Goal: Task Accomplishment & Management: Manage account settings

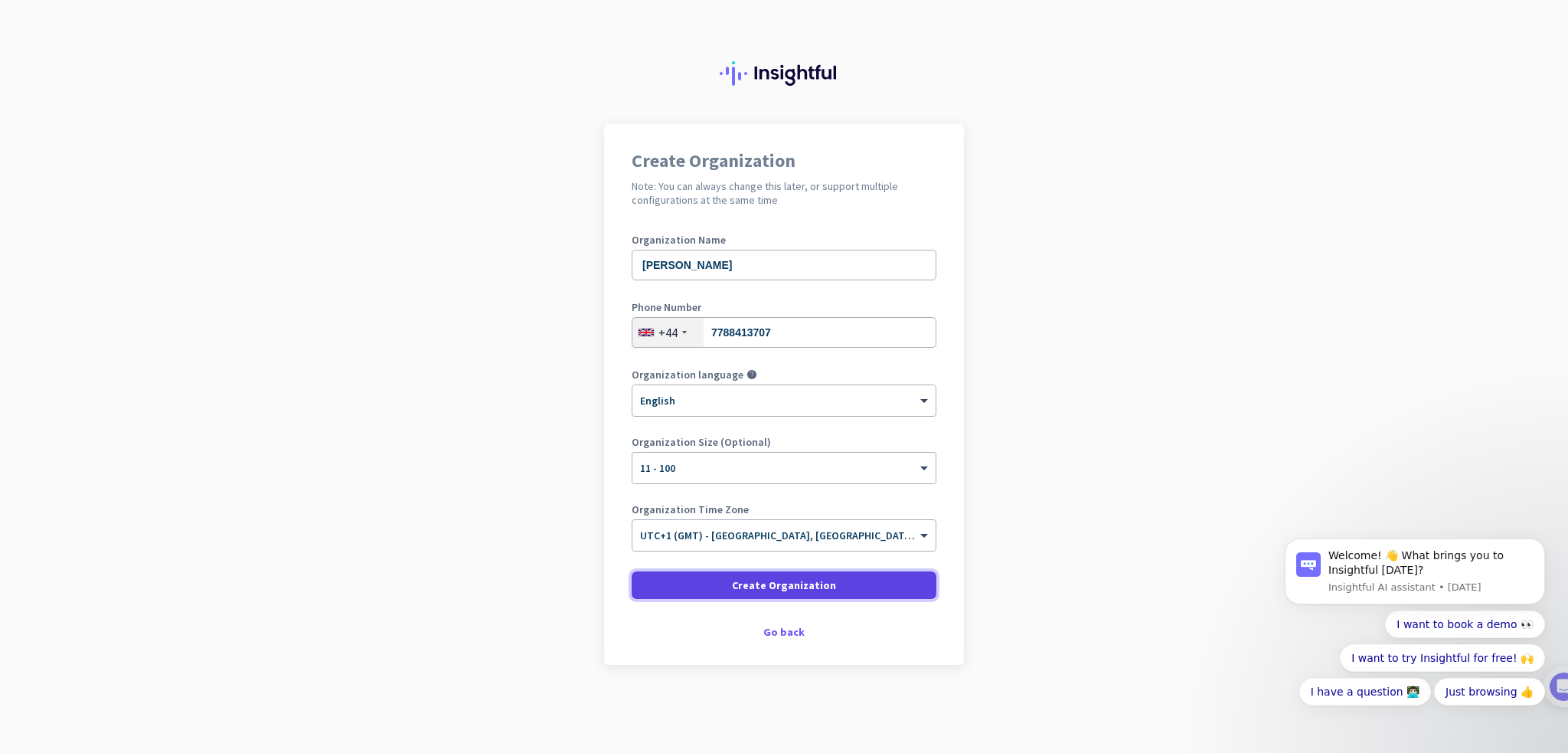
click at [808, 591] on span "Create Organization" at bounding box center [784, 585] width 104 height 16
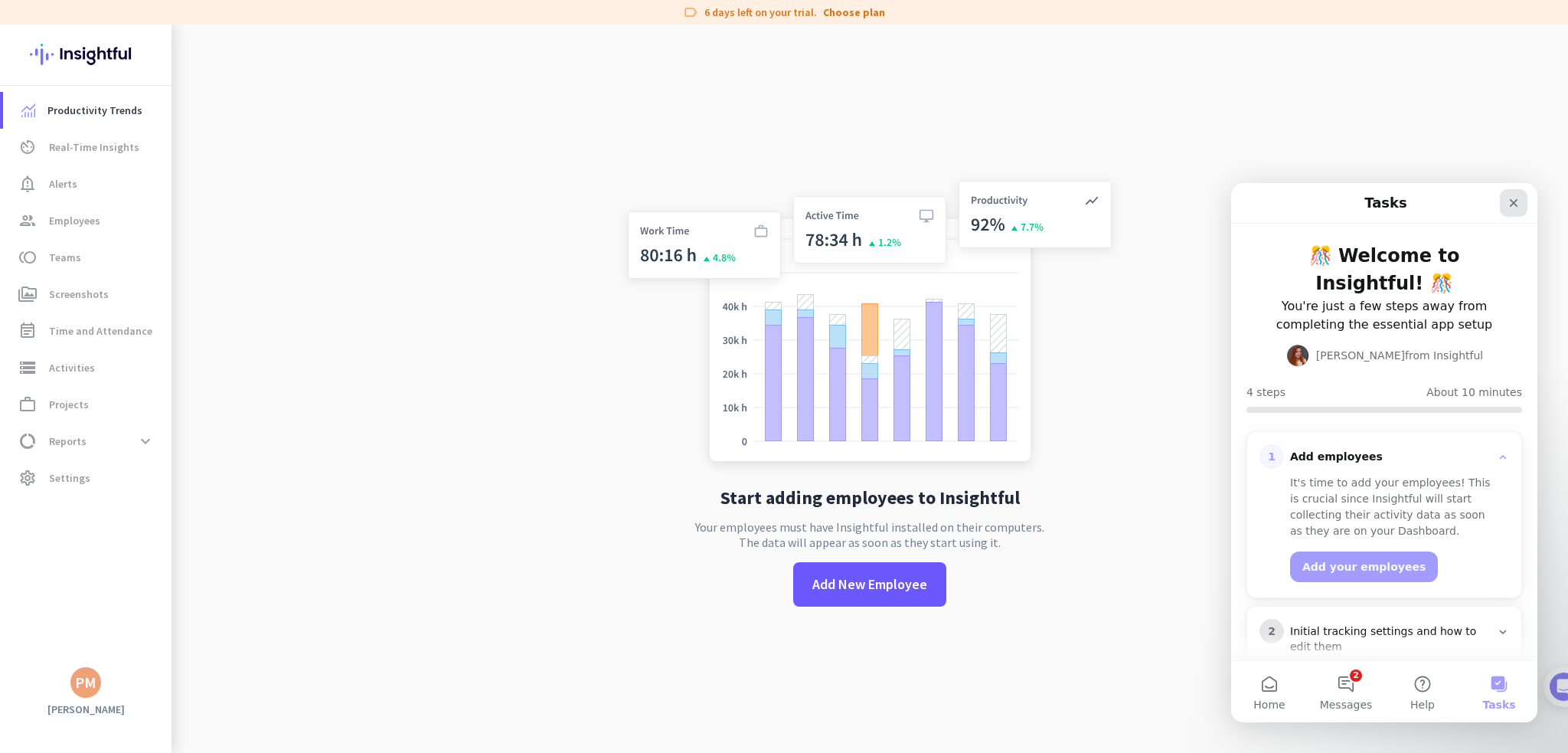
click at [1520, 204] on icon "Close" at bounding box center [1514, 203] width 12 height 12
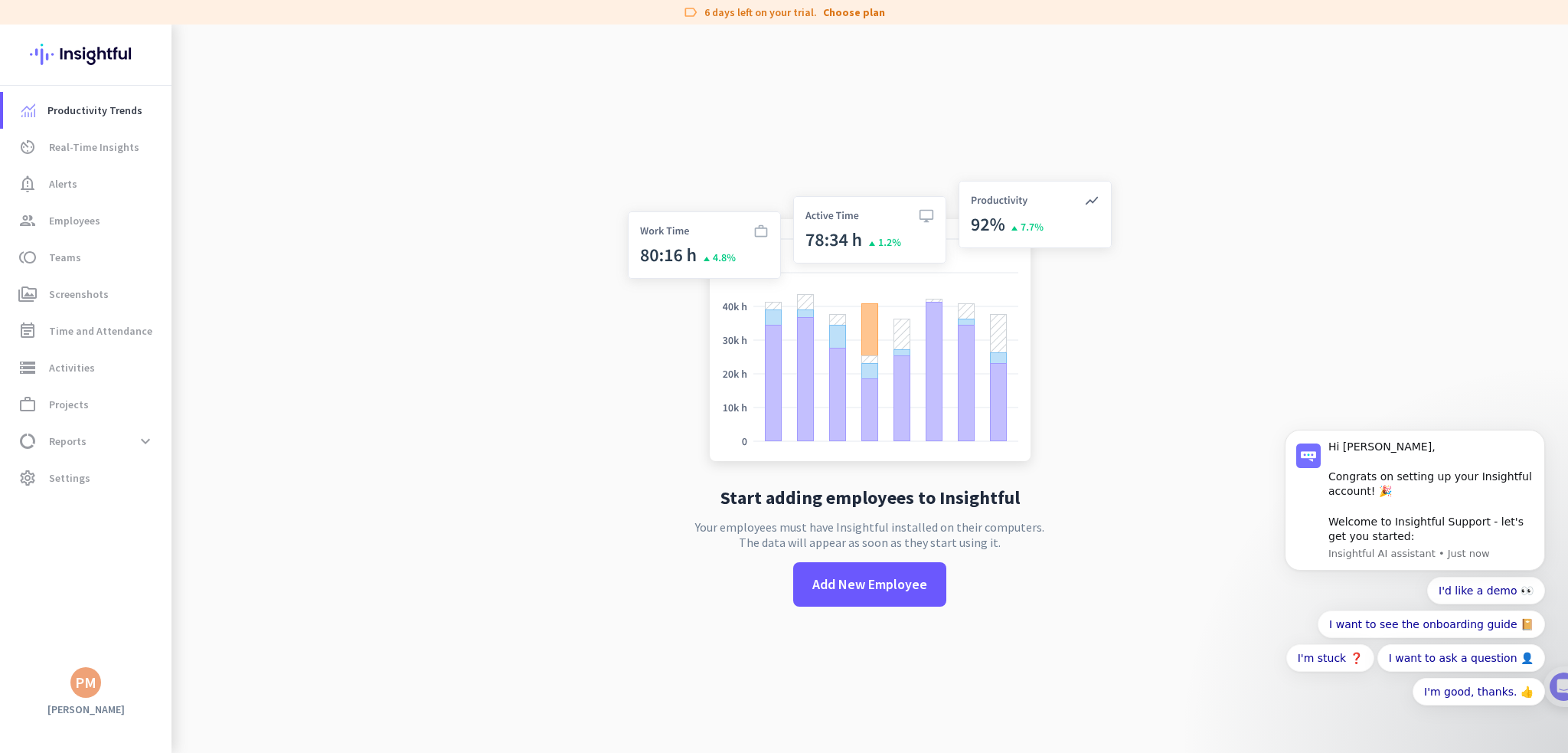
click at [796, 145] on div "Start adding employees to Insightful Your employees must have Insightful instal…" at bounding box center [869, 401] width 507 height 753
click at [81, 216] on span "Employees" at bounding box center [75, 220] width 51 height 19
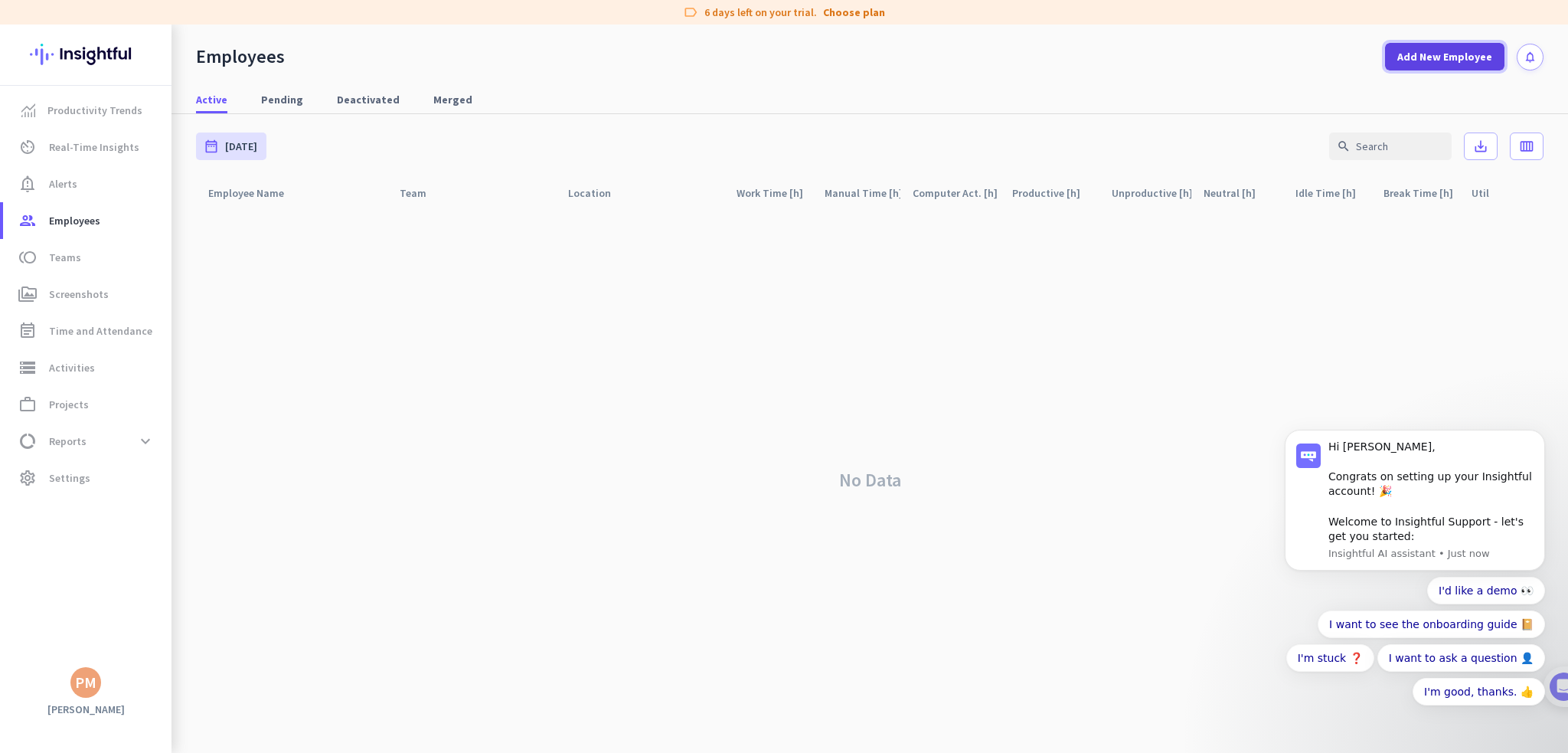
click at [1444, 64] on span at bounding box center [1444, 56] width 120 height 37
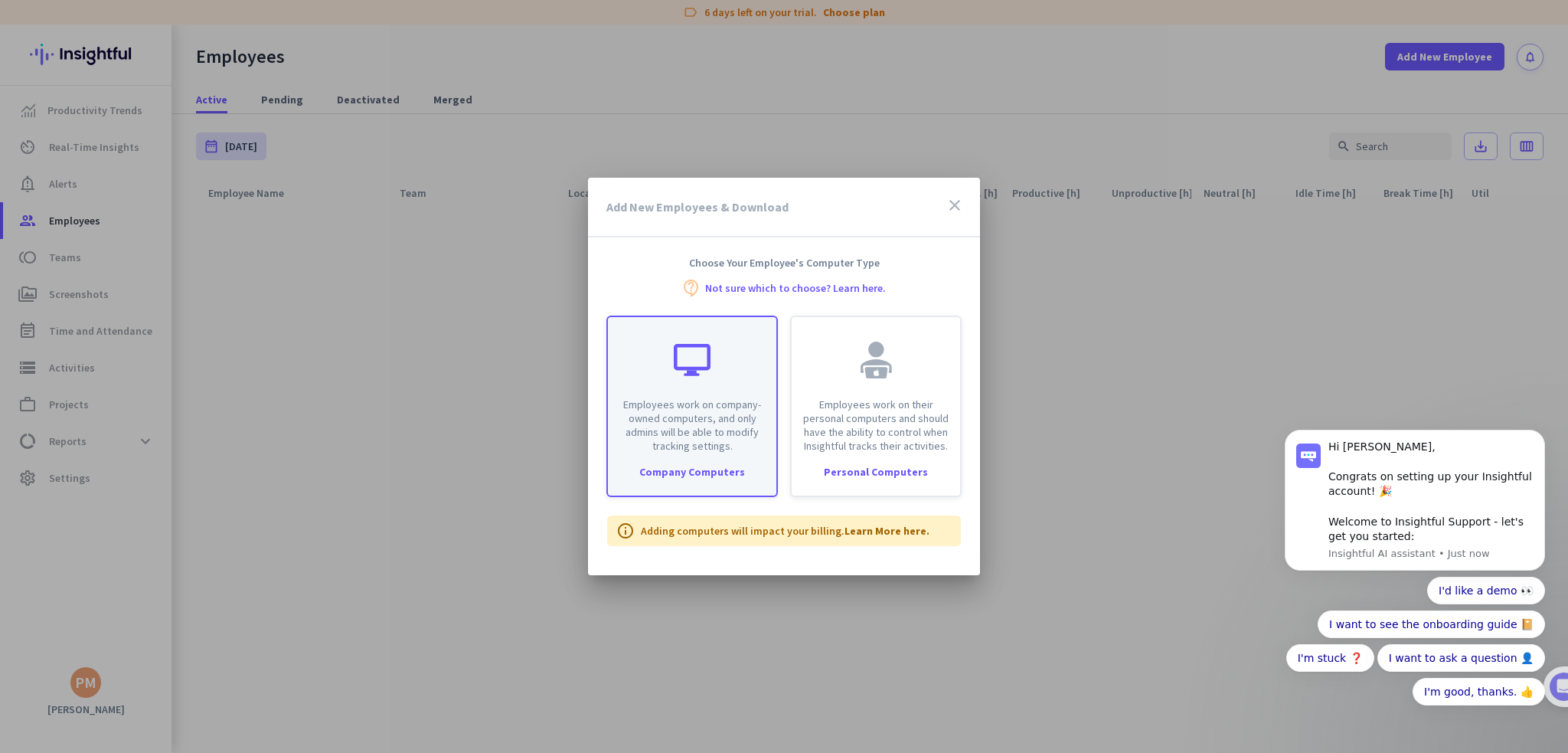
click at [713, 403] on p "Employees work on company-owned computers, and only admins will be able to modi…" at bounding box center [693, 425] width 150 height 55
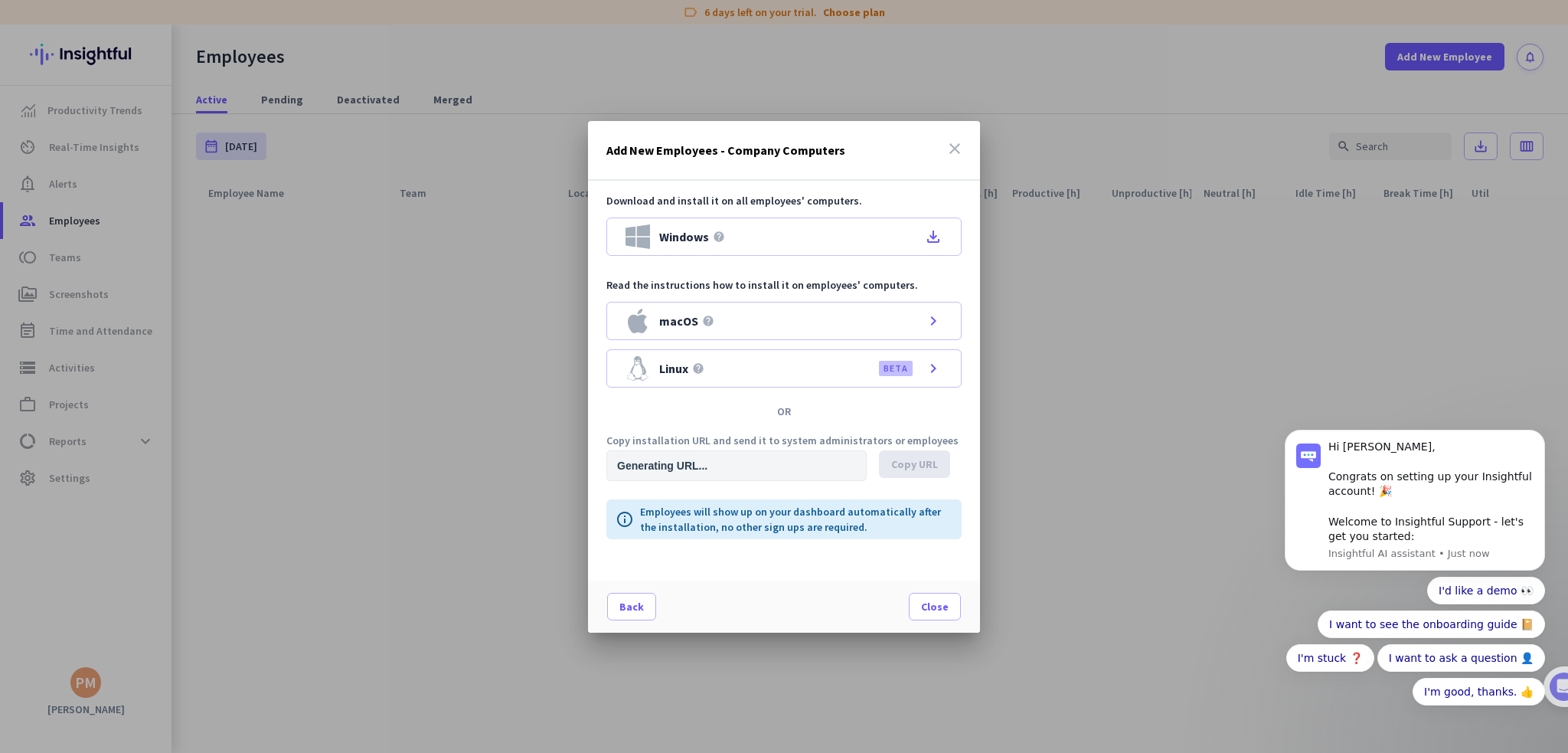
type input "[URL][DOMAIN_NAME]"
drag, startPoint x: 784, startPoint y: 461, endPoint x: 1027, endPoint y: 483, distance: 244.0
click at [1027, 483] on div "Add New Employees - Company Computers close Download and install it on all empl…" at bounding box center [784, 376] width 1568 height 753
click at [814, 464] on input "[URL][DOMAIN_NAME]" at bounding box center [737, 465] width 261 height 31
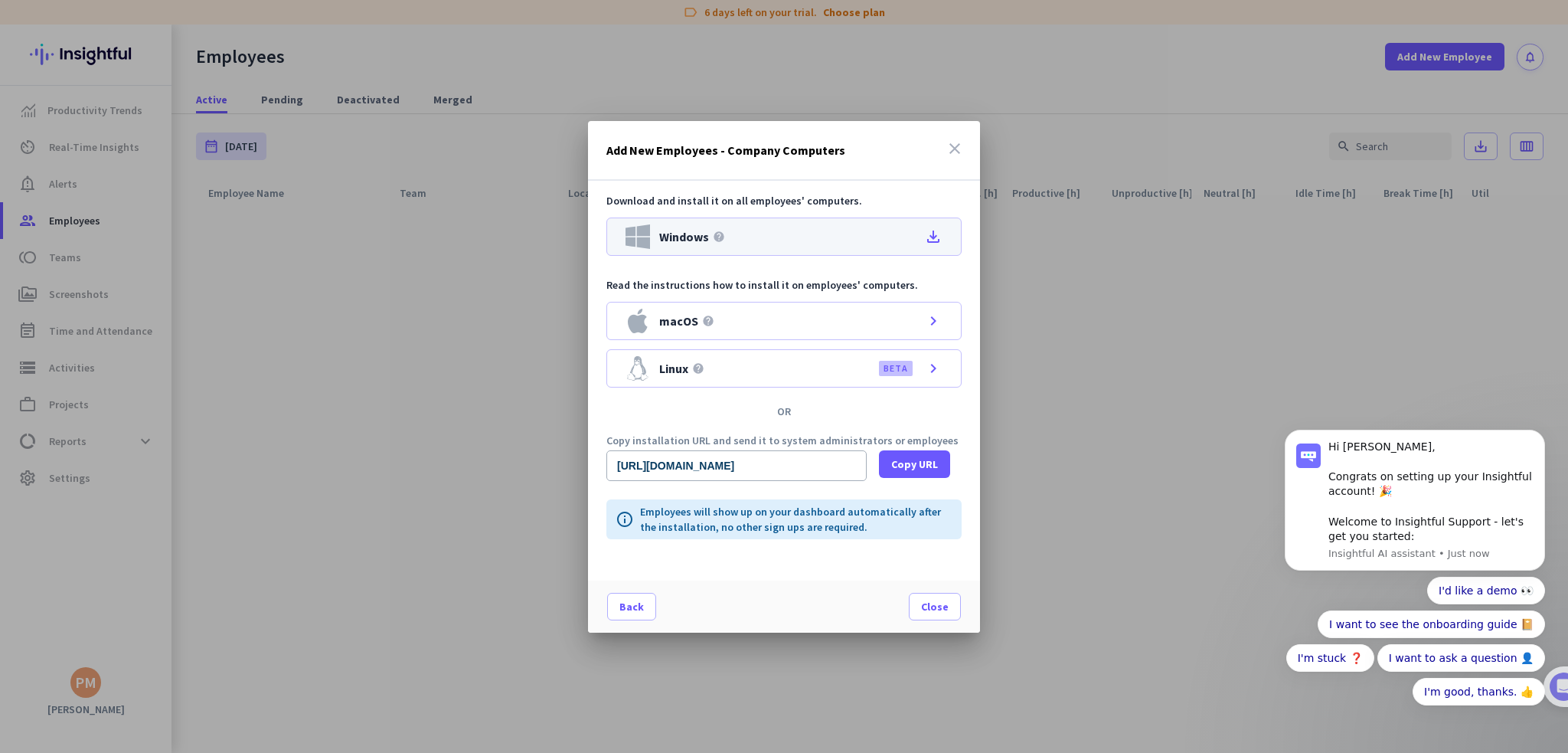
click at [933, 232] on icon "file_download" at bounding box center [933, 236] width 19 height 19
drag, startPoint x: 808, startPoint y: 464, endPoint x: 944, endPoint y: 474, distance: 136.4
click at [944, 474] on div "[URL][DOMAIN_NAME] Copy URL" at bounding box center [784, 465] width 356 height 31
click at [936, 609] on span "Close" at bounding box center [935, 607] width 28 height 16
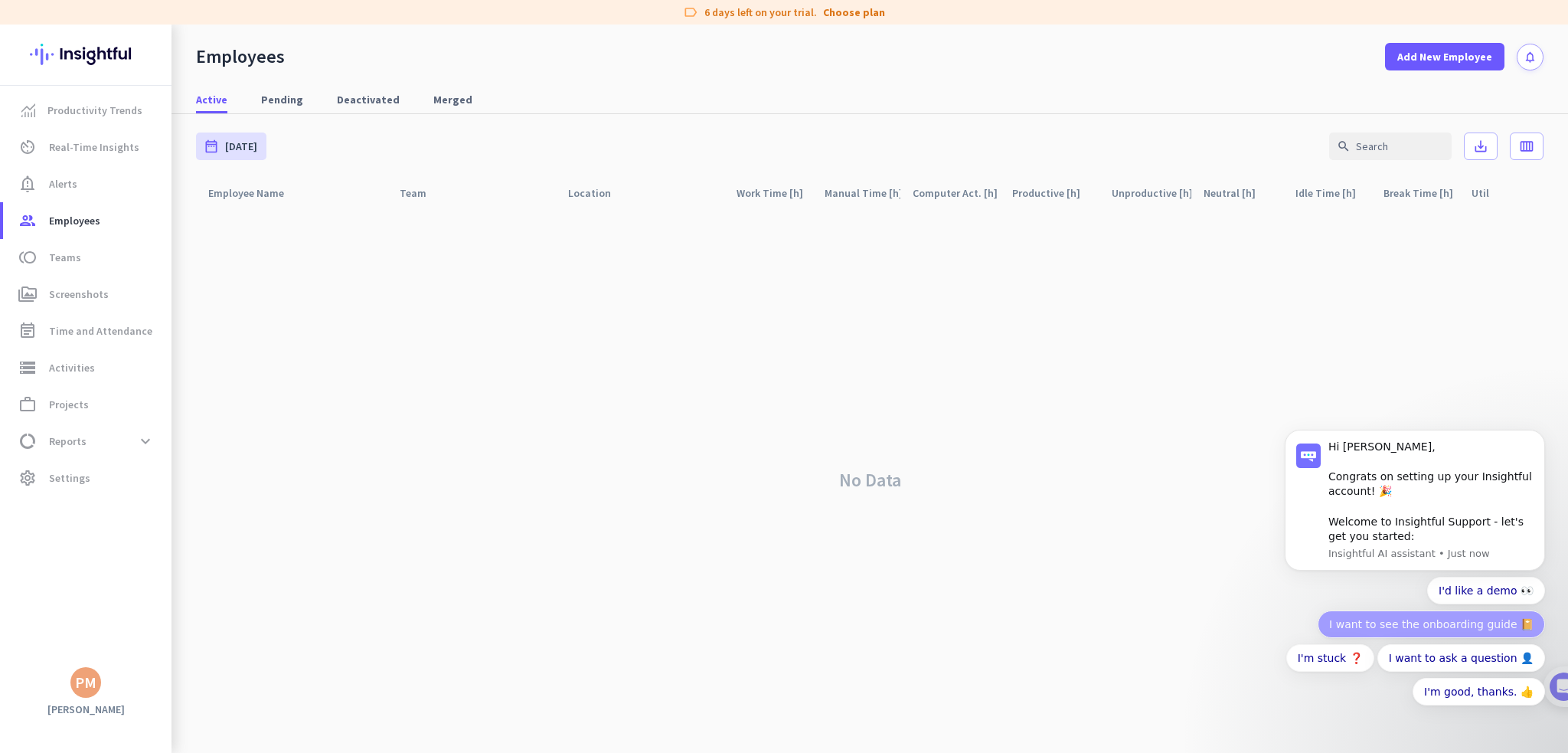
click at [1452, 628] on button "I want to see the onboarding guide 📔" at bounding box center [1432, 625] width 227 height 28
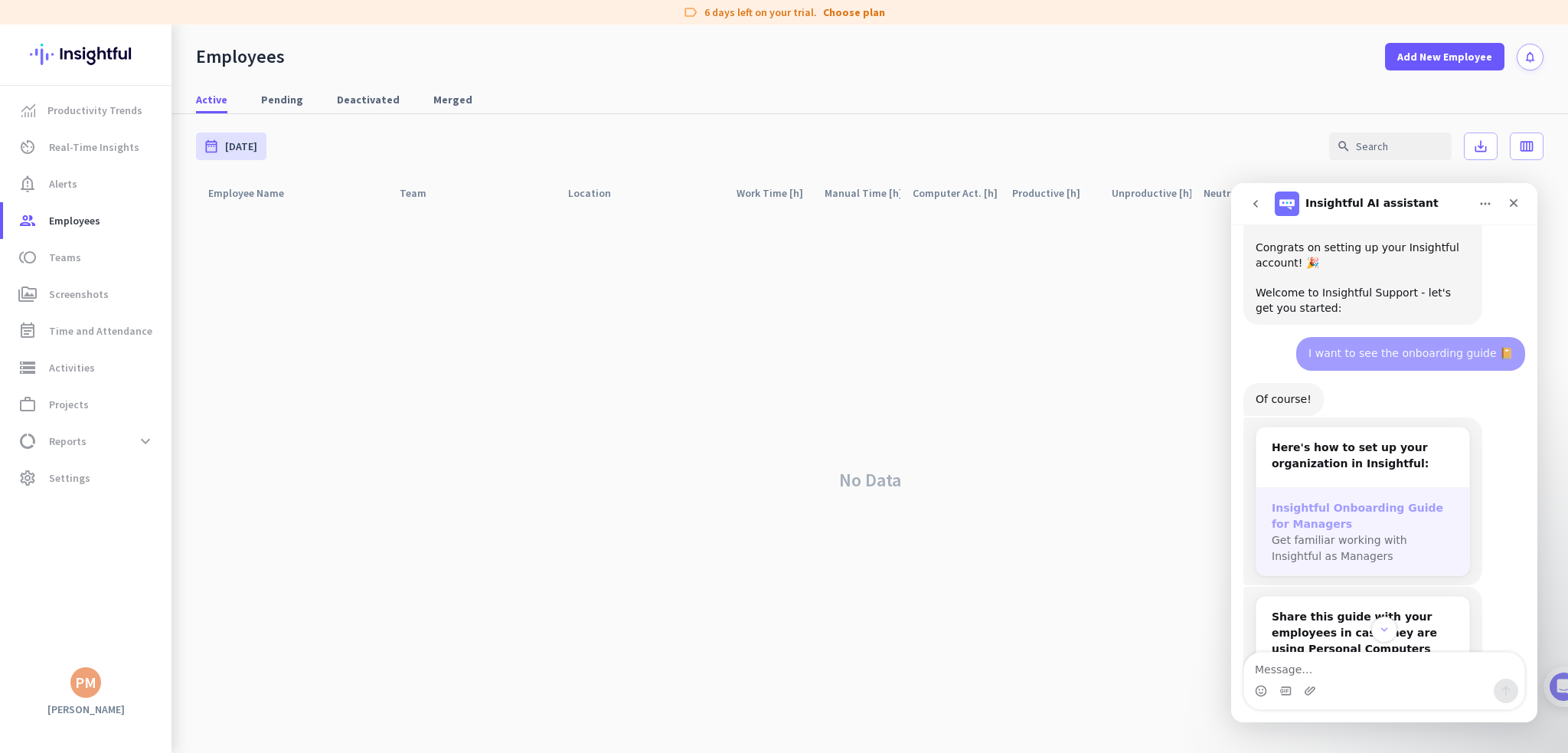
scroll to position [77, 0]
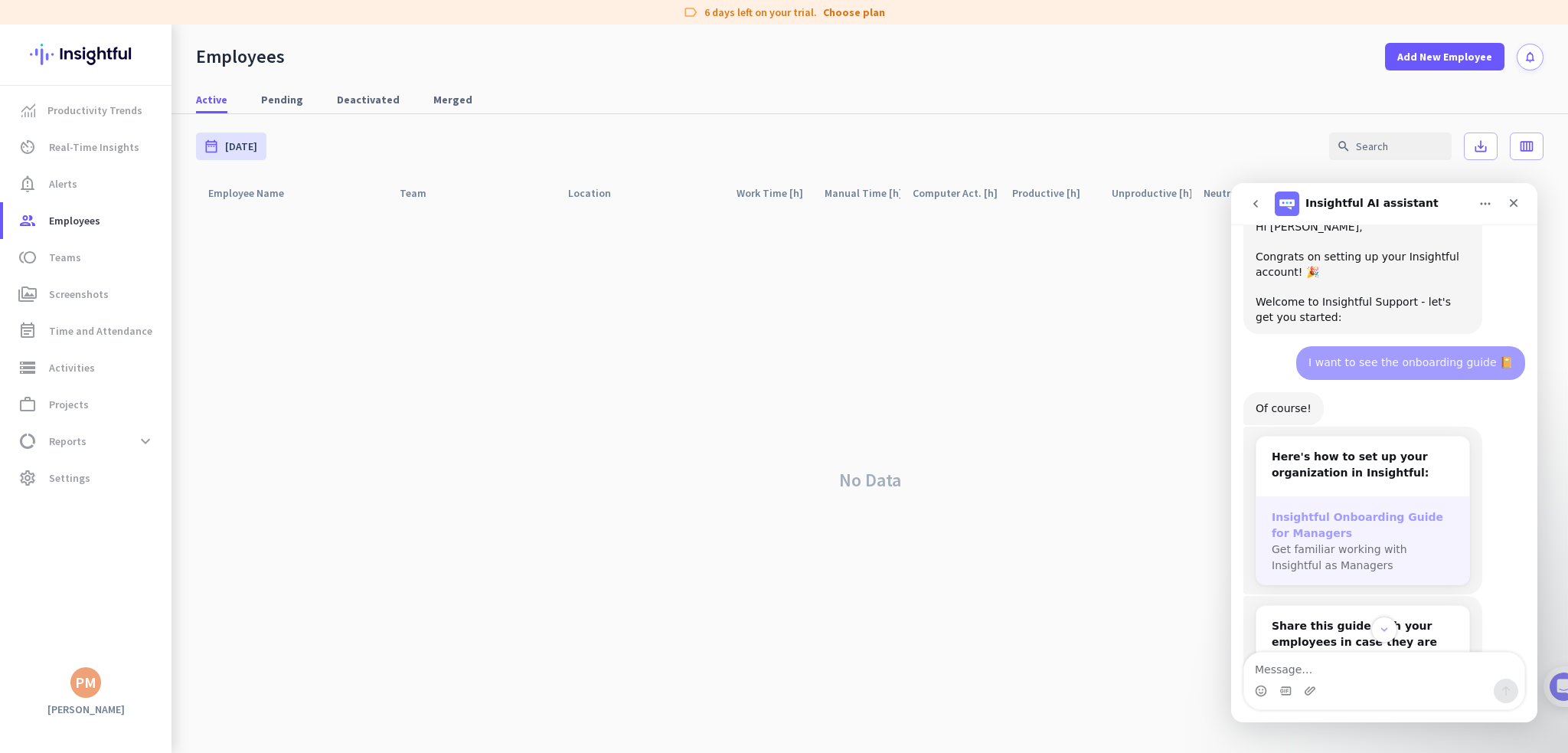
click at [1378, 518] on div "Insightful Onboarding Guide for Managers" at bounding box center [1362, 525] width 182 height 33
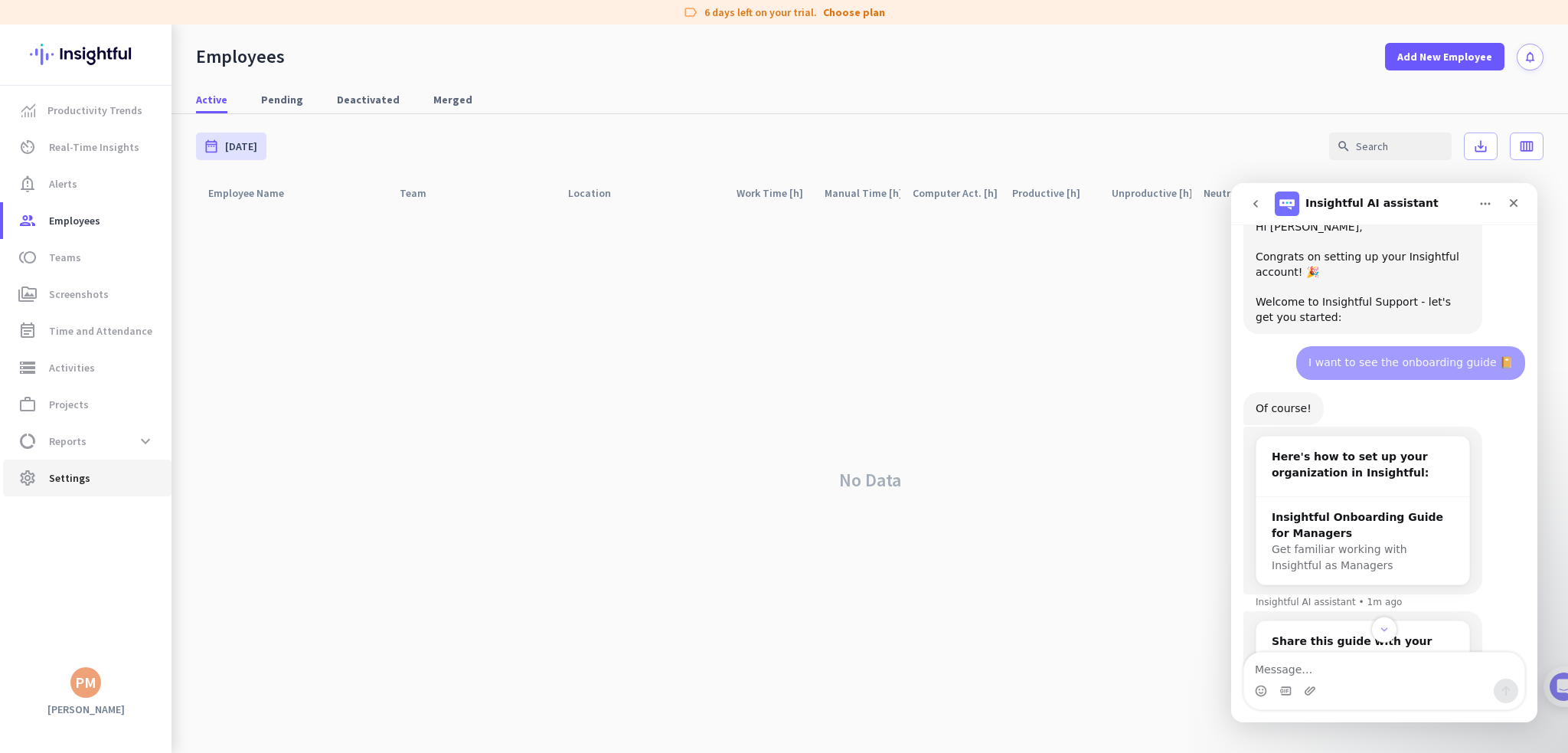
click at [74, 483] on span "Settings" at bounding box center [70, 477] width 41 height 19
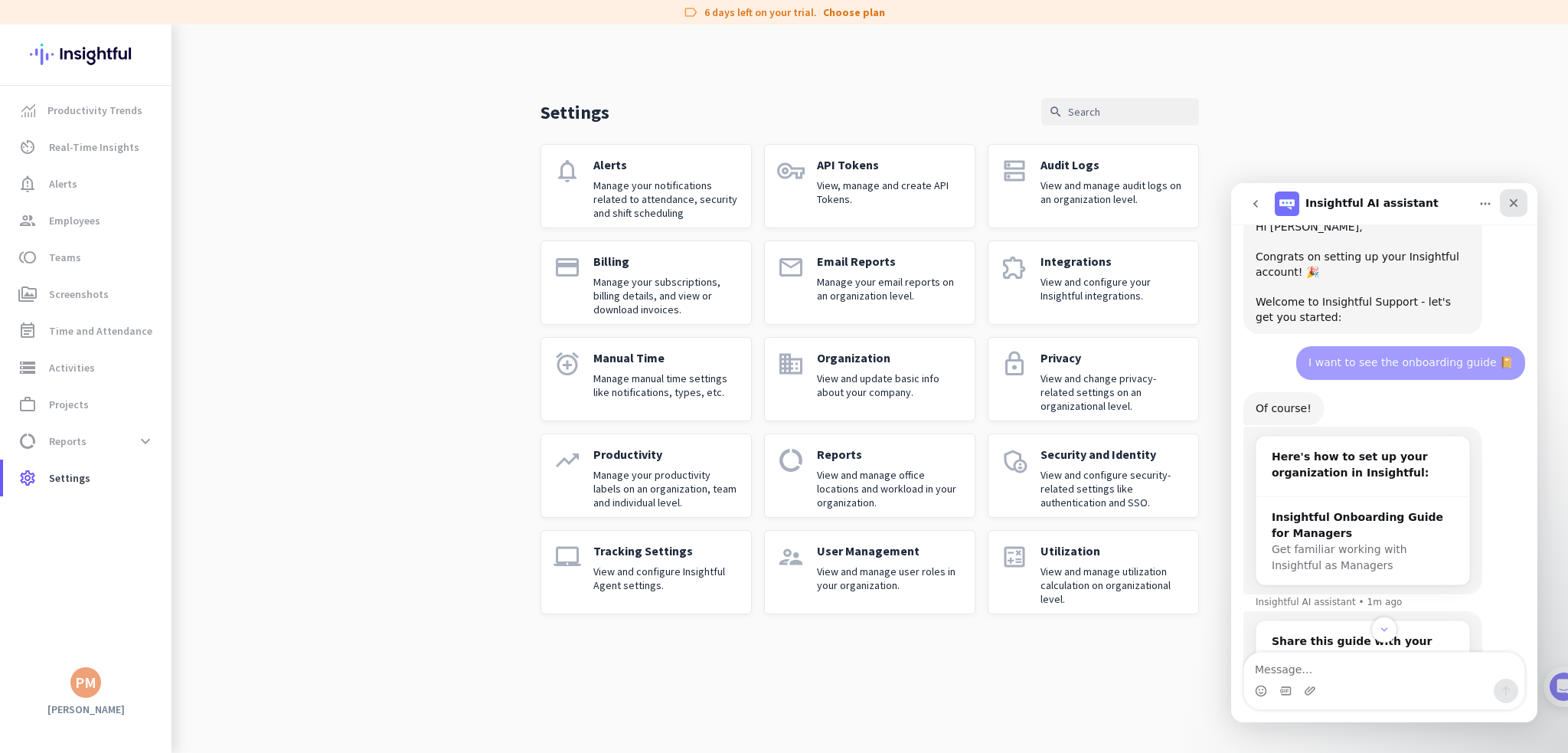
drag, startPoint x: 1517, startPoint y: 203, endPoint x: 2747, endPoint y: 385, distance: 1243.4
click at [1517, 203] on icon "Close" at bounding box center [1514, 203] width 12 height 12
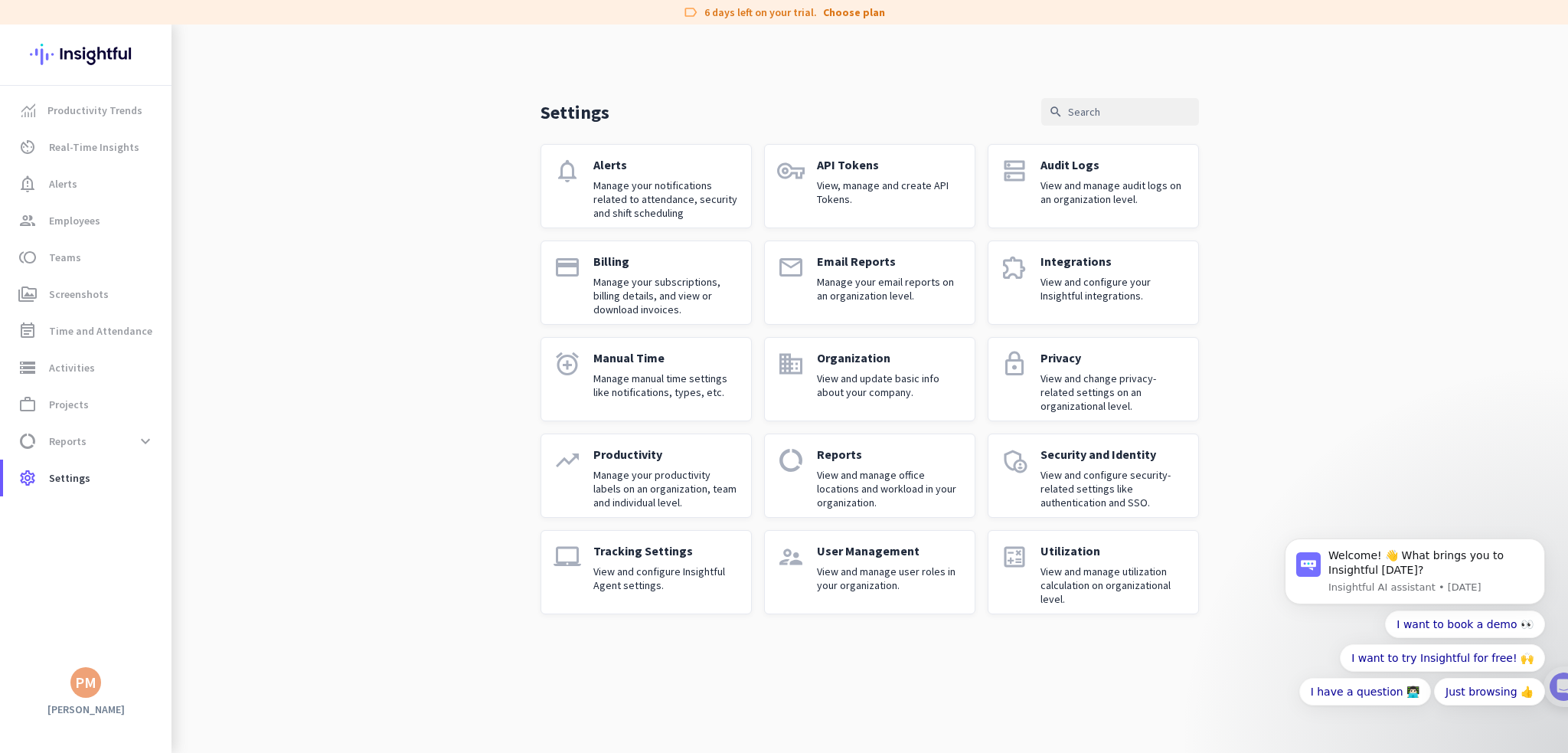
click at [916, 578] on p "View and manage user roles in your organization." at bounding box center [889, 578] width 145 height 28
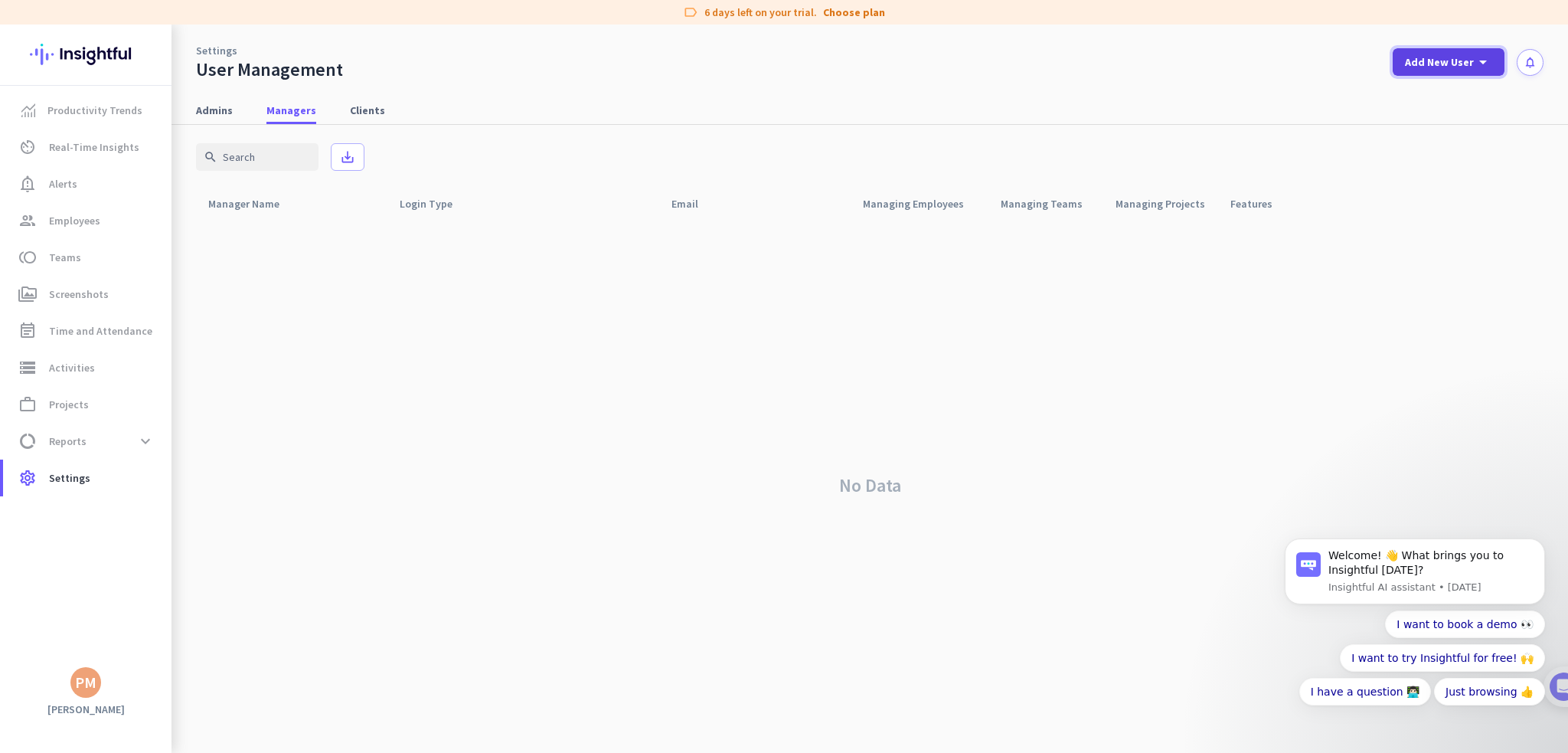
click at [1486, 66] on icon "arrow_drop_down" at bounding box center [1483, 61] width 19 height 19
click at [210, 108] on div at bounding box center [784, 376] width 1568 height 753
click at [212, 111] on span "Admins" at bounding box center [213, 111] width 37 height 16
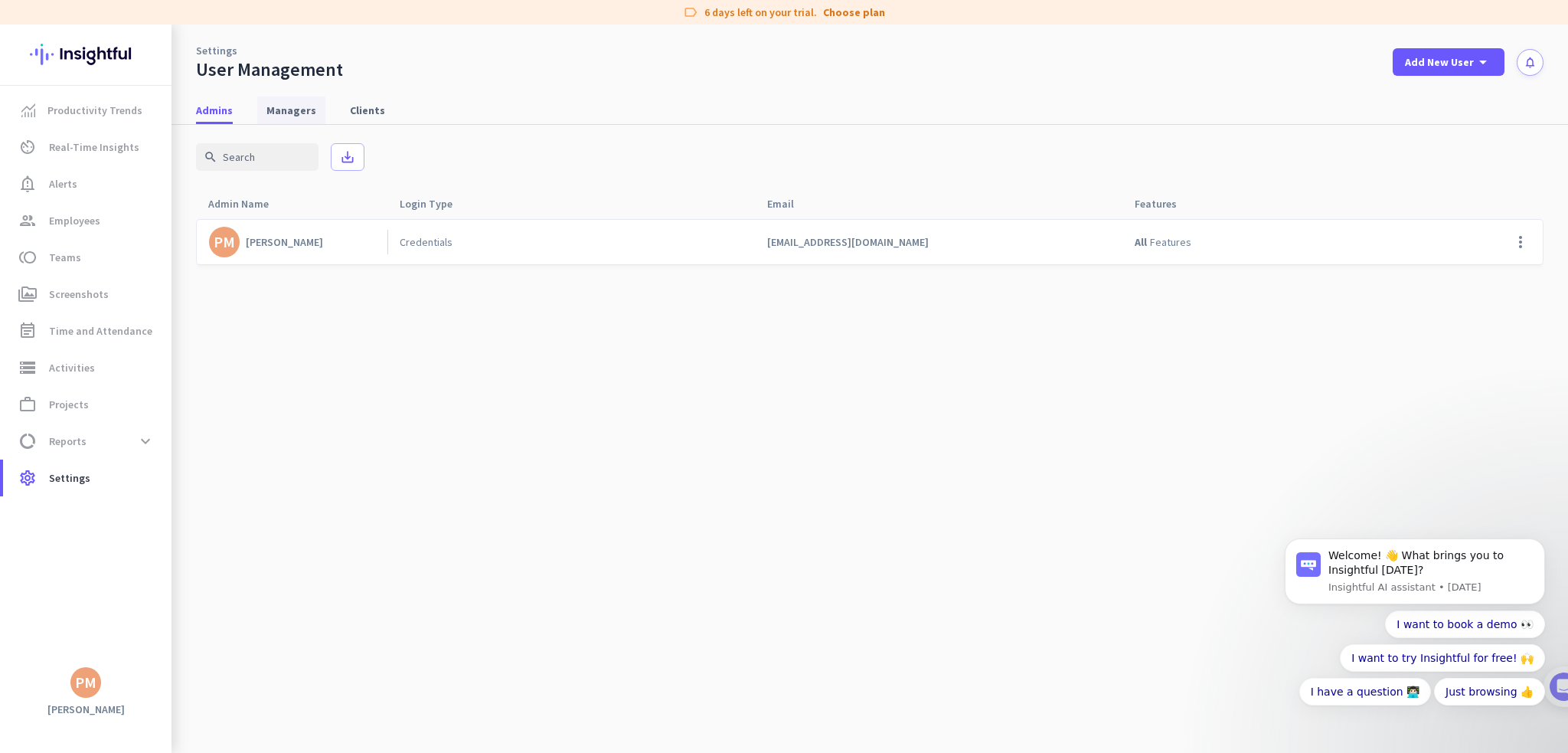
click at [282, 109] on span "Managers" at bounding box center [291, 111] width 49 height 16
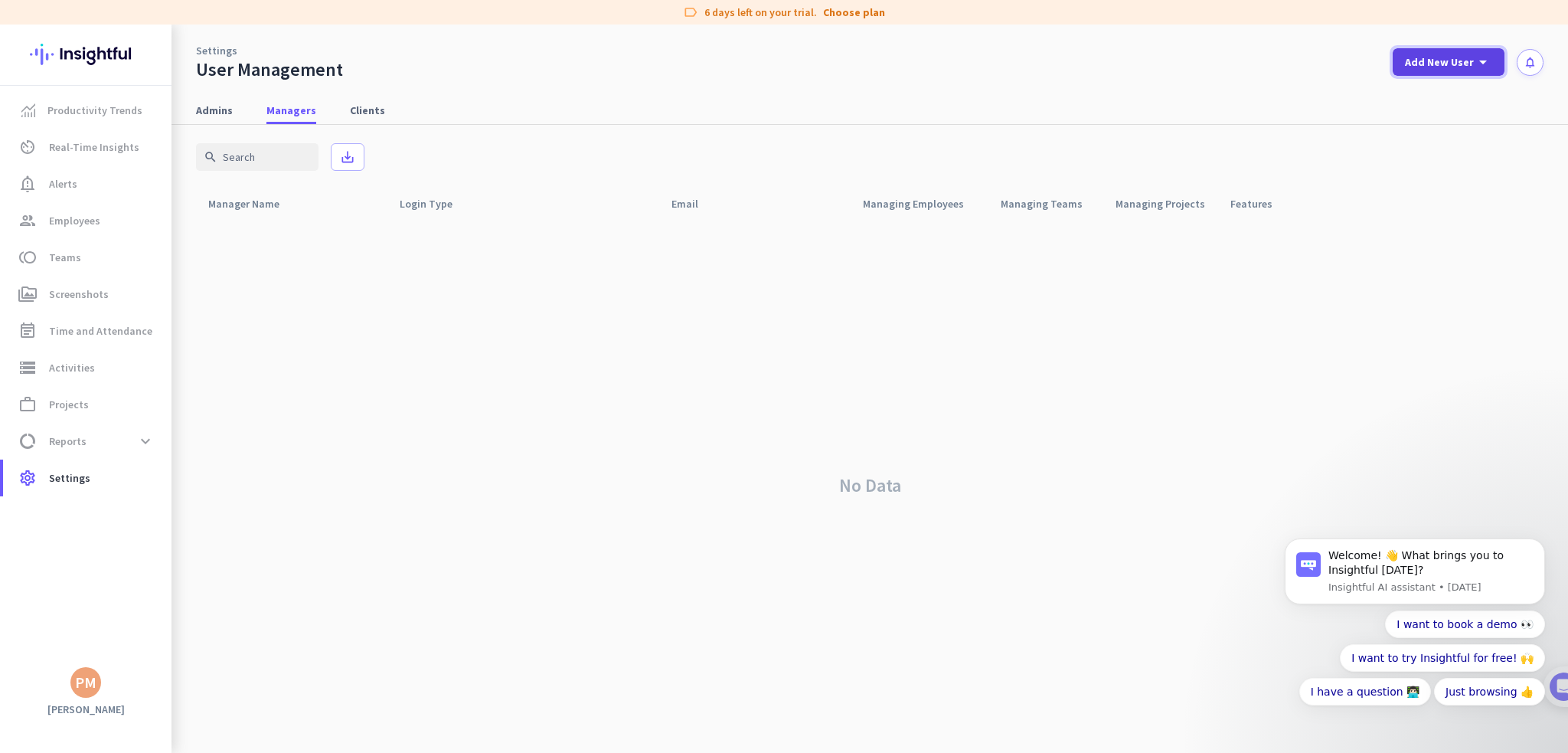
click at [1479, 66] on icon "arrow_drop_down" at bounding box center [1483, 61] width 19 height 19
click at [1455, 137] on div "Manager" at bounding box center [1453, 132] width 46 height 16
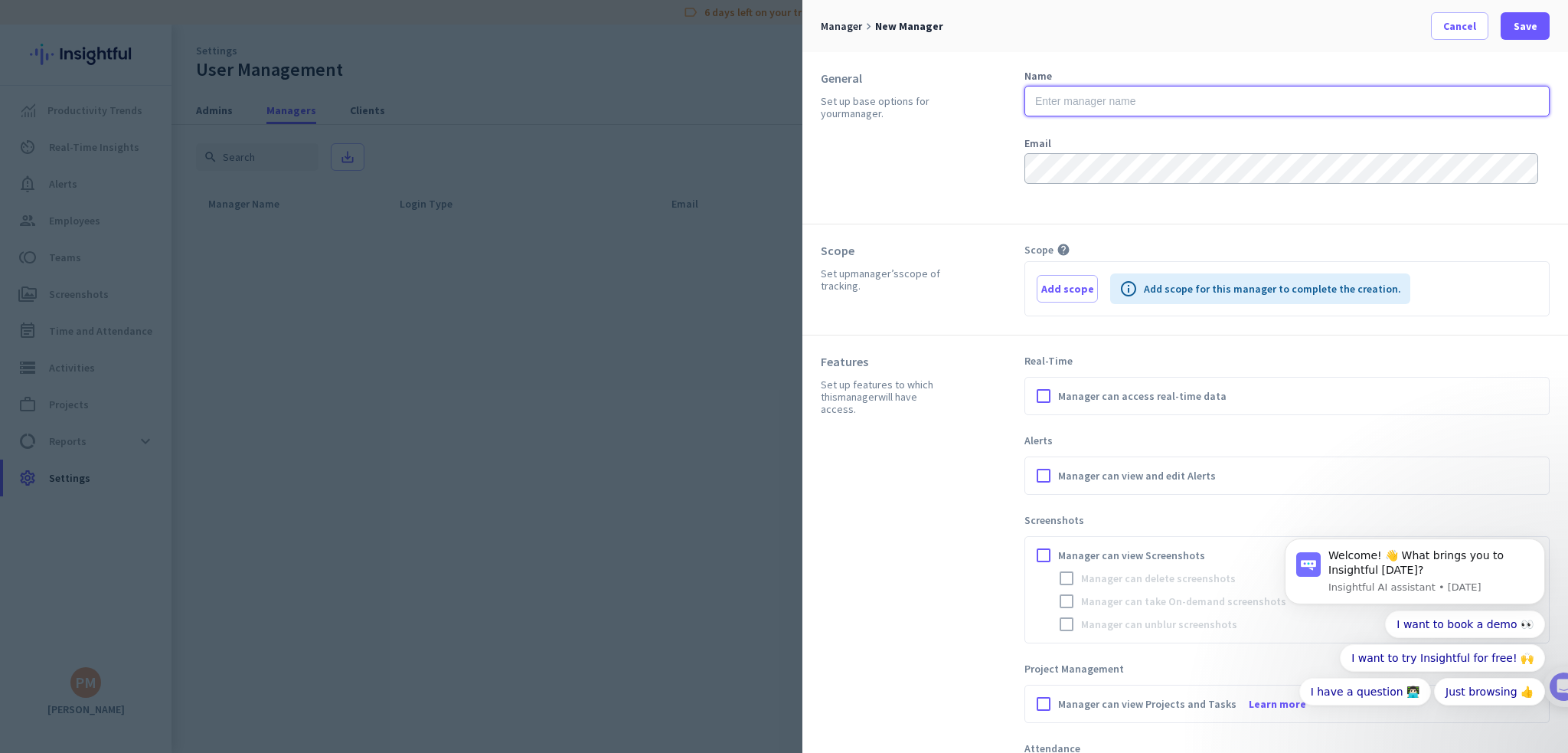
click at [1050, 104] on input "text" at bounding box center [1287, 101] width 526 height 31
type input "[PERSON_NAME]"
click at [1066, 286] on span "Add scope" at bounding box center [1067, 289] width 52 height 16
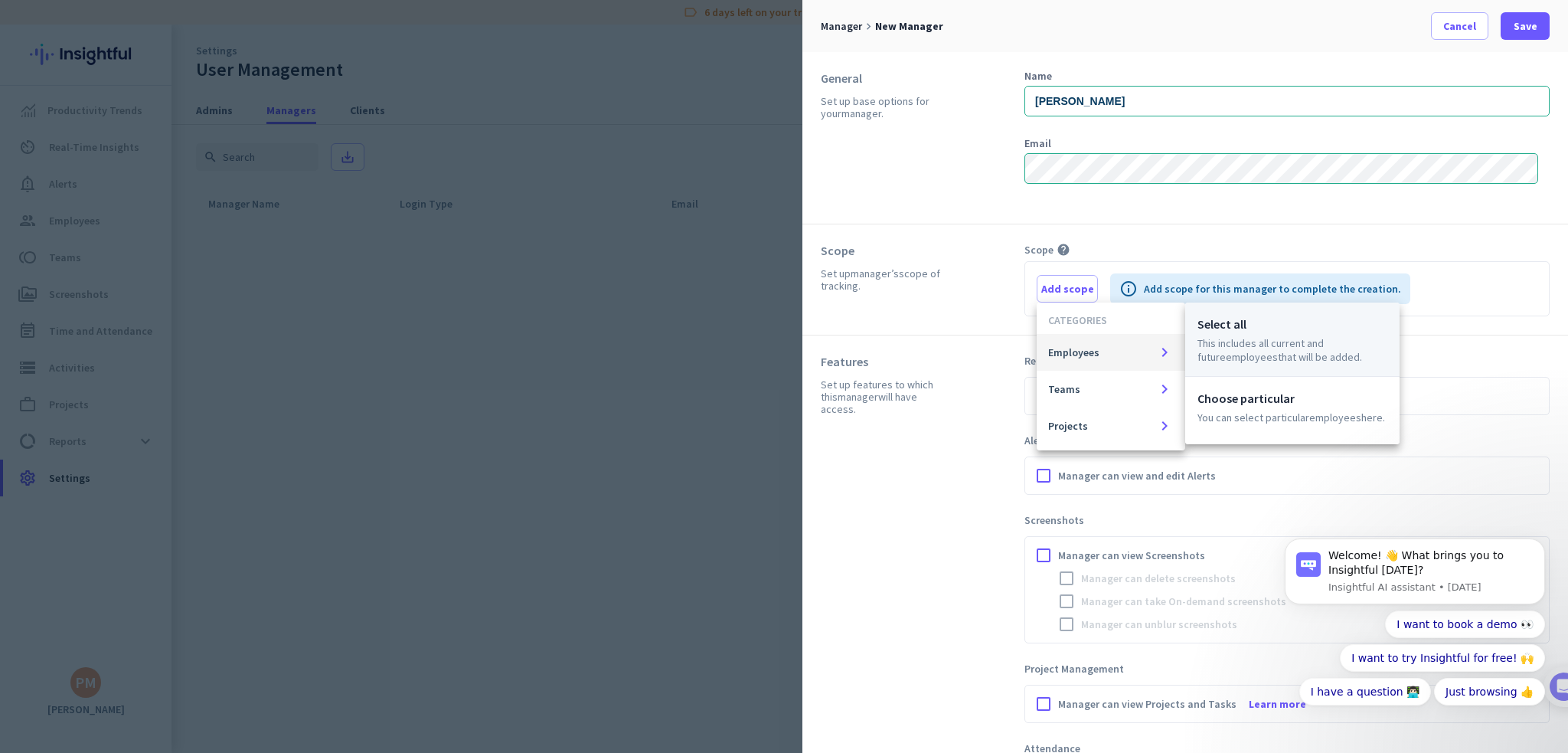
click at [1227, 352] on span "Employees" at bounding box center [1252, 357] width 52 height 14
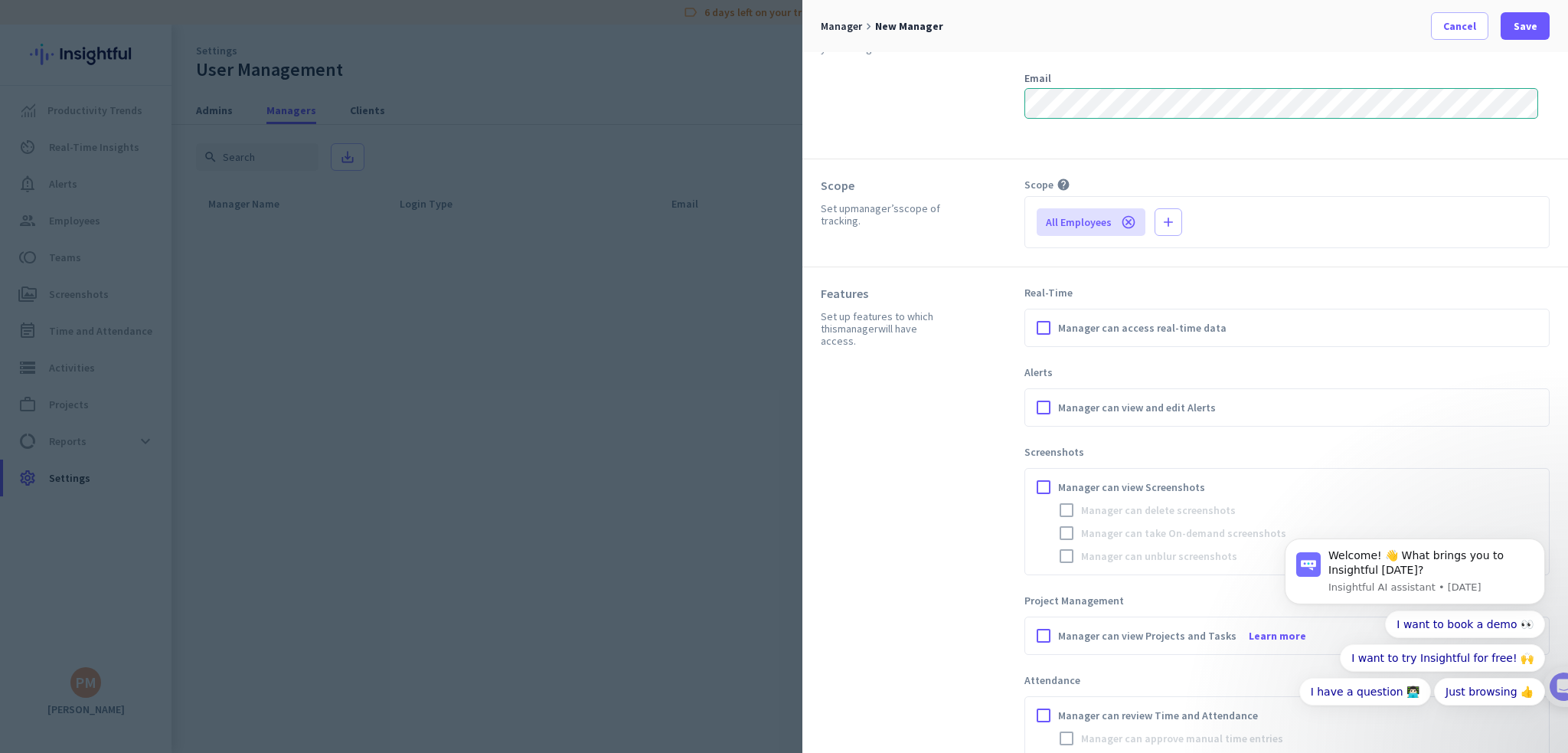
scroll to position [153, 0]
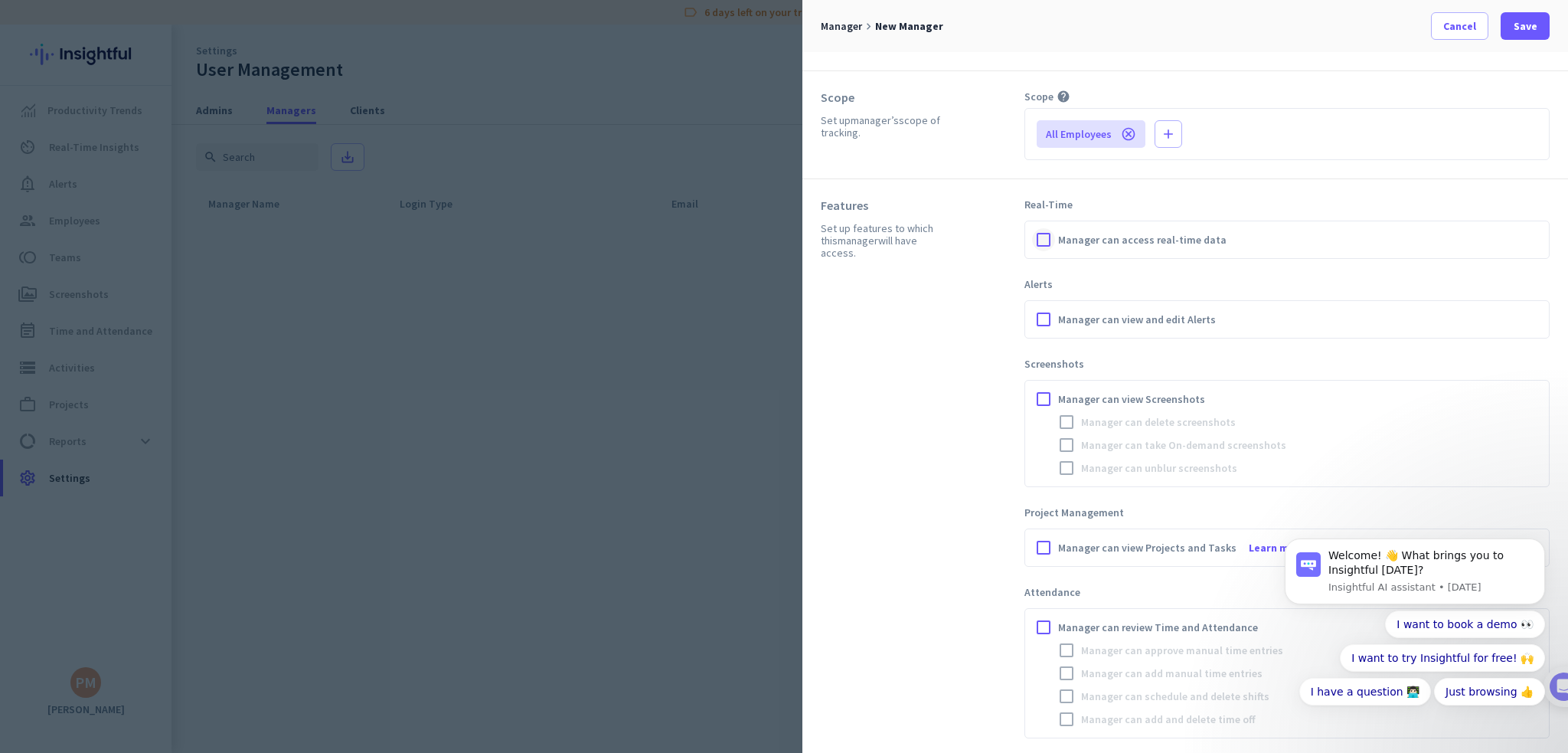
click at [1041, 240] on div at bounding box center [1043, 239] width 23 height 23
click at [1043, 315] on div at bounding box center [1043, 319] width 23 height 23
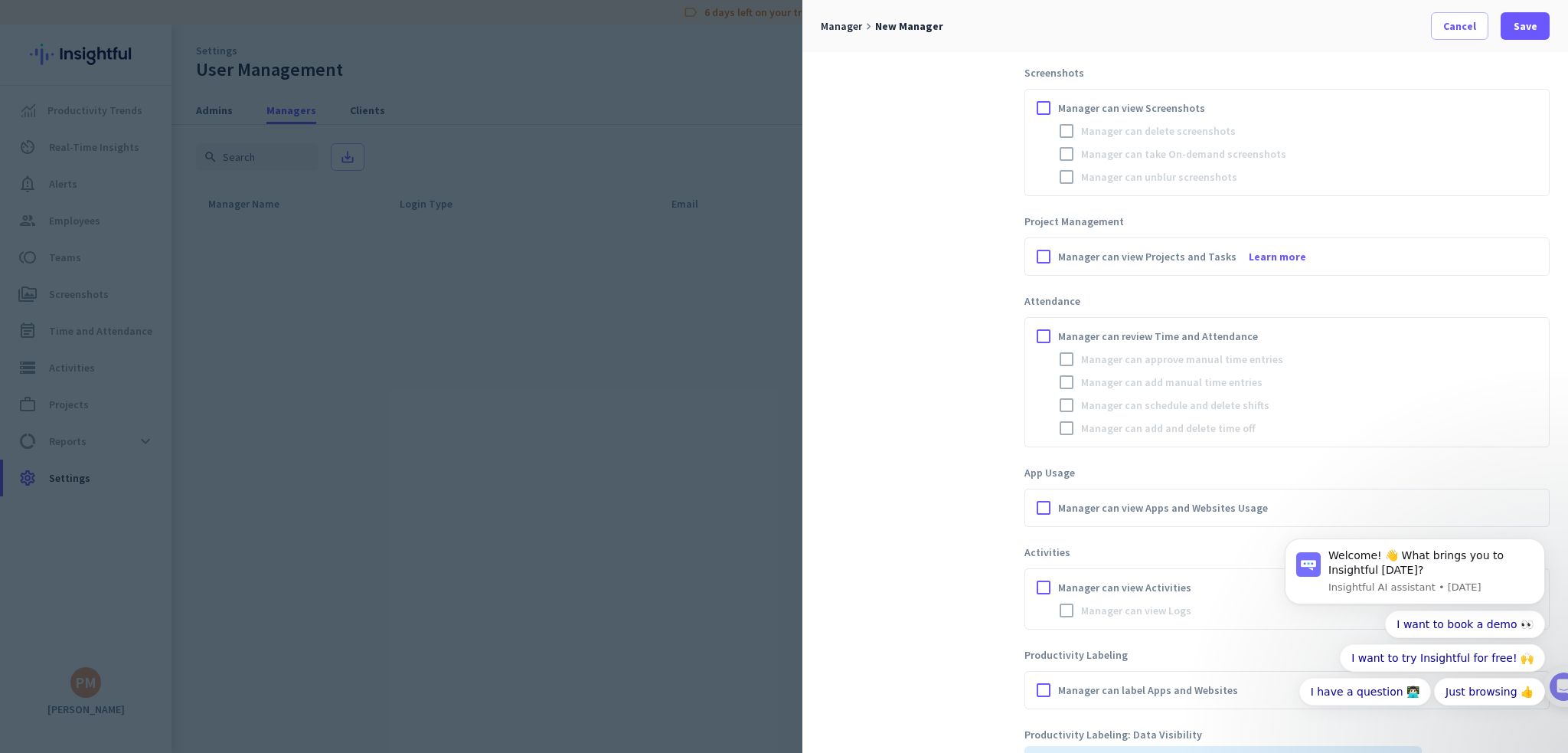
scroll to position [460, 0]
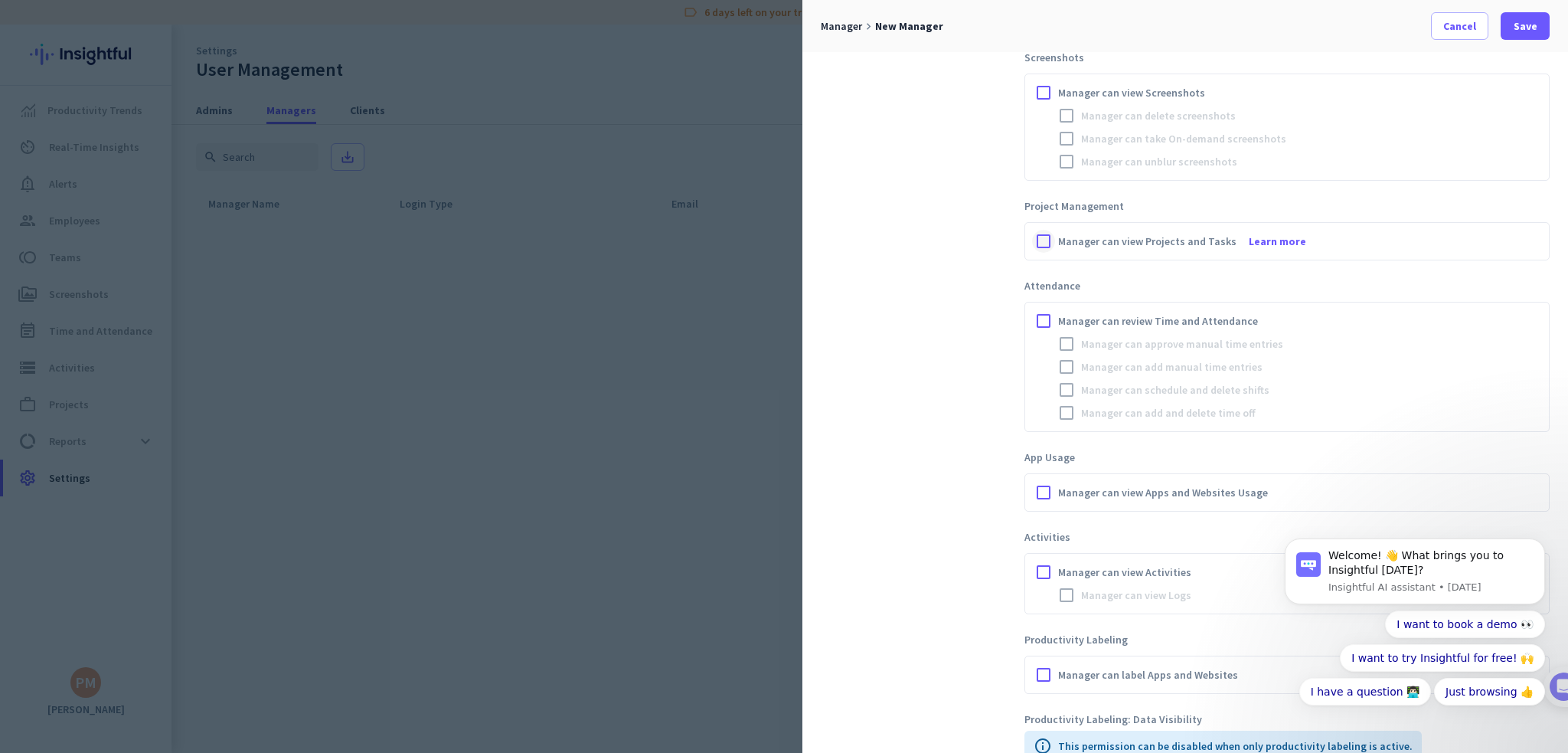
click at [1040, 232] on div at bounding box center [1043, 241] width 23 height 23
click at [1041, 319] on div at bounding box center [1043, 320] width 23 height 23
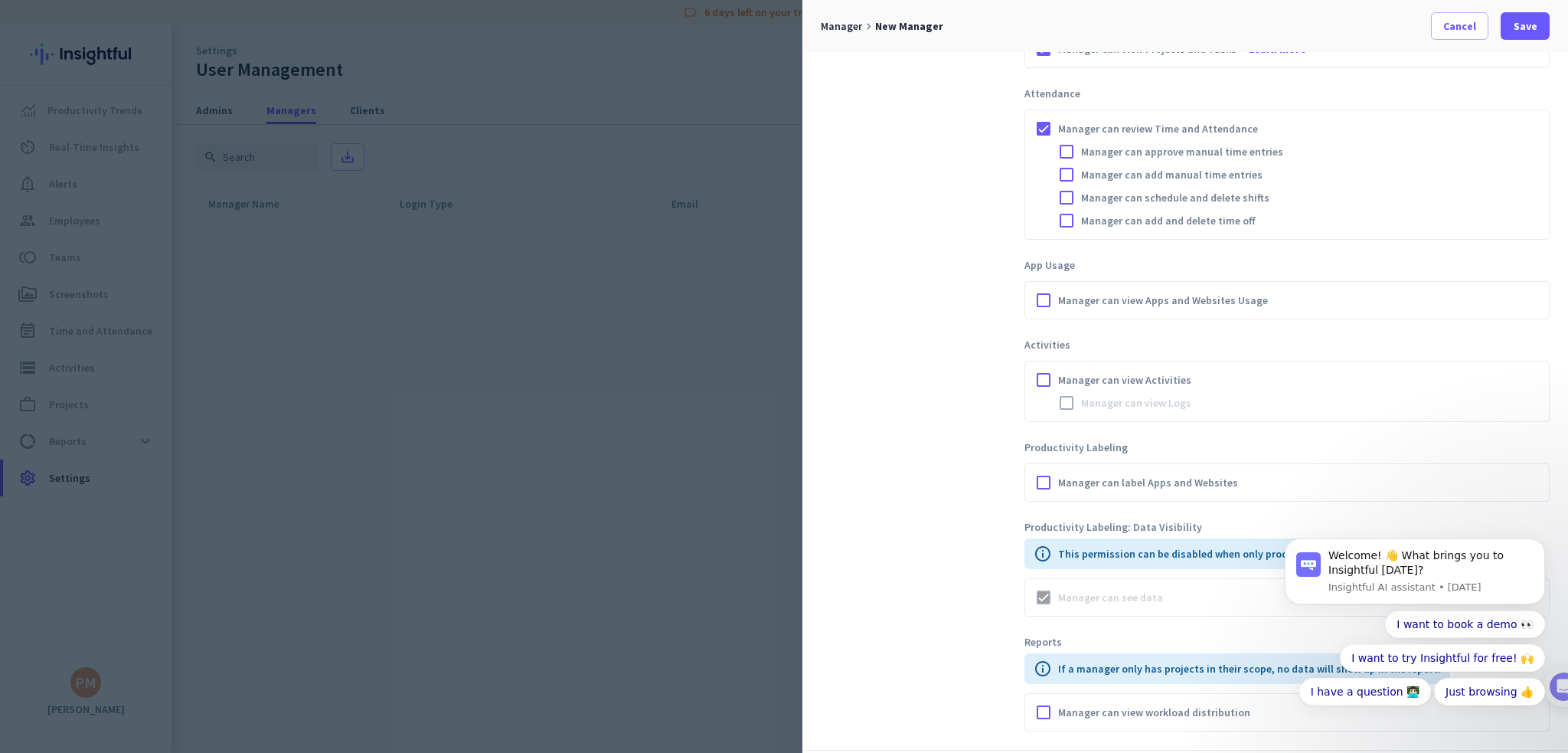
scroll to position [690, 0]
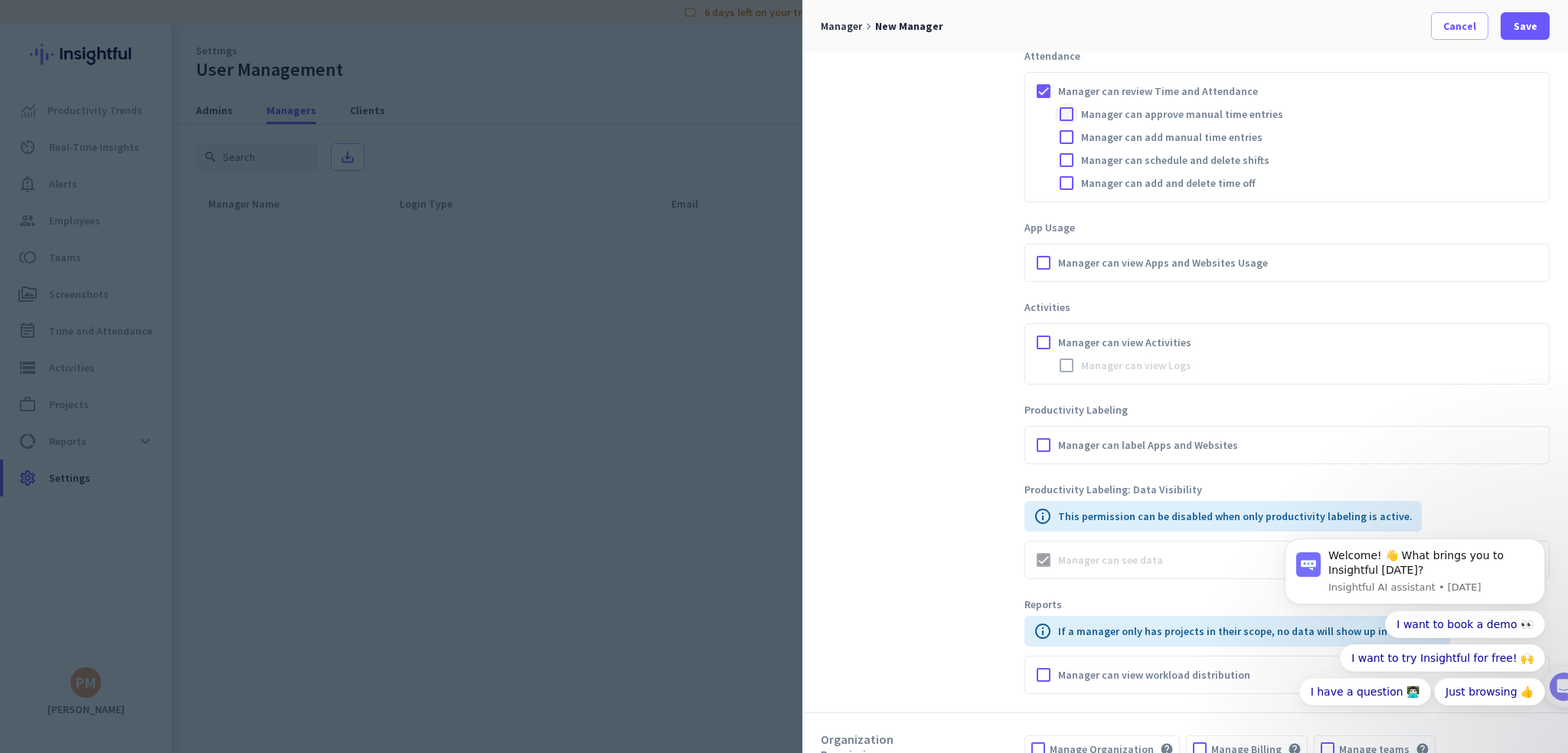
click at [1066, 113] on div at bounding box center [1066, 114] width 23 height 23
click at [1069, 131] on div at bounding box center [1066, 136] width 23 height 23
click at [1069, 156] on div at bounding box center [1066, 159] width 23 height 23
click at [1067, 183] on div at bounding box center [1066, 183] width 23 height 23
click at [1040, 257] on div at bounding box center [1043, 262] width 23 height 23
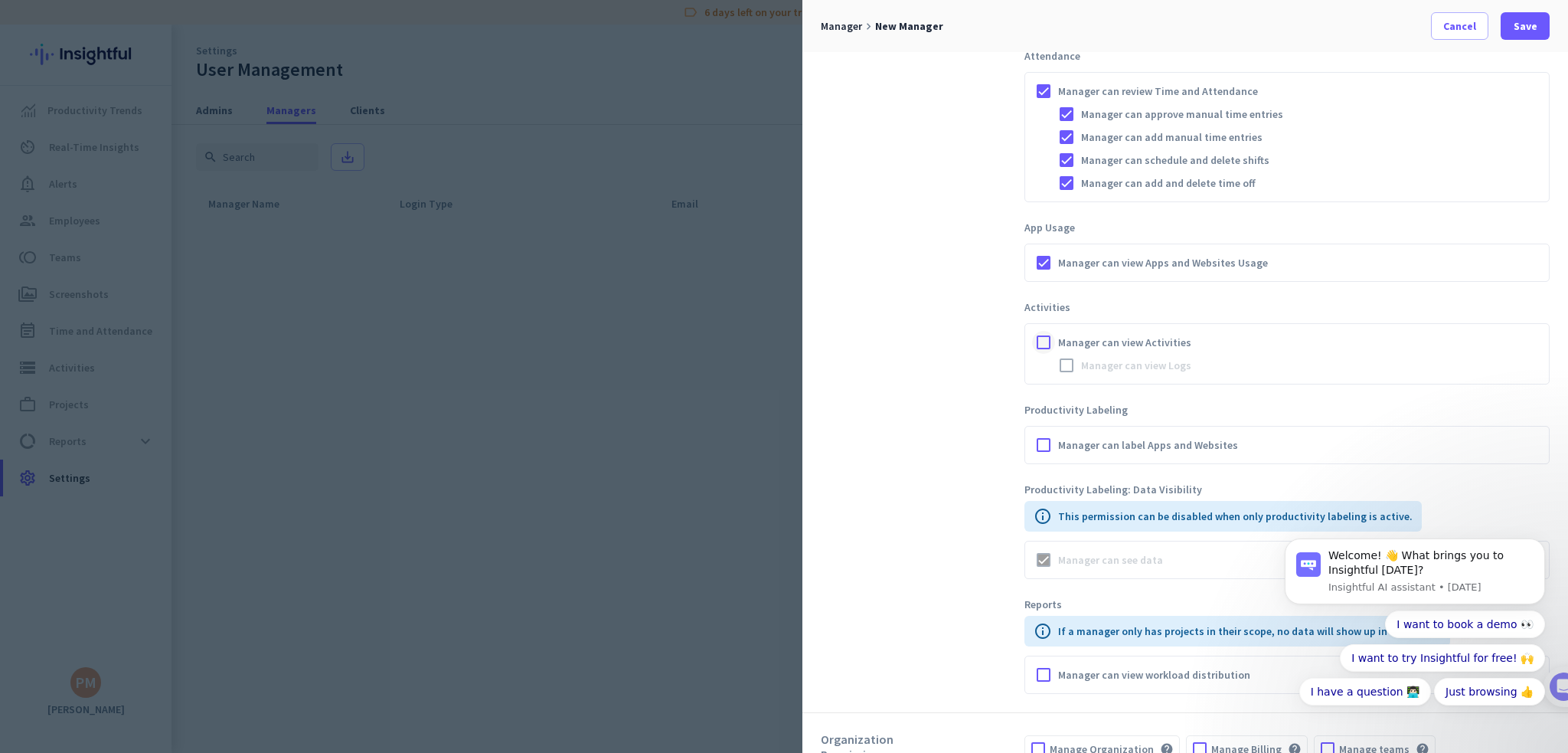
click at [1045, 340] on div at bounding box center [1043, 342] width 23 height 23
click at [1064, 363] on div at bounding box center [1066, 365] width 23 height 23
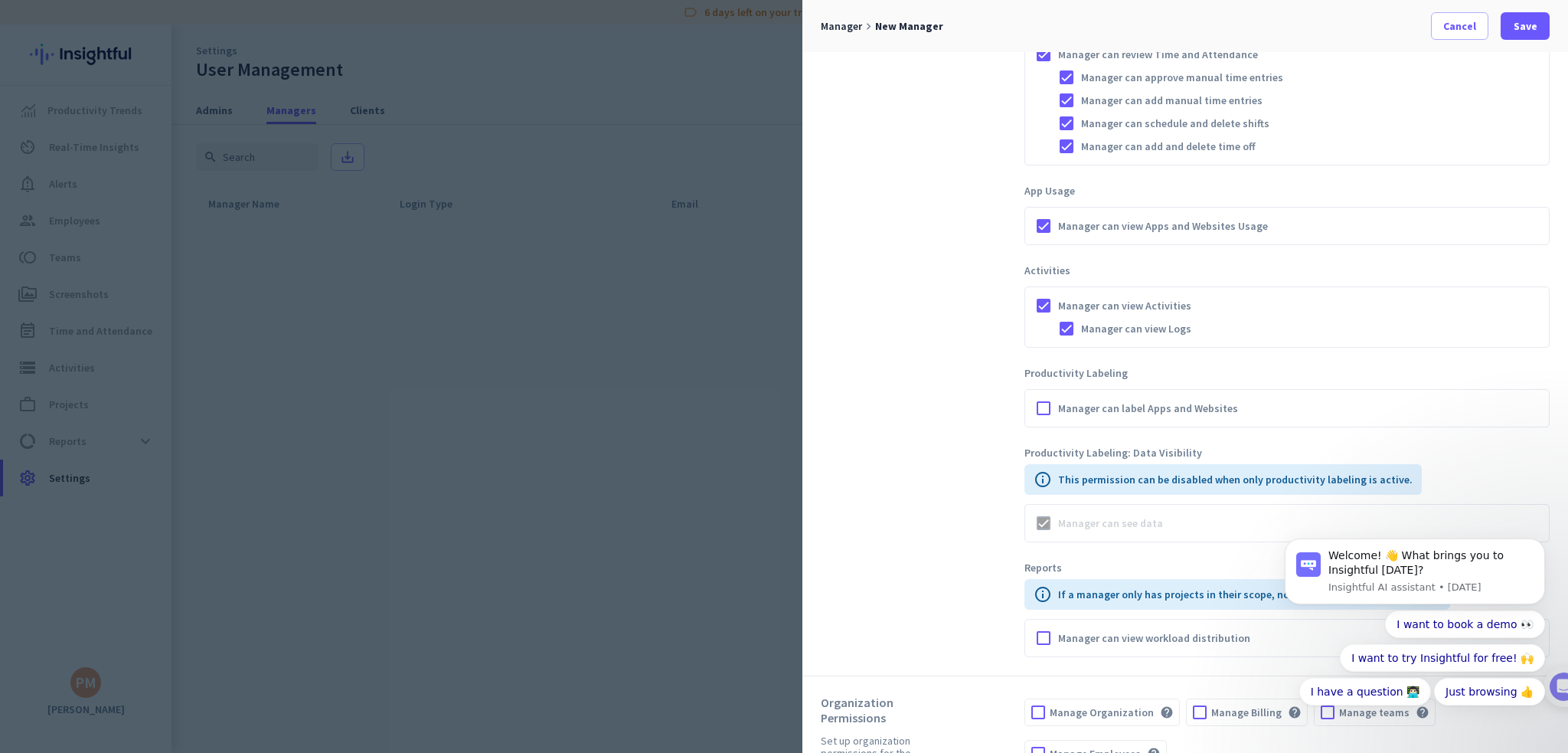
scroll to position [756, 0]
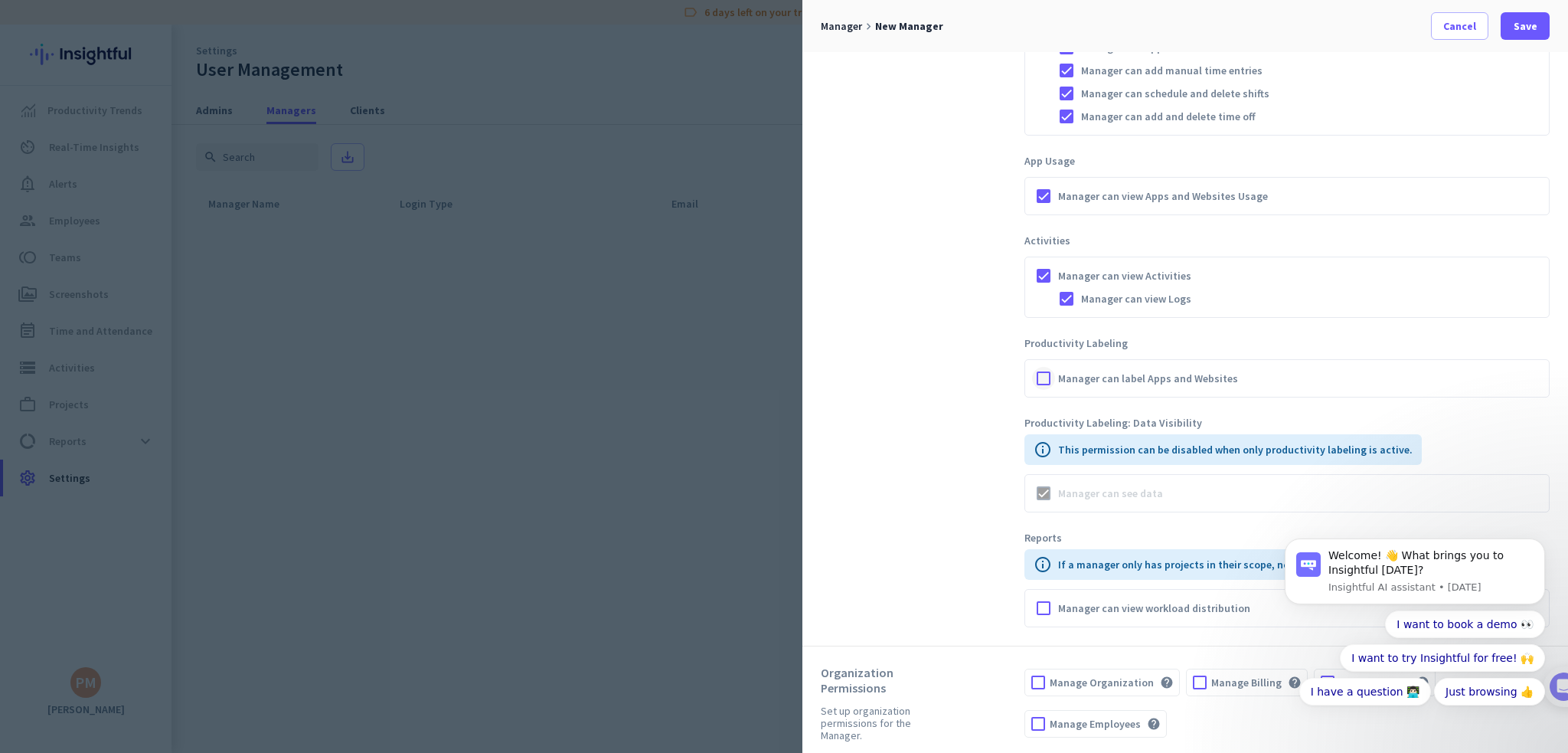
click at [1042, 376] on div at bounding box center [1043, 377] width 23 height 23
click at [1540, 544] on icon "Dismiss notification" at bounding box center [1539, 542] width 5 height 5
click at [1540, 549] on button "Dismiss notification" at bounding box center [1540, 543] width 20 height 20
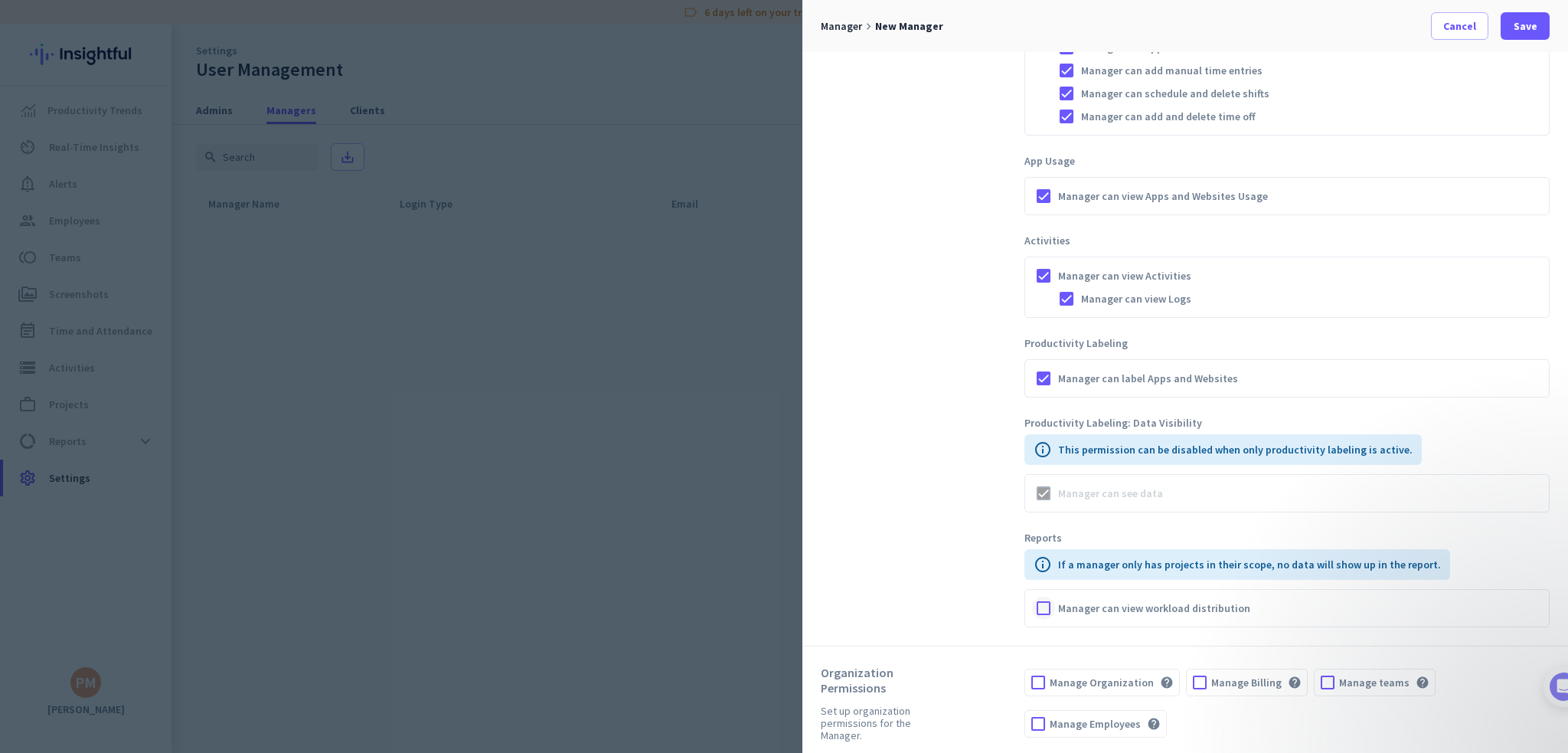
click at [1041, 605] on div at bounding box center [1043, 608] width 23 height 23
click at [1036, 677] on div at bounding box center [1038, 682] width 26 height 26
click at [1036, 716] on div at bounding box center [1038, 723] width 26 height 26
click at [1323, 679] on div at bounding box center [1328, 682] width 26 height 26
click at [1510, 27] on span at bounding box center [1526, 26] width 49 height 37
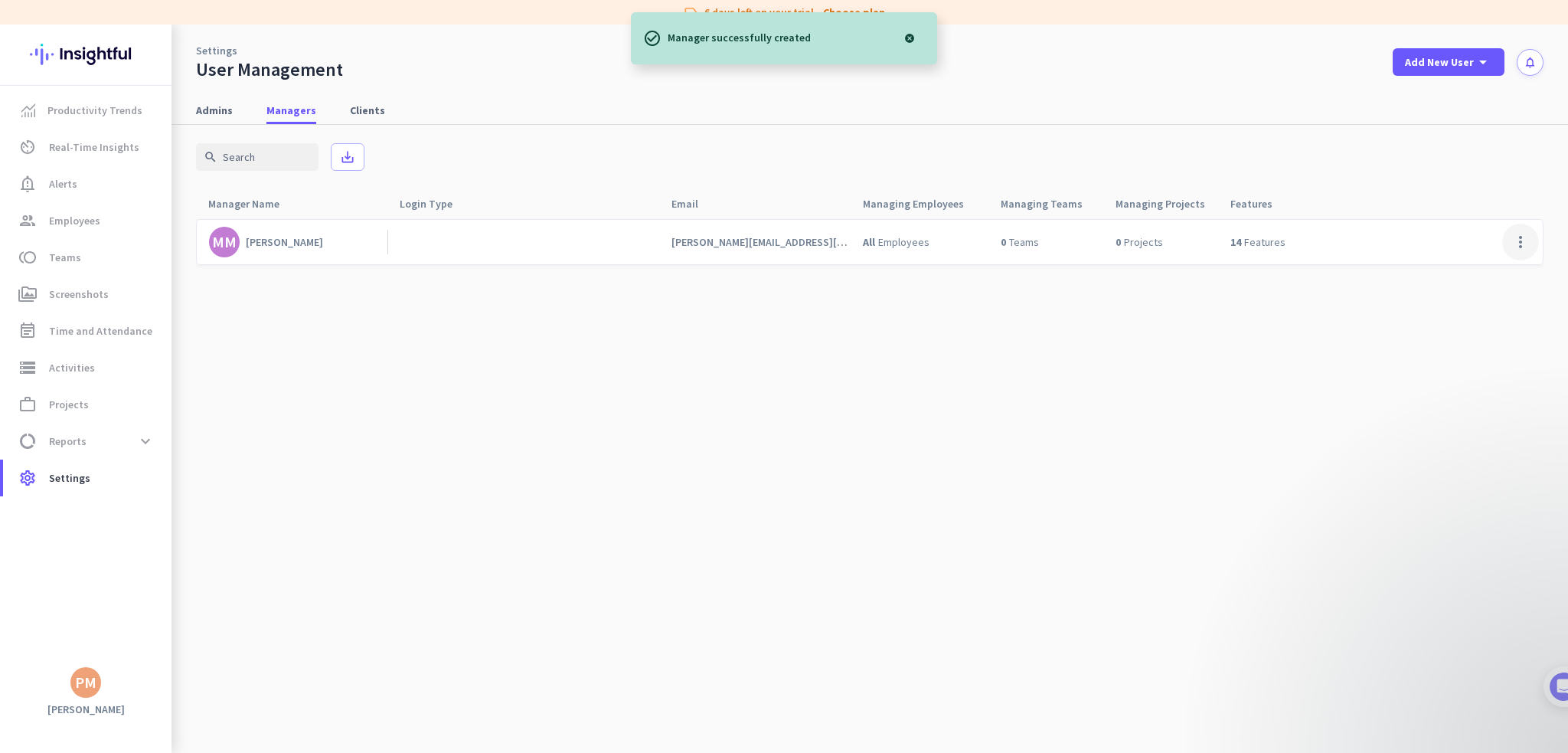
click at [1521, 250] on span at bounding box center [1521, 241] width 37 height 37
click at [1312, 308] on div at bounding box center [784, 376] width 1568 height 753
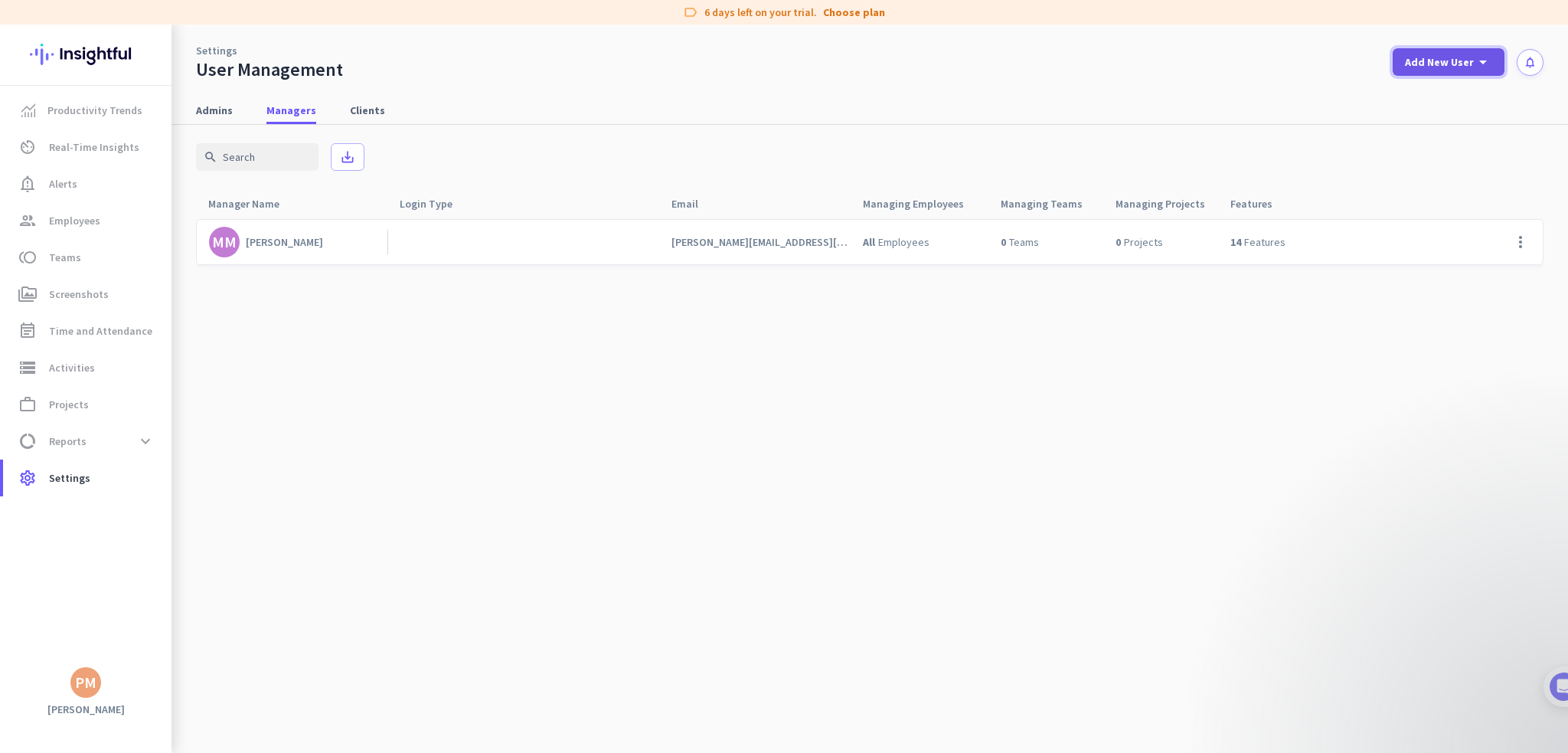
click at [1452, 64] on span "Add New User" at bounding box center [1440, 62] width 69 height 16
click at [1445, 131] on div "Manager" at bounding box center [1453, 132] width 46 height 16
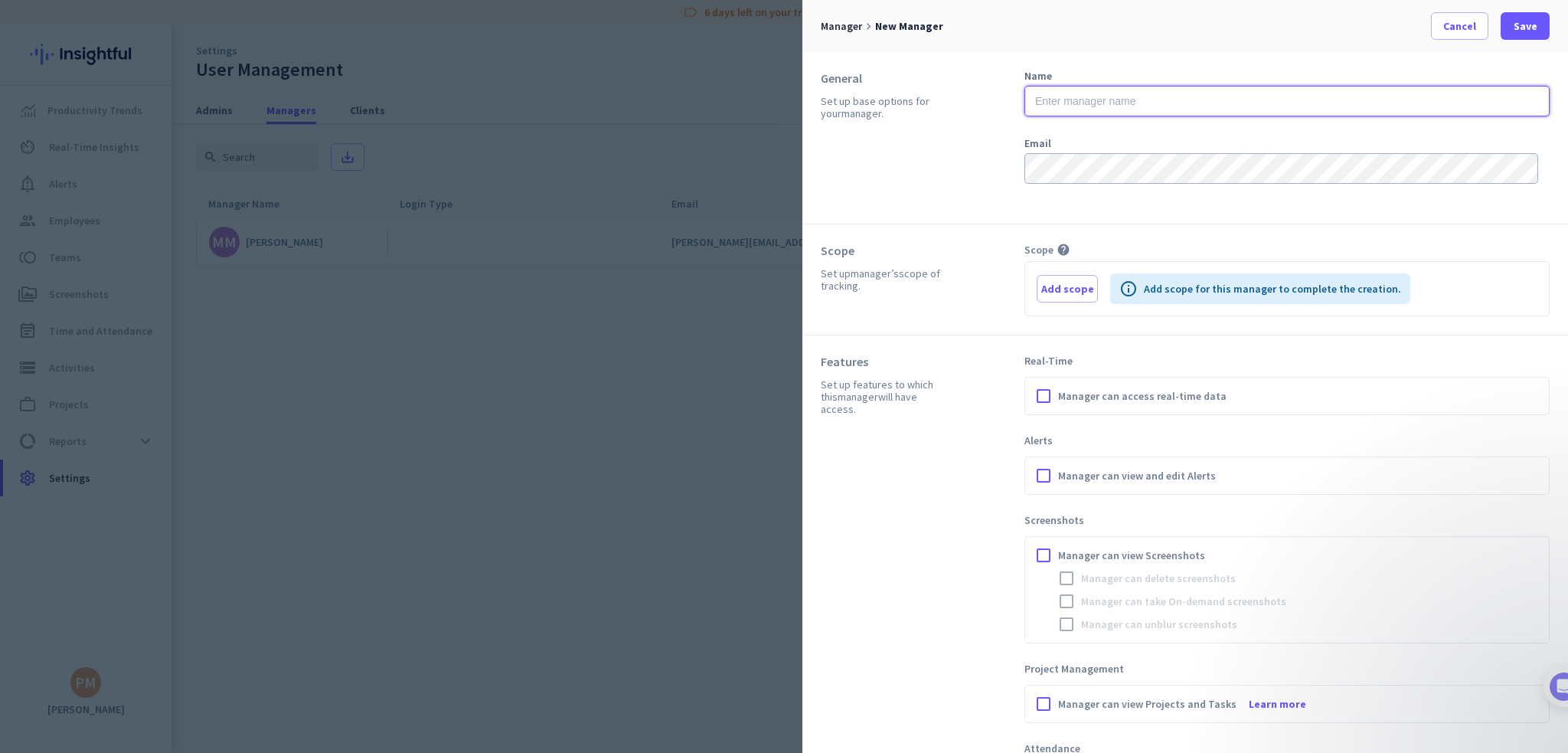
click at [1095, 101] on input "text" at bounding box center [1287, 101] width 526 height 31
type input "[PERSON_NAME]"
click at [1072, 287] on span "Add scope" at bounding box center [1067, 289] width 52 height 16
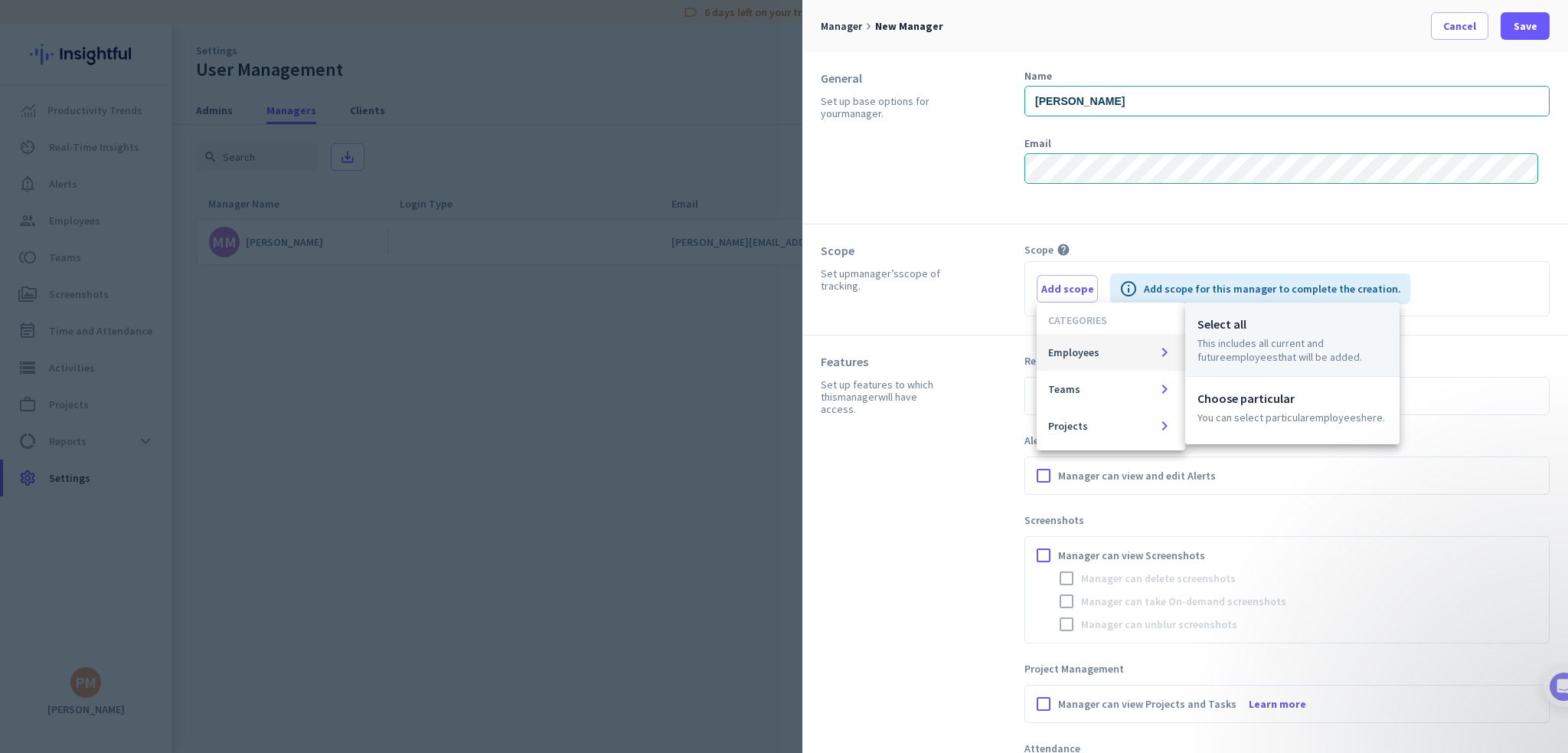
click at [1224, 346] on p "This includes all current and future Employees that will be added." at bounding box center [1292, 350] width 190 height 28
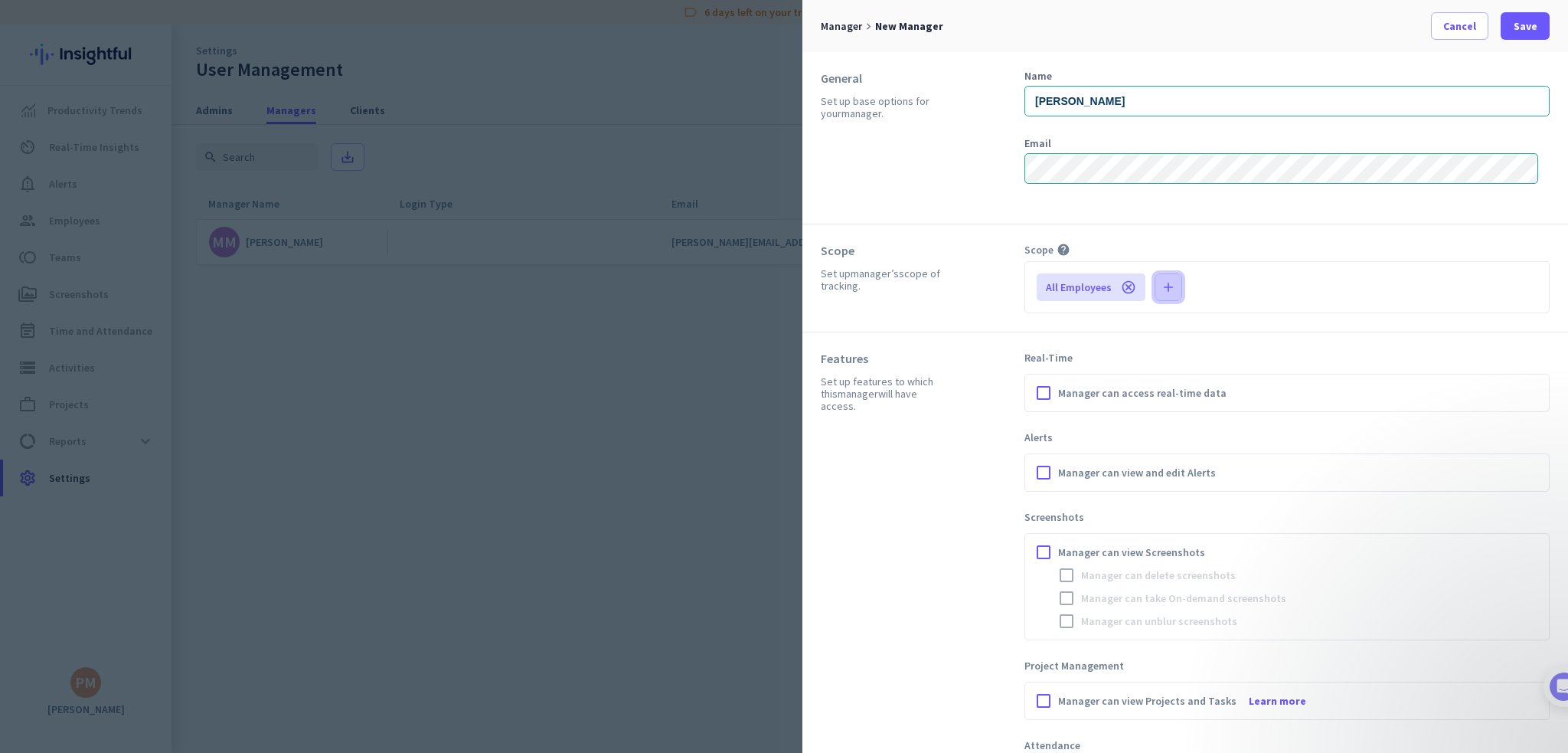
click at [1172, 292] on icon "add" at bounding box center [1169, 288] width 16 height 16
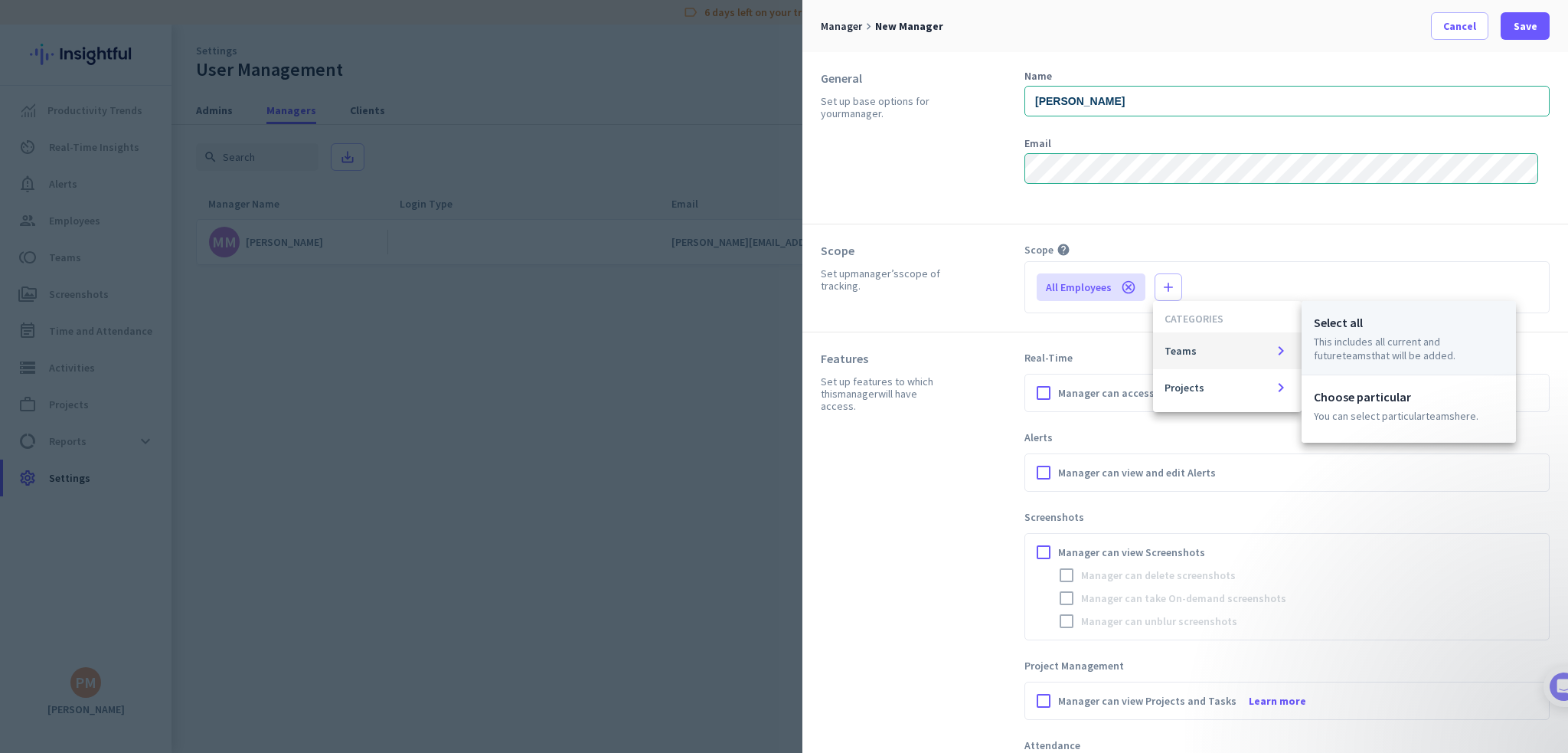
click at [1352, 342] on p "This includes all current and future Teams that will be added." at bounding box center [1409, 349] width 190 height 28
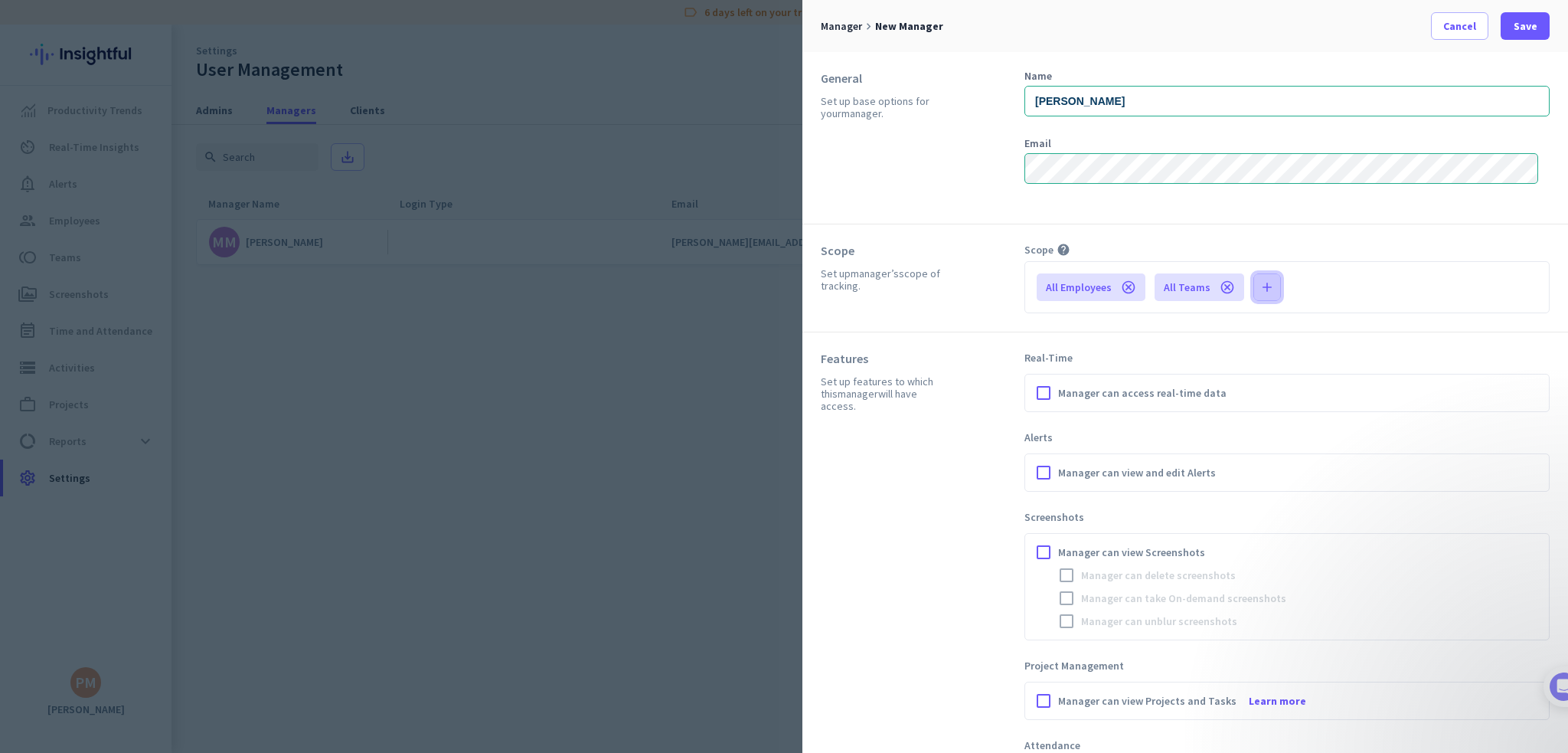
click at [1262, 290] on icon "add" at bounding box center [1268, 288] width 16 height 16
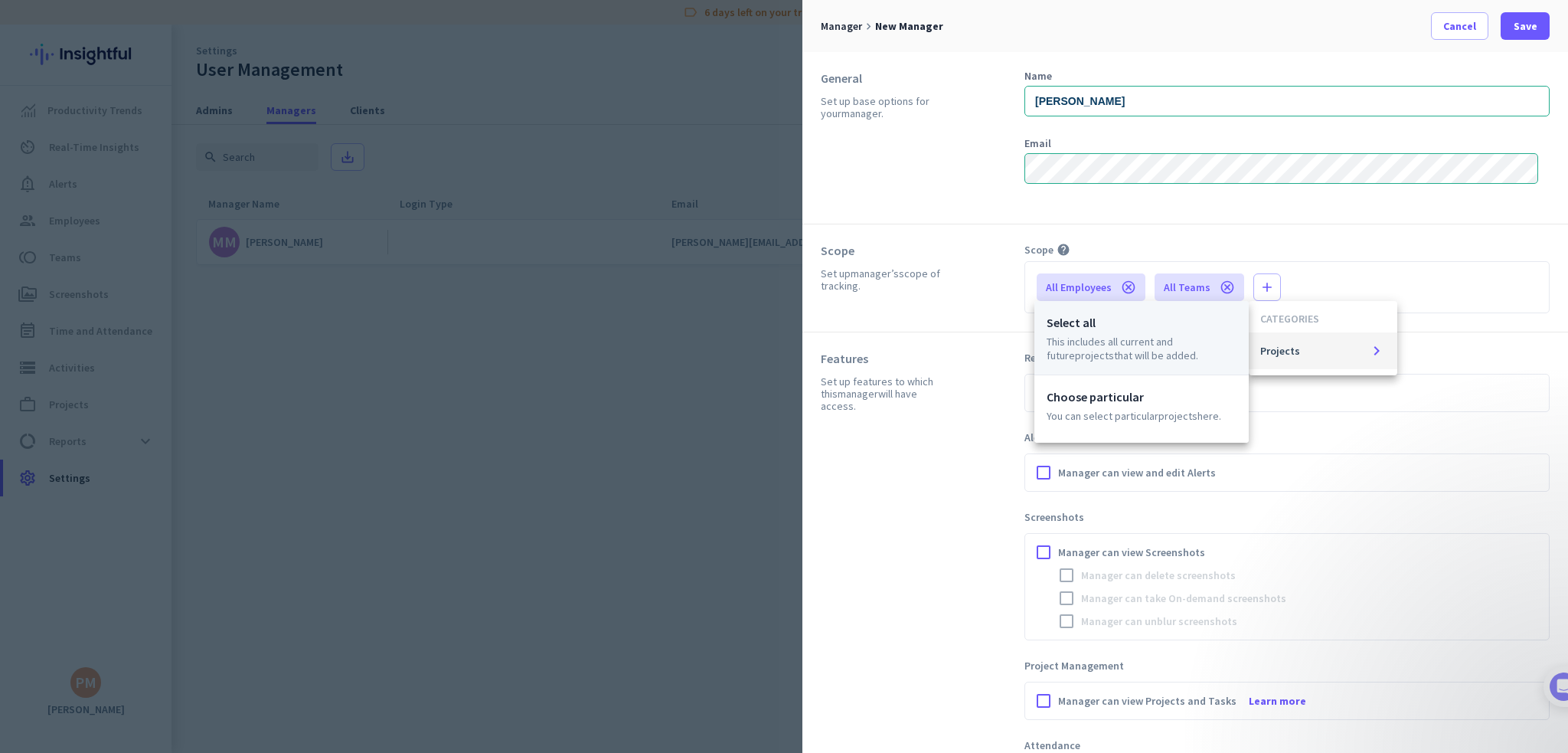
click at [1168, 339] on p "This includes all current and future Projects that will be added." at bounding box center [1141, 349] width 190 height 28
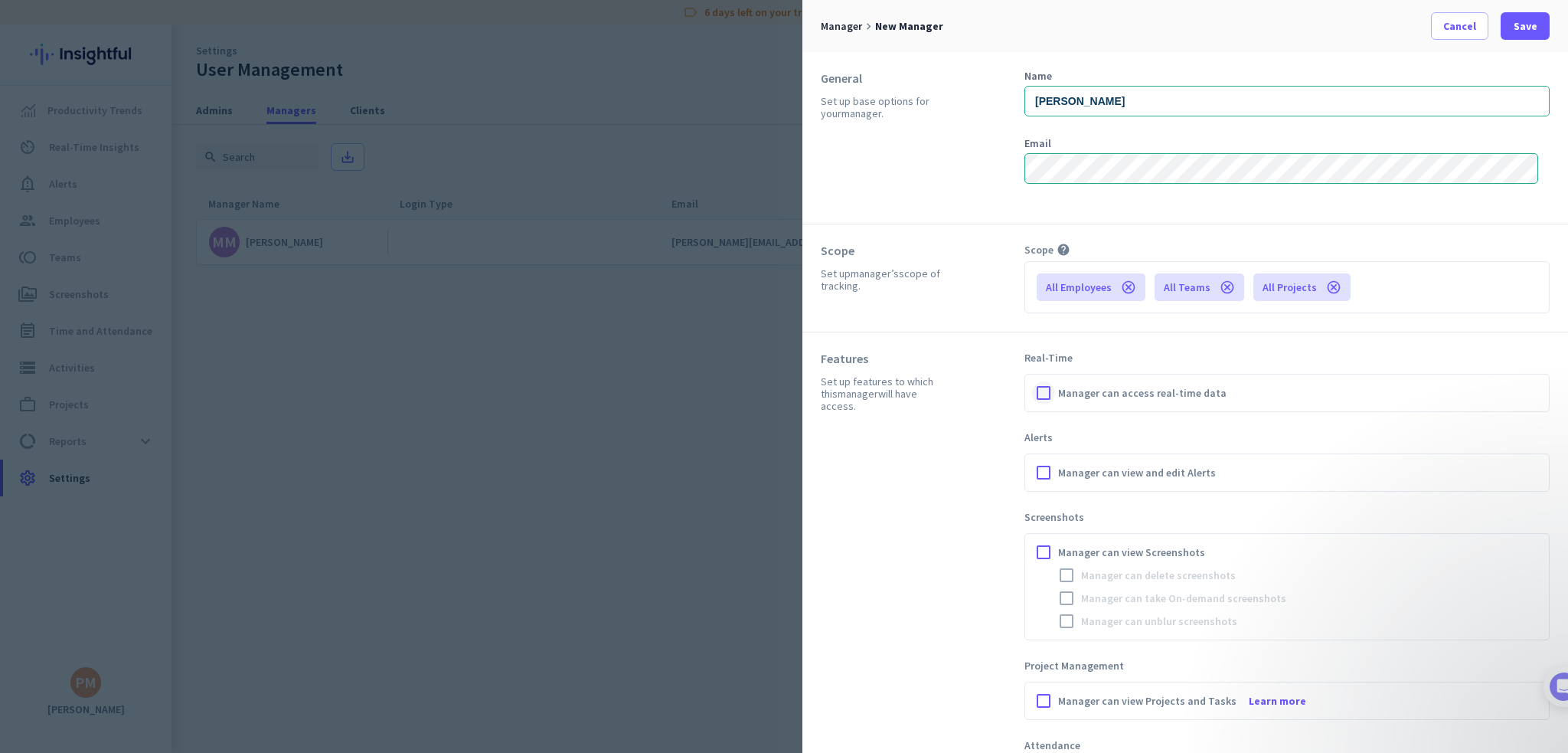
click at [1047, 393] on div at bounding box center [1043, 392] width 23 height 23
click at [1043, 471] on div at bounding box center [1043, 472] width 23 height 23
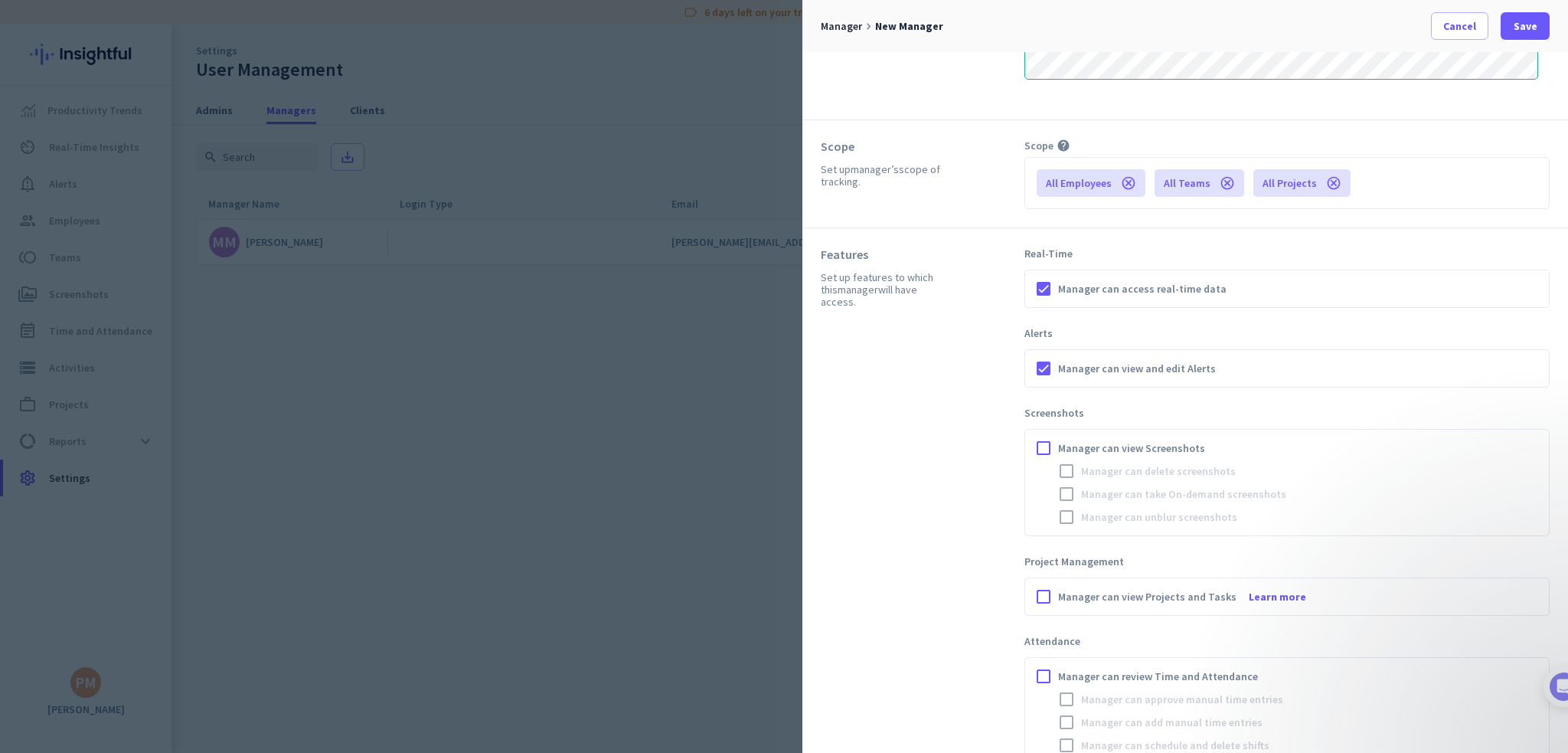
scroll to position [306, 0]
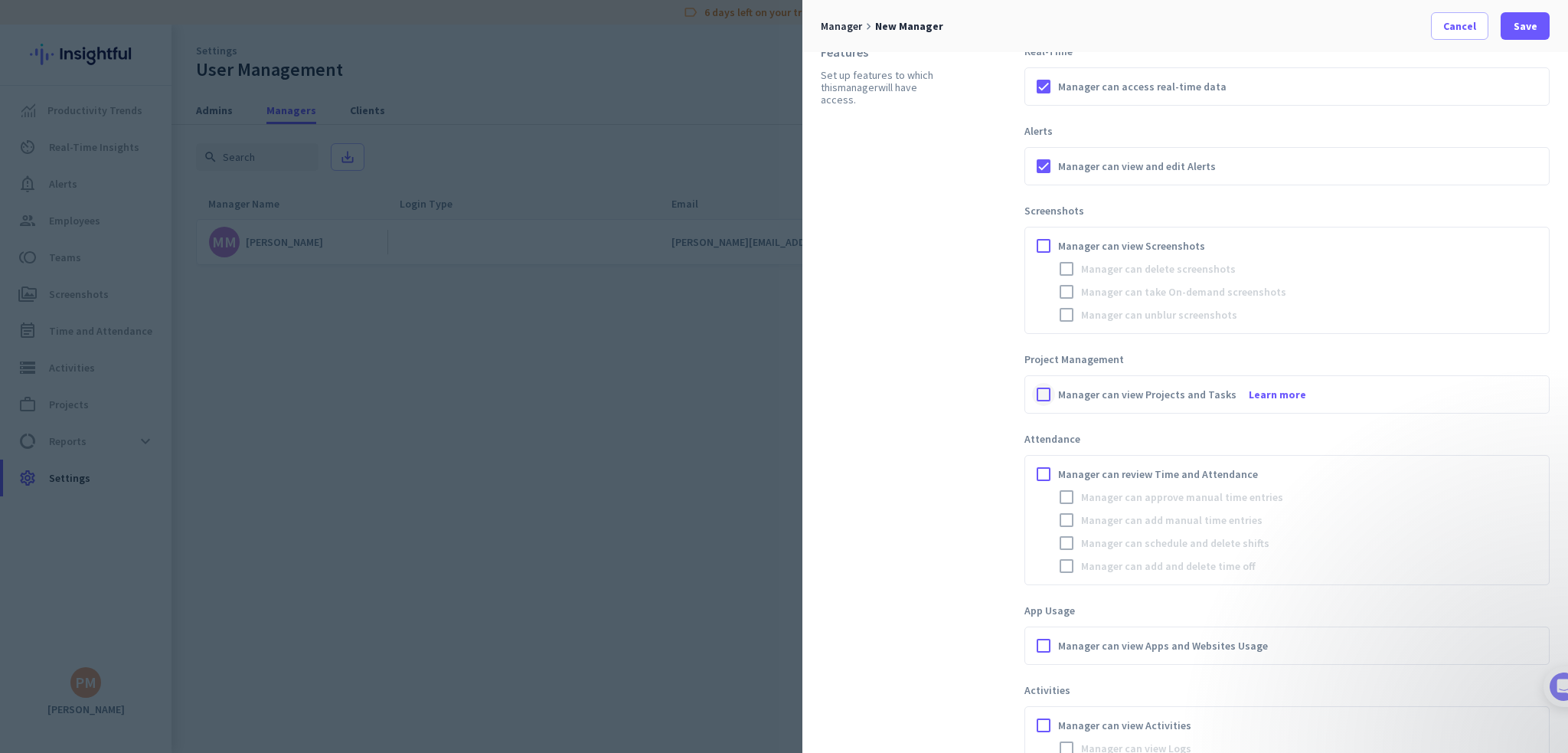
click at [1047, 389] on div at bounding box center [1043, 394] width 23 height 23
click at [1046, 471] on div at bounding box center [1043, 473] width 23 height 23
click at [1066, 496] on div at bounding box center [1066, 496] width 23 height 23
click at [1070, 521] on div at bounding box center [1066, 520] width 23 height 23
click at [1069, 540] on div at bounding box center [1066, 543] width 23 height 23
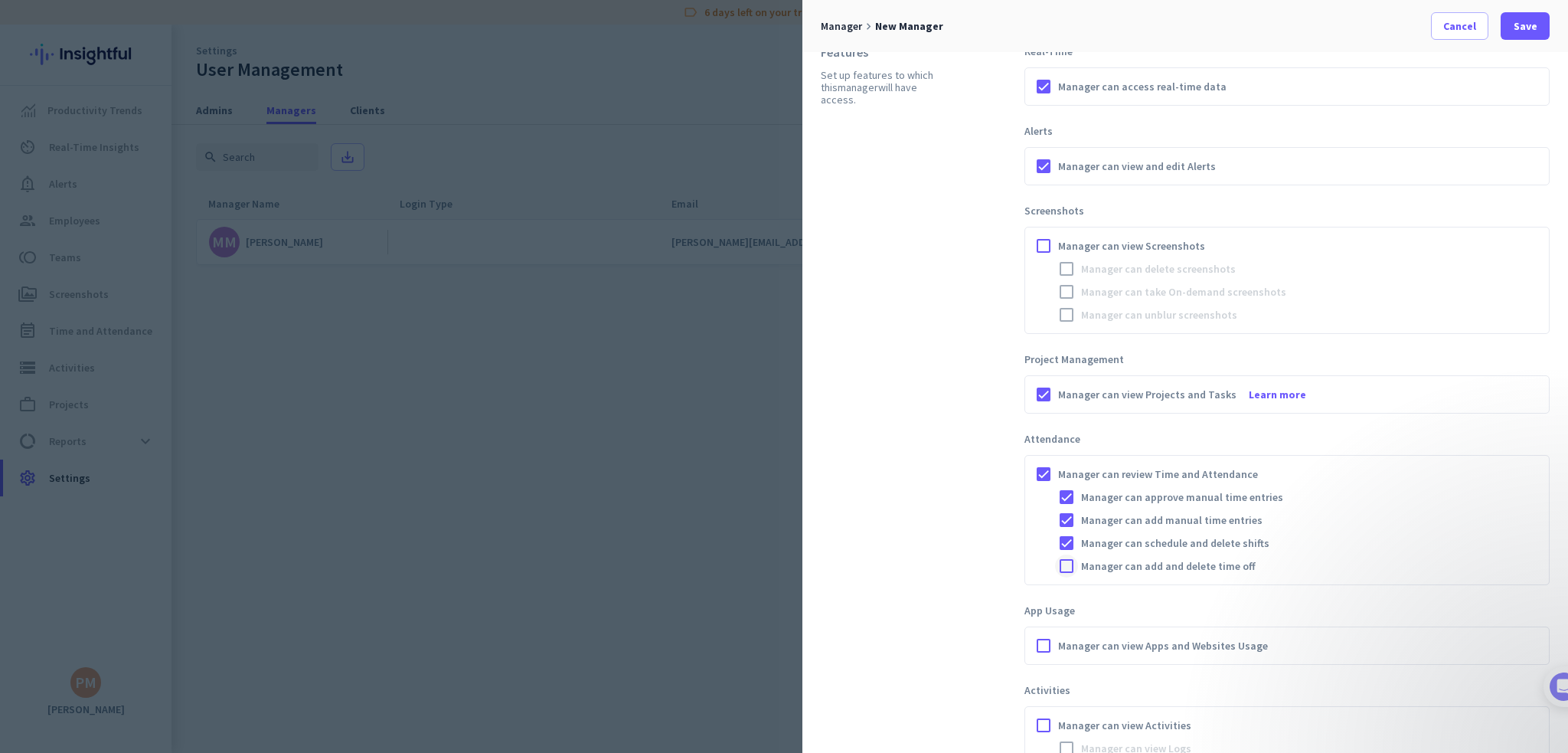
click at [1069, 563] on div at bounding box center [1066, 565] width 23 height 23
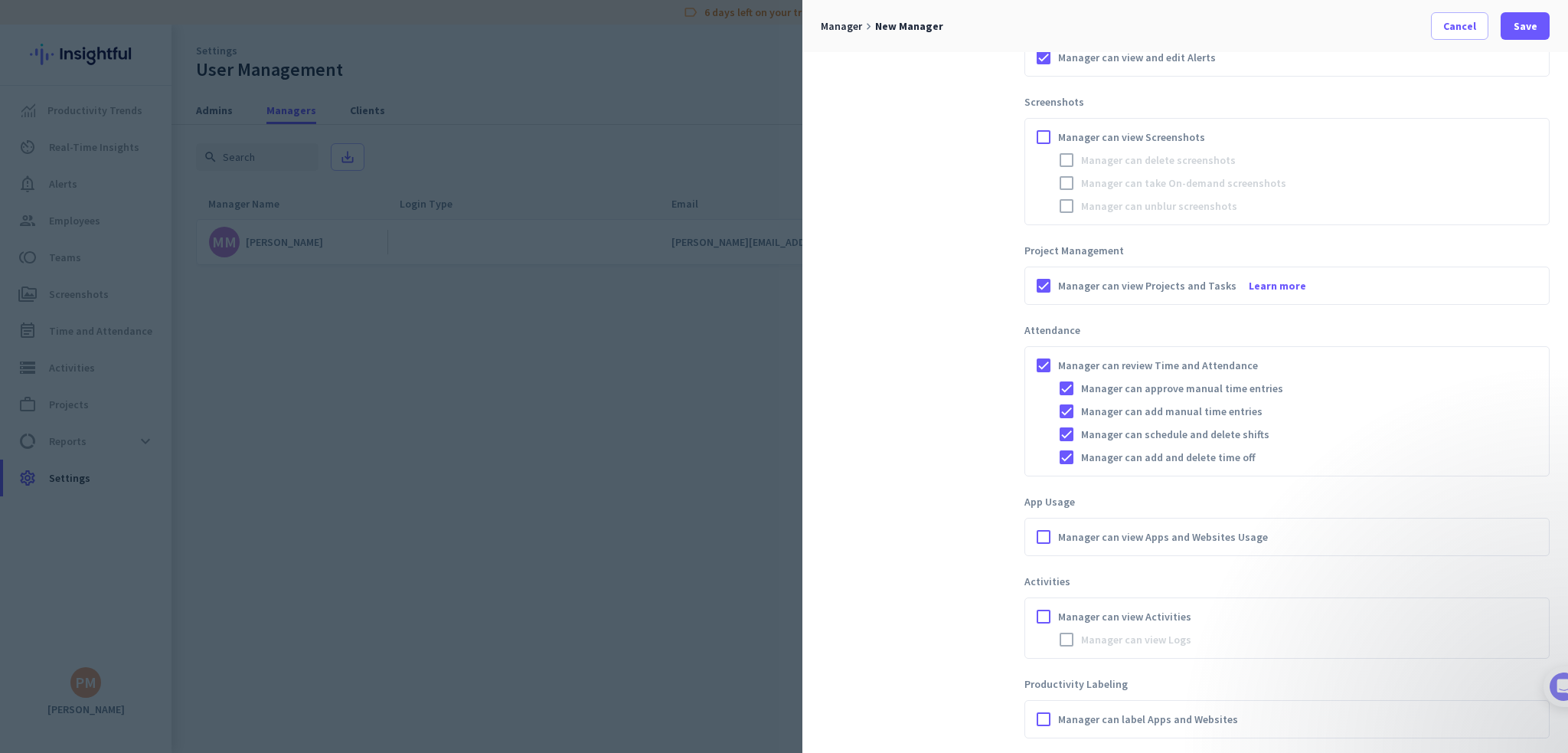
scroll to position [537, 0]
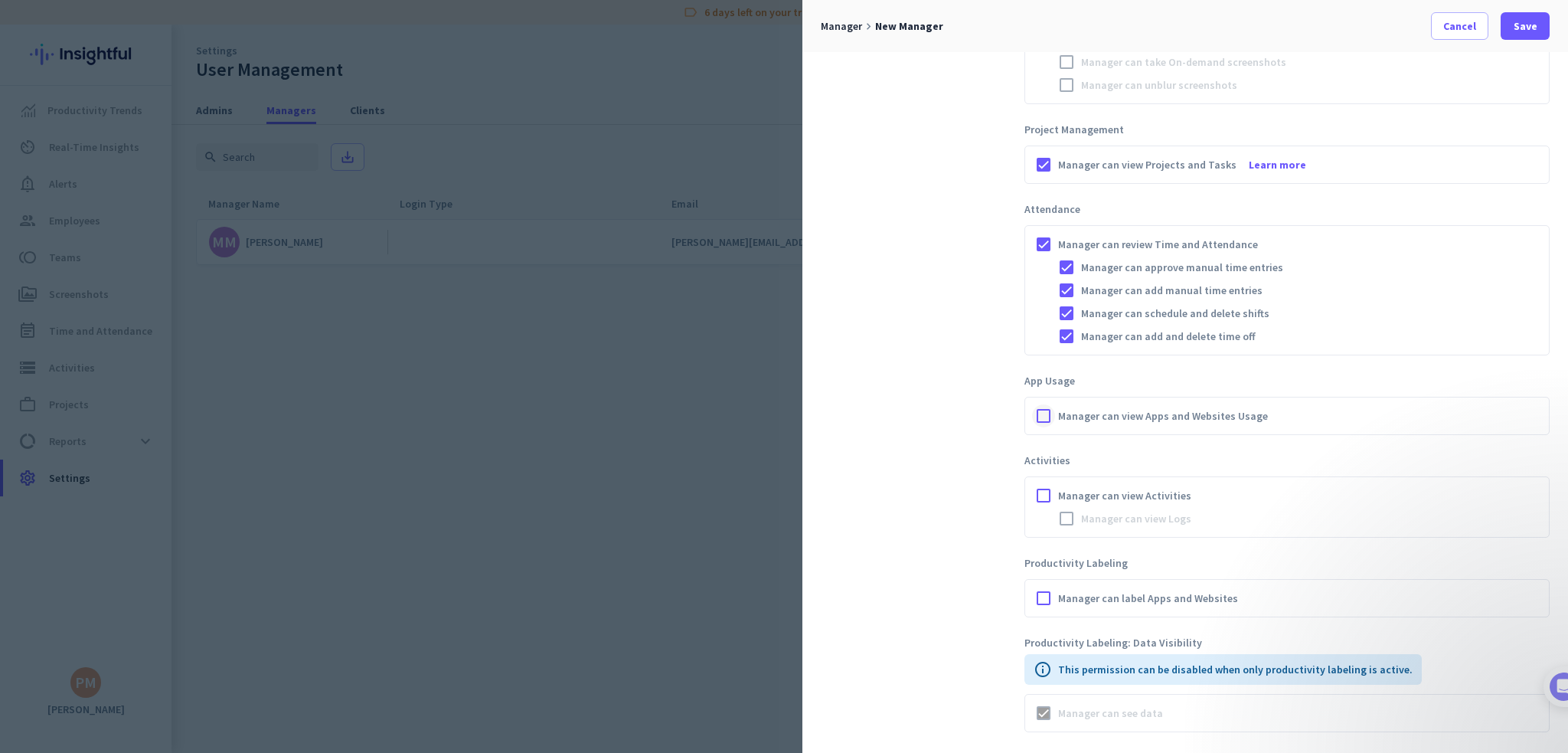
click at [1043, 410] on div at bounding box center [1043, 415] width 23 height 23
click at [1042, 495] on div at bounding box center [1043, 495] width 23 height 23
click at [1066, 517] on div at bounding box center [1066, 518] width 23 height 23
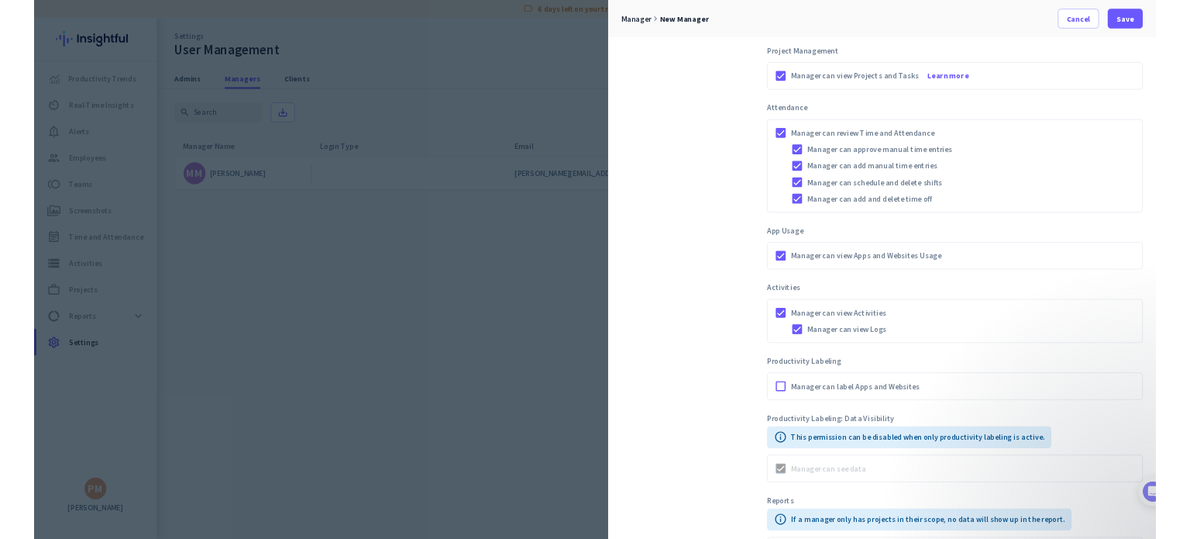
scroll to position [765, 0]
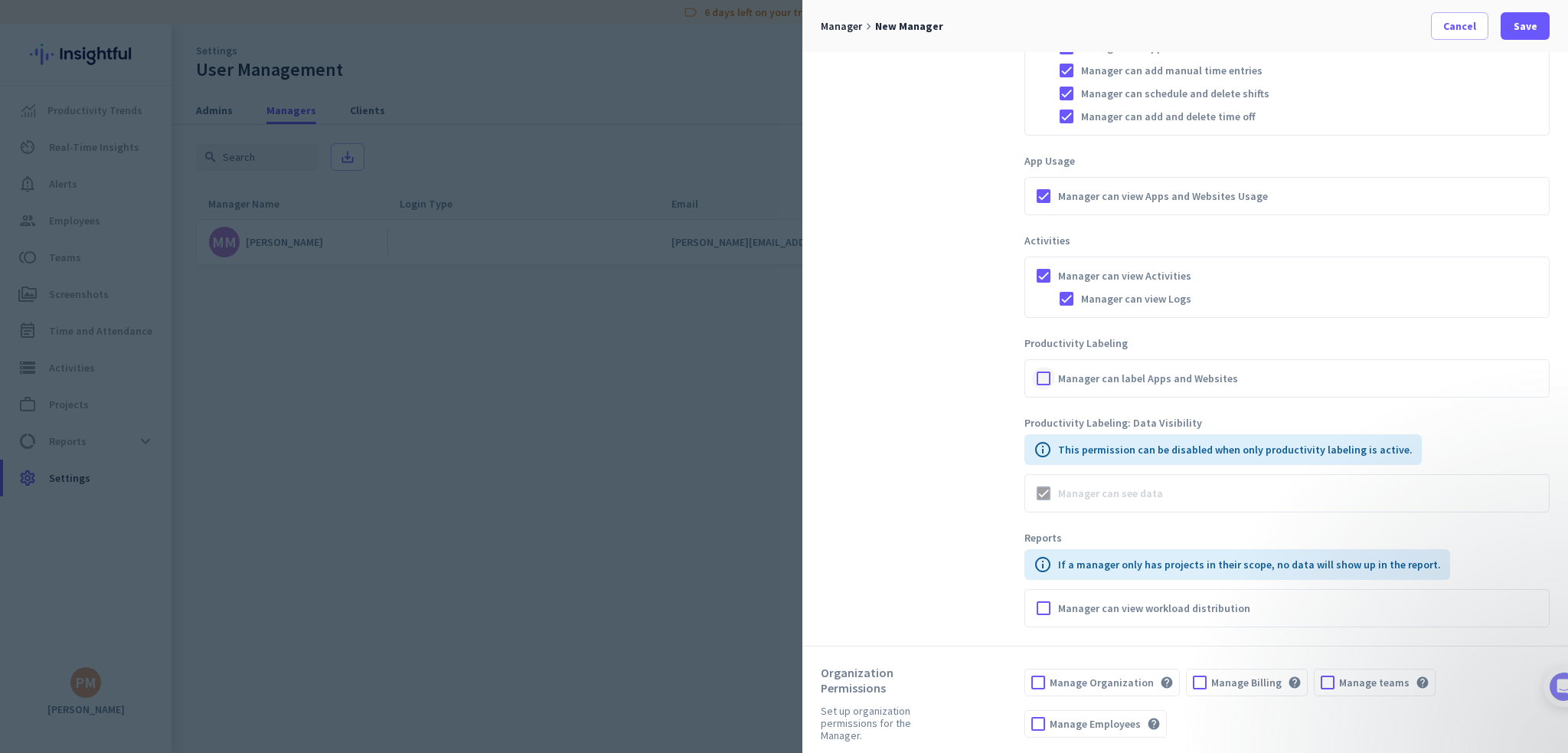
click at [1044, 374] on div at bounding box center [1043, 377] width 23 height 23
click at [1043, 600] on div at bounding box center [1043, 608] width 23 height 23
drag, startPoint x: 1037, startPoint y: 676, endPoint x: 1044, endPoint y: 695, distance: 20.2
click at [1037, 678] on div at bounding box center [1038, 682] width 26 height 26
click at [1041, 721] on div at bounding box center [1038, 723] width 26 height 26
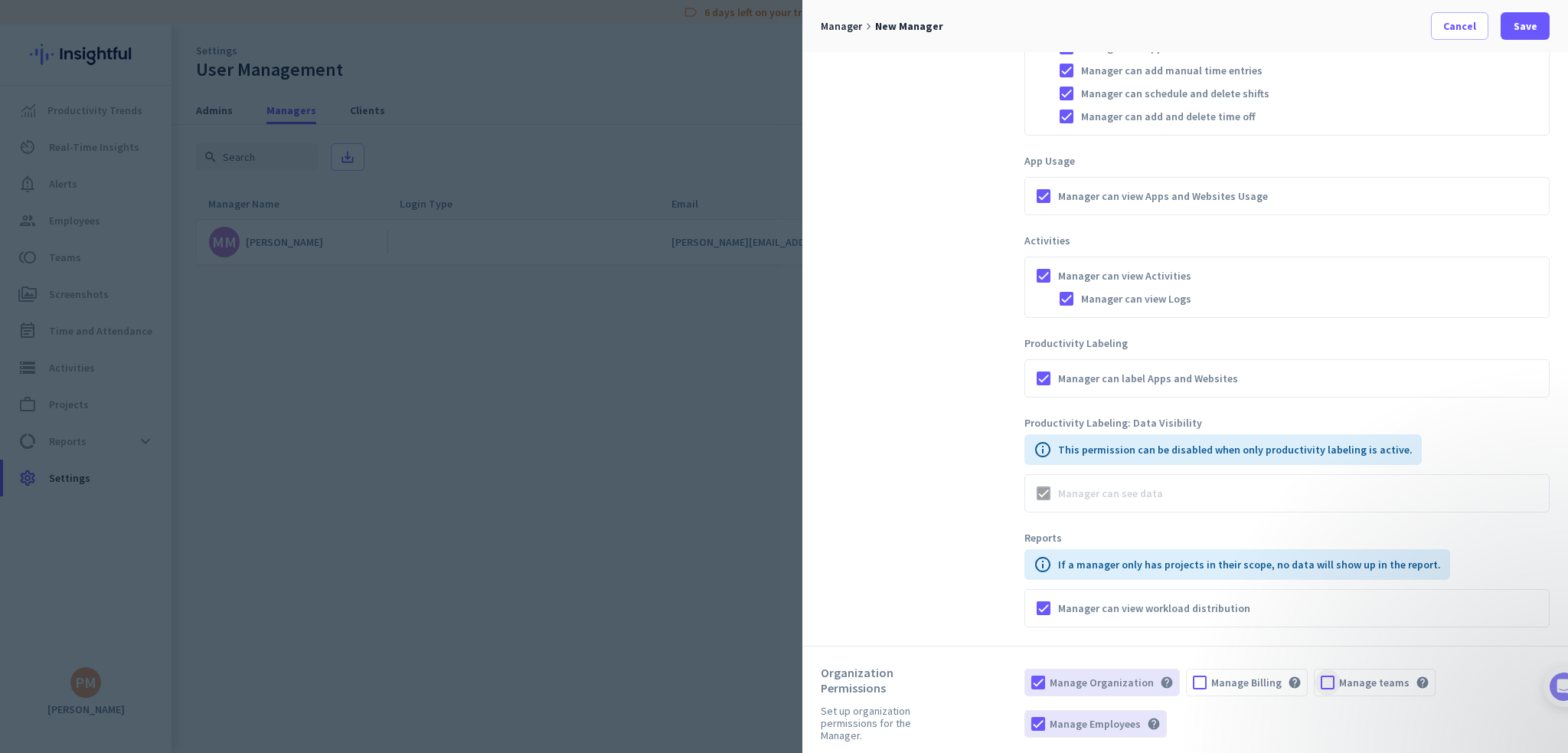
click at [1317, 679] on div at bounding box center [1328, 682] width 26 height 26
click at [1502, 36] on span at bounding box center [1526, 26] width 49 height 37
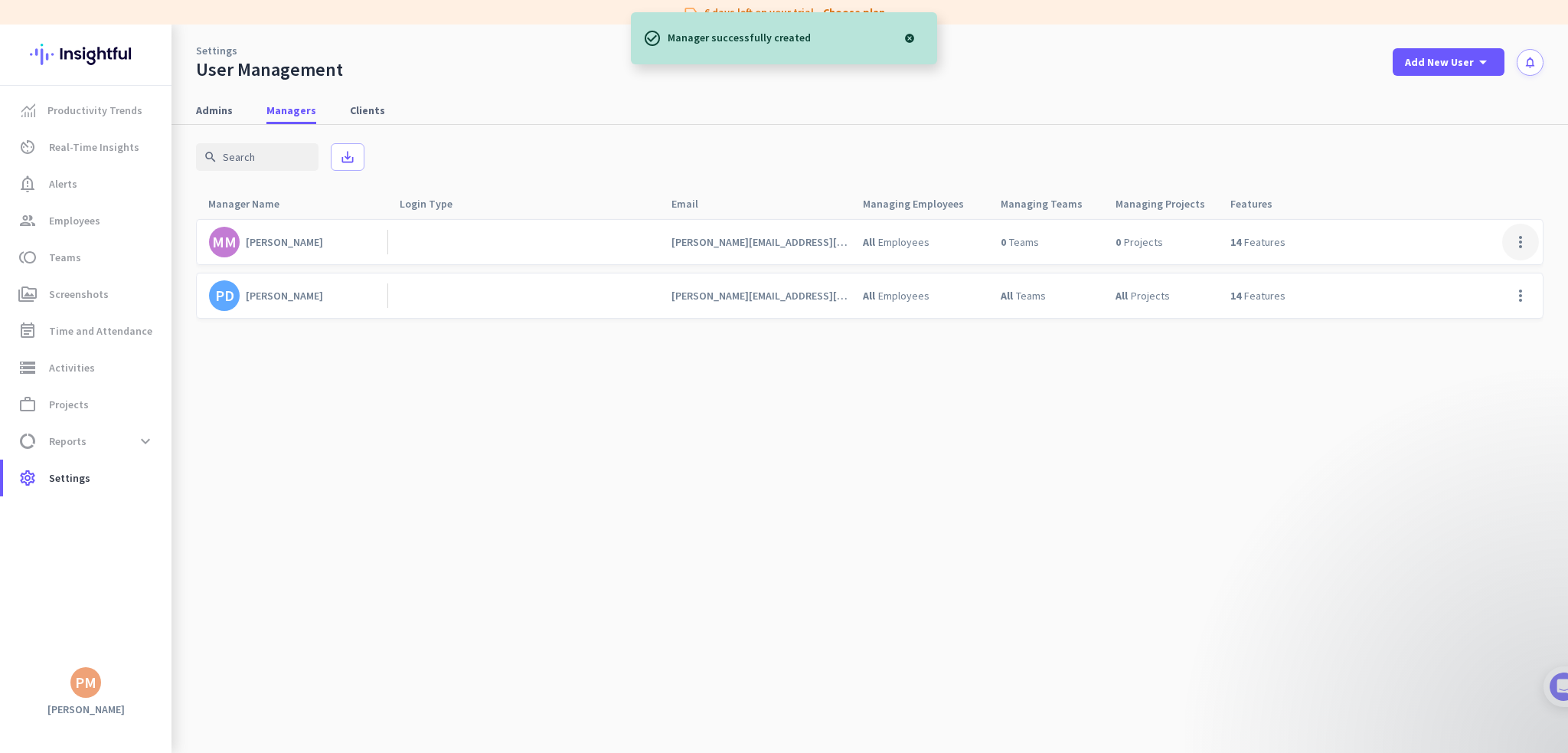
click at [1520, 244] on span at bounding box center [1521, 241] width 37 height 37
click at [1479, 272] on span "Edit" at bounding box center [1486, 275] width 81 height 16
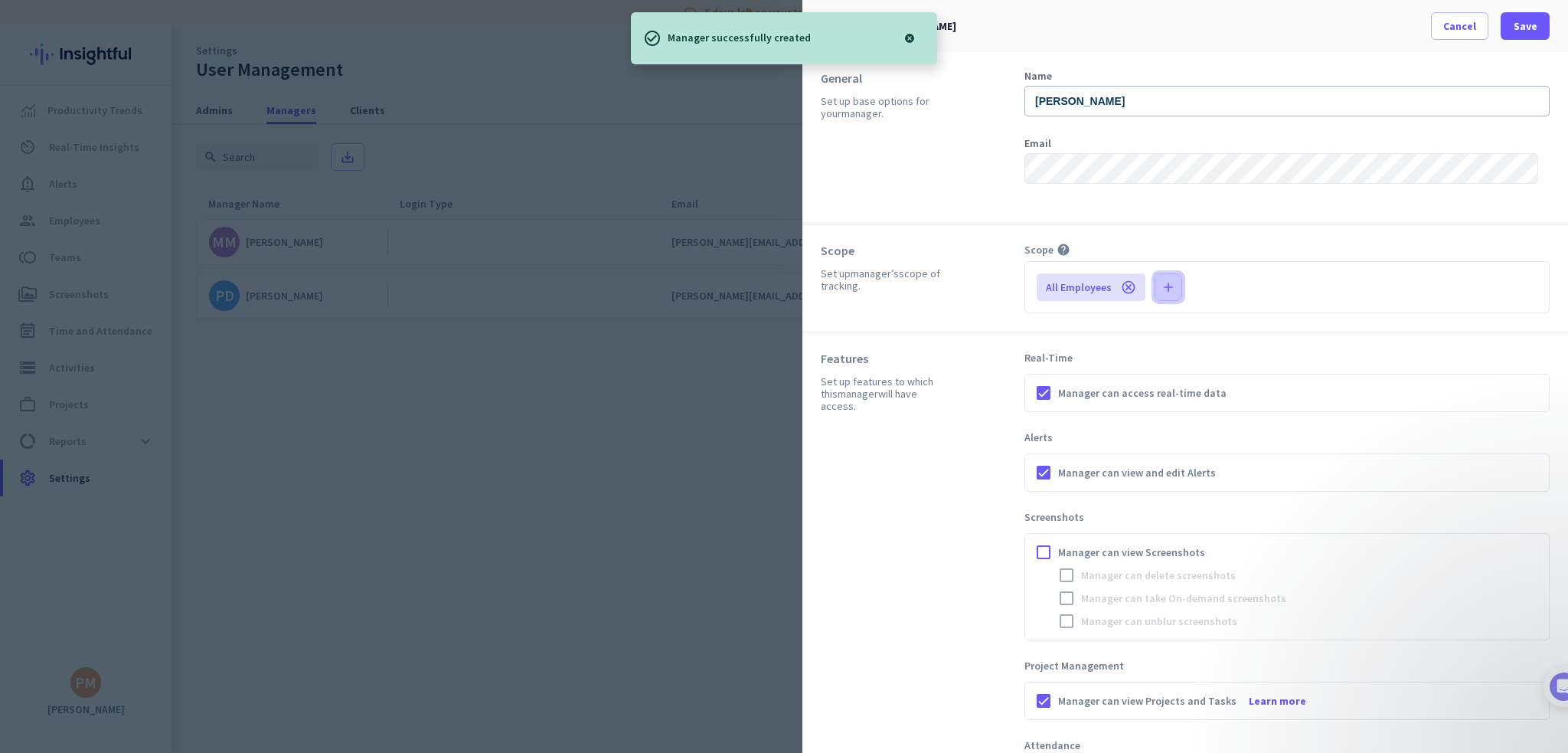
click at [1173, 291] on icon "add" at bounding box center [1169, 288] width 16 height 16
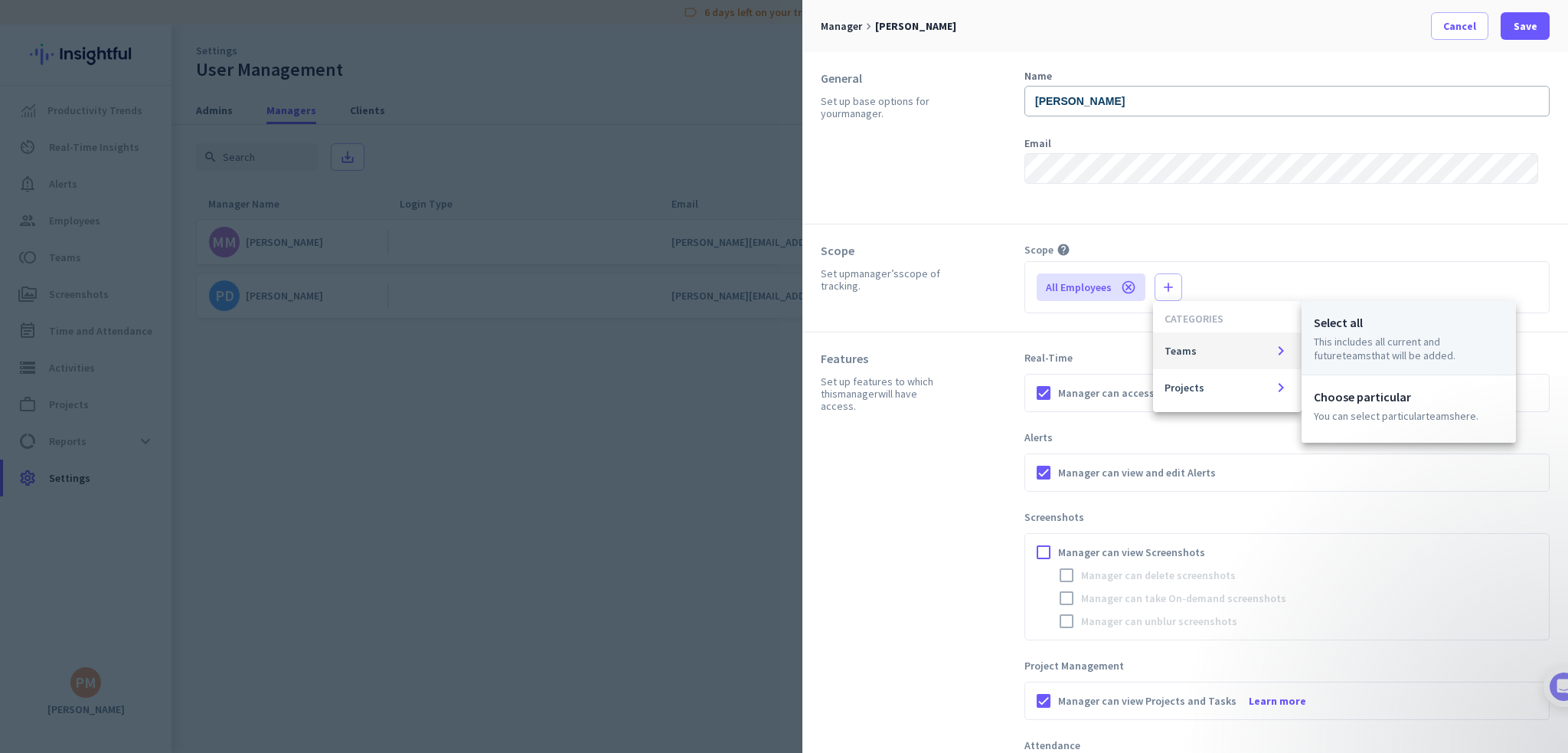
click at [1361, 355] on p "This includes all current and future Teams that will be added." at bounding box center [1409, 349] width 190 height 28
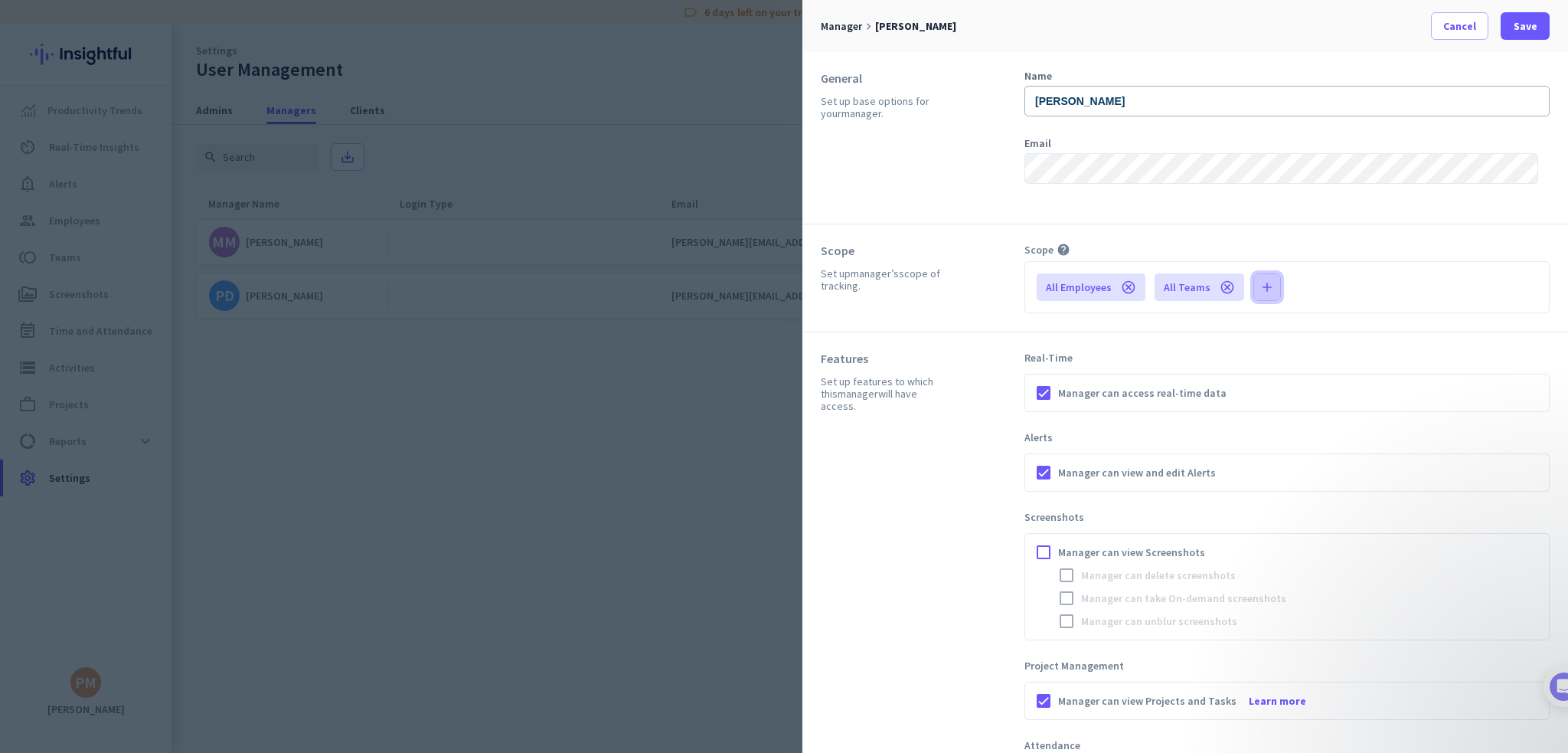
click at [1260, 292] on icon "add" at bounding box center [1268, 288] width 16 height 16
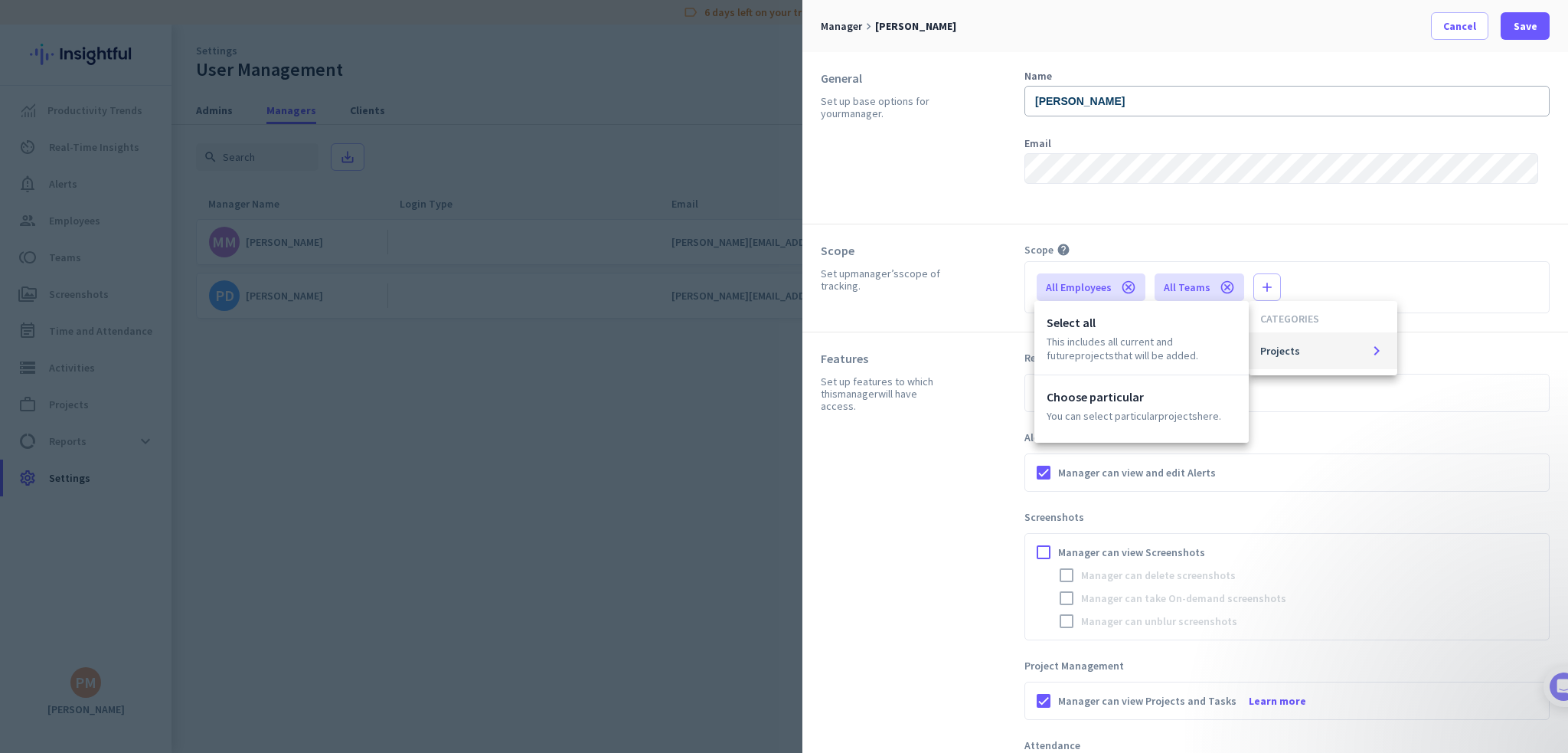
click at [1167, 342] on p "This includes all current and future Projects that will be added." at bounding box center [1141, 349] width 190 height 28
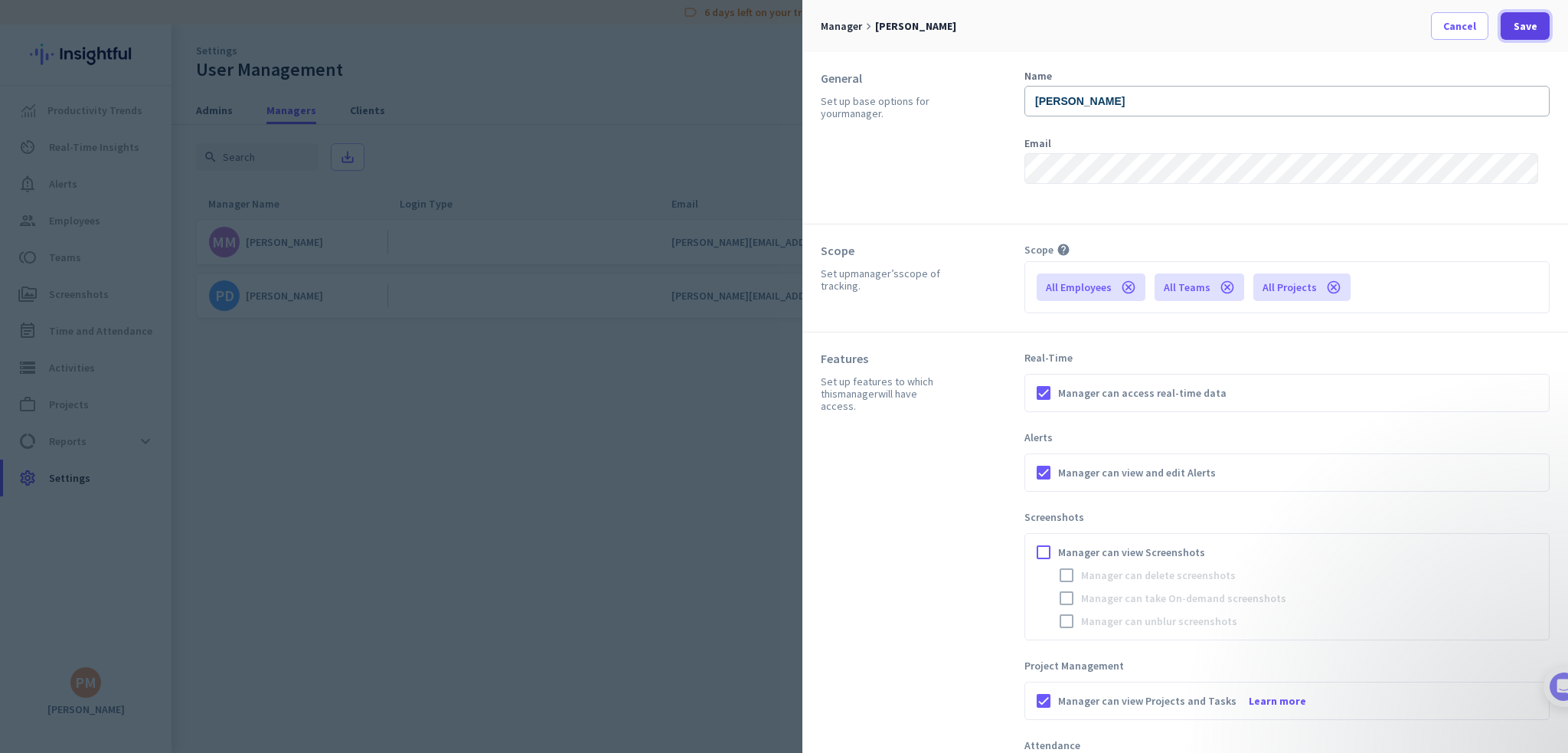
click at [1512, 36] on span at bounding box center [1526, 26] width 49 height 37
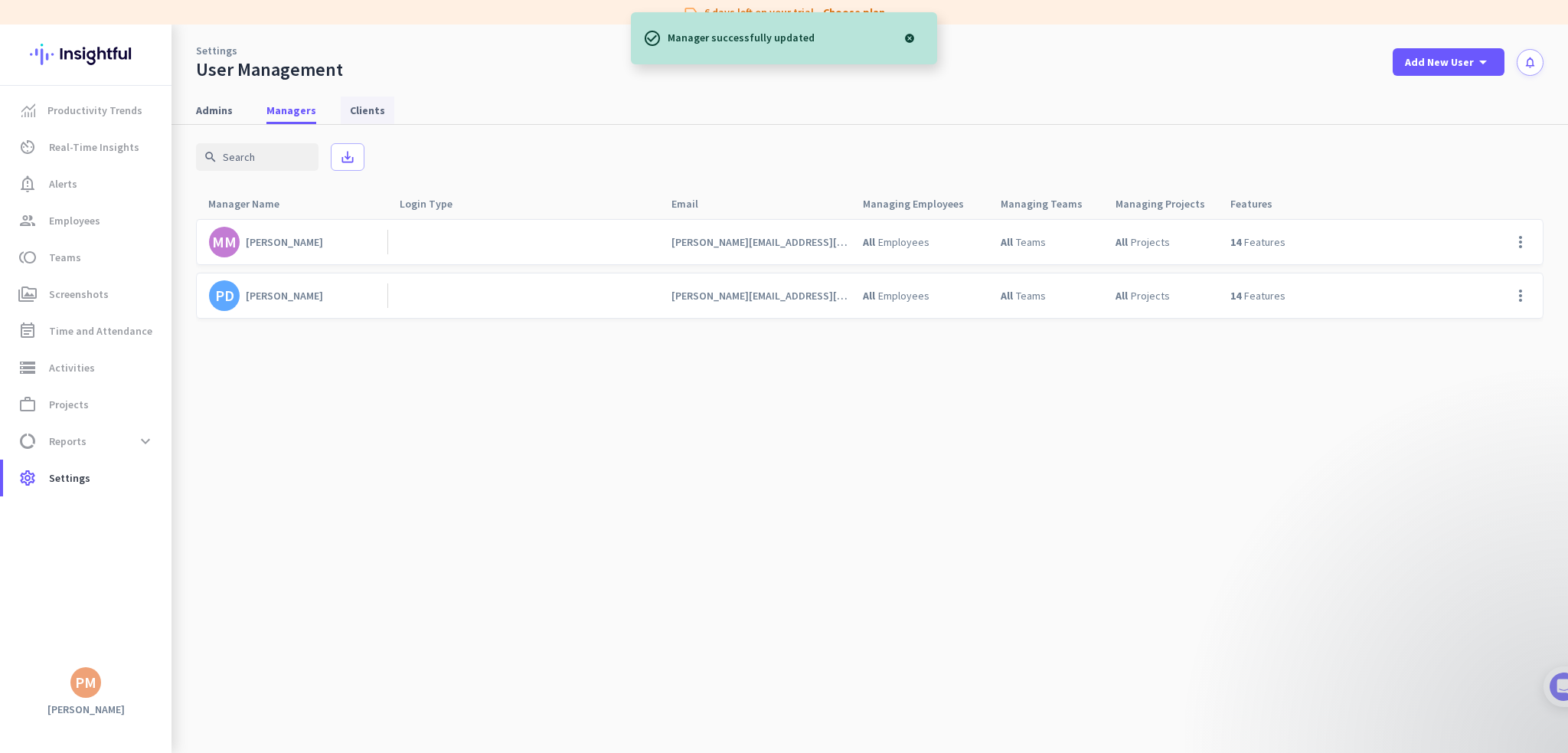
click at [367, 113] on span "Clients" at bounding box center [368, 111] width 36 height 16
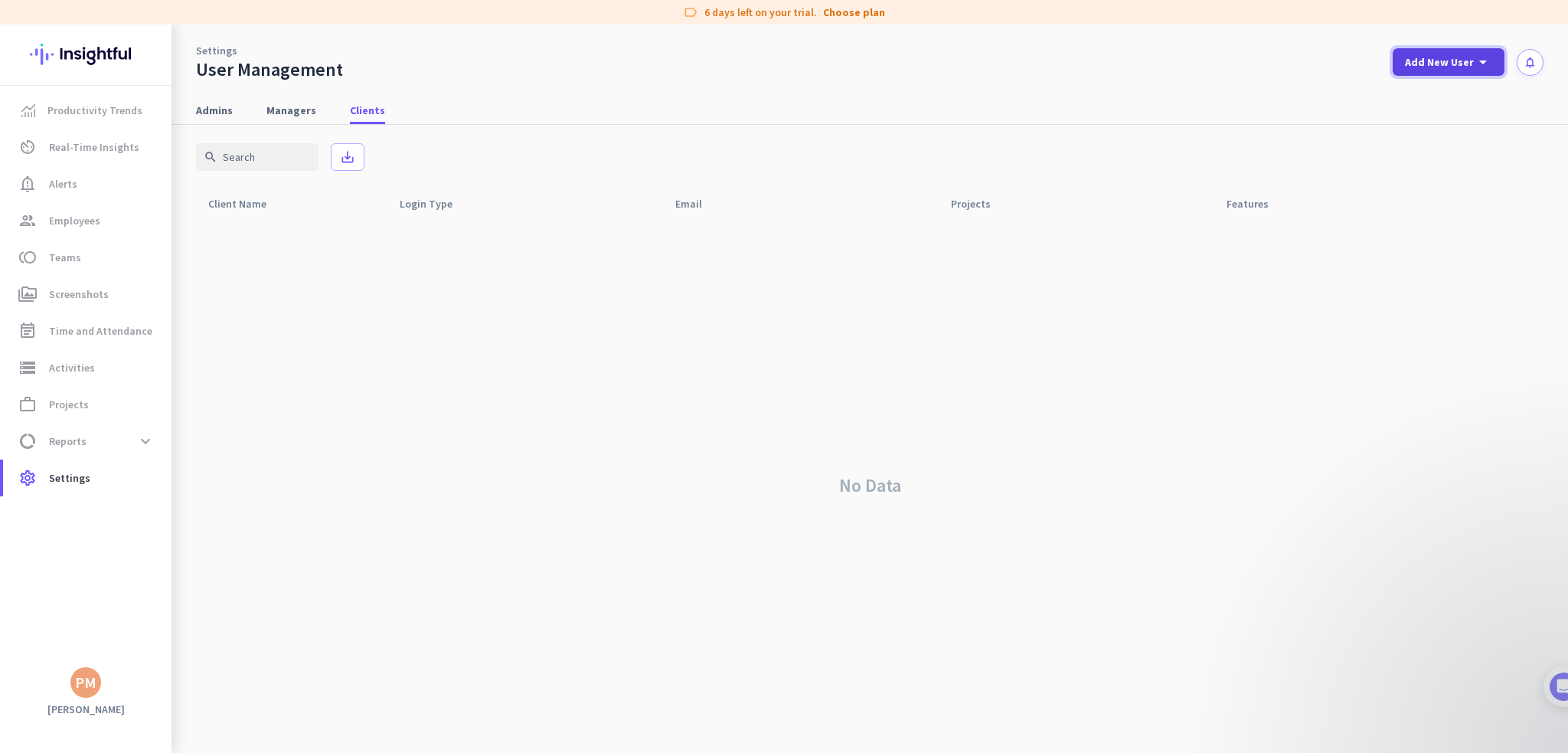
click at [1469, 62] on span "Add New User" at bounding box center [1440, 62] width 69 height 16
click at [1433, 162] on div "Client" at bounding box center [1446, 170] width 32 height 16
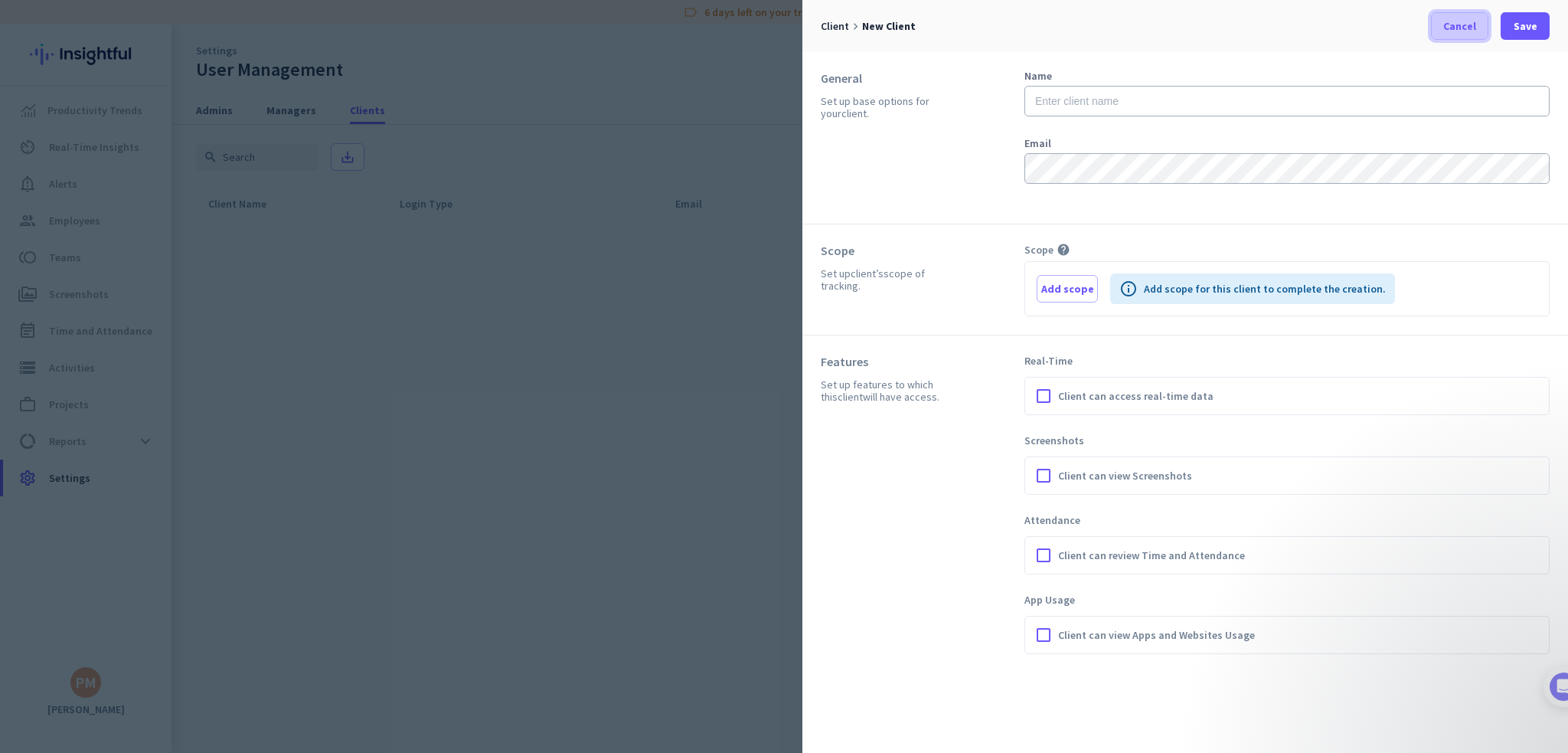
click at [1455, 21] on span "Cancel" at bounding box center [1459, 27] width 33 height 16
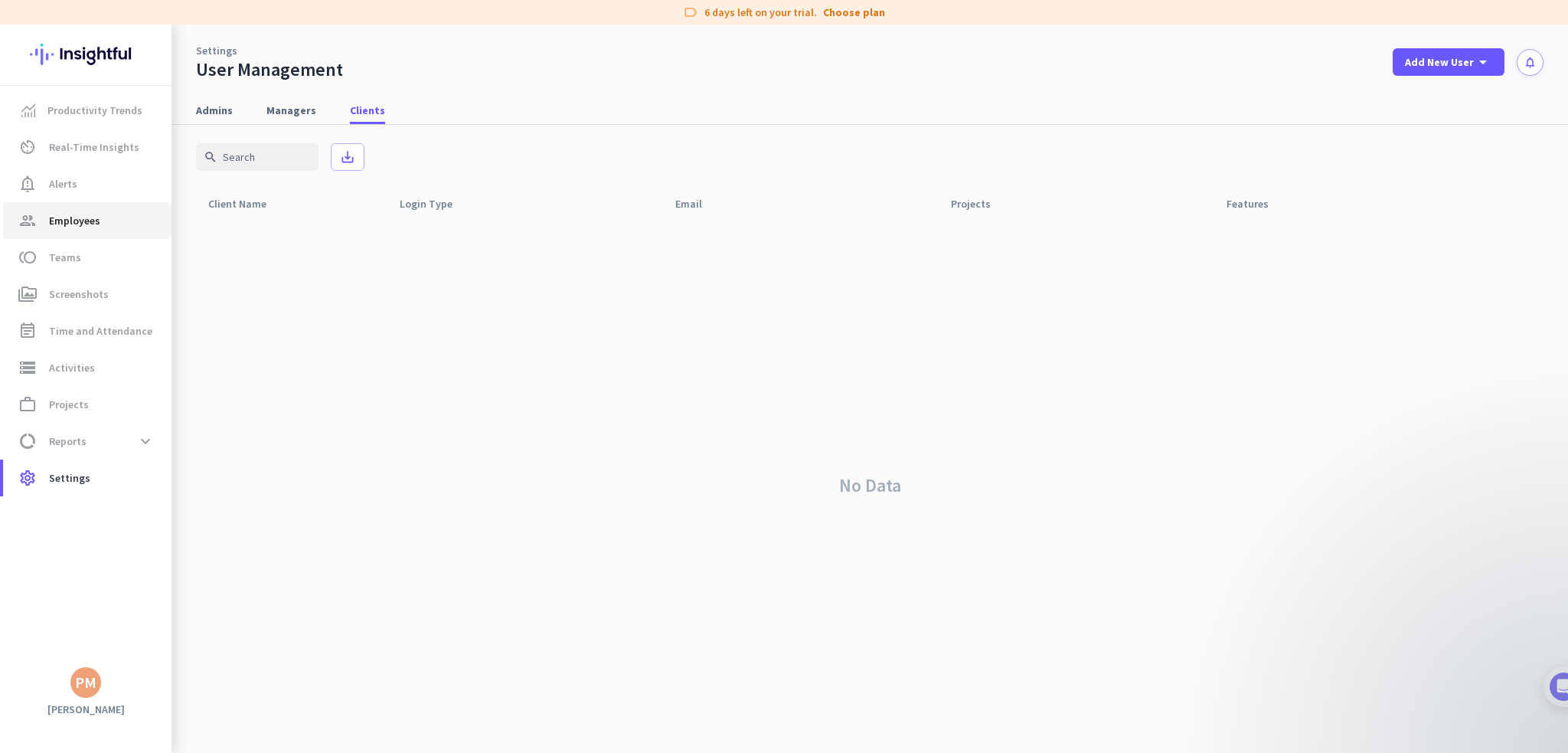
click at [74, 223] on span "Employees" at bounding box center [75, 220] width 51 height 19
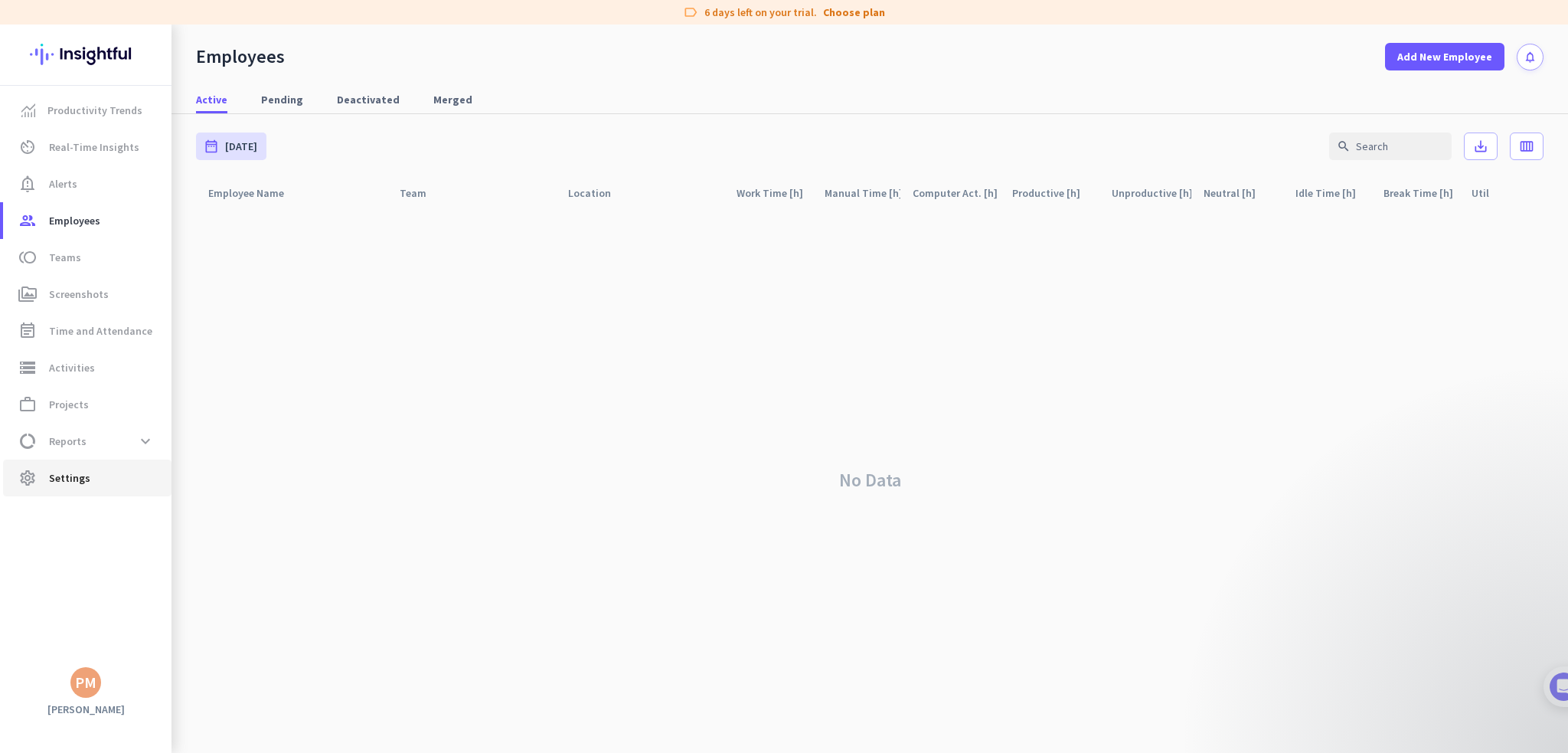
click at [61, 471] on span "Settings" at bounding box center [70, 477] width 41 height 19
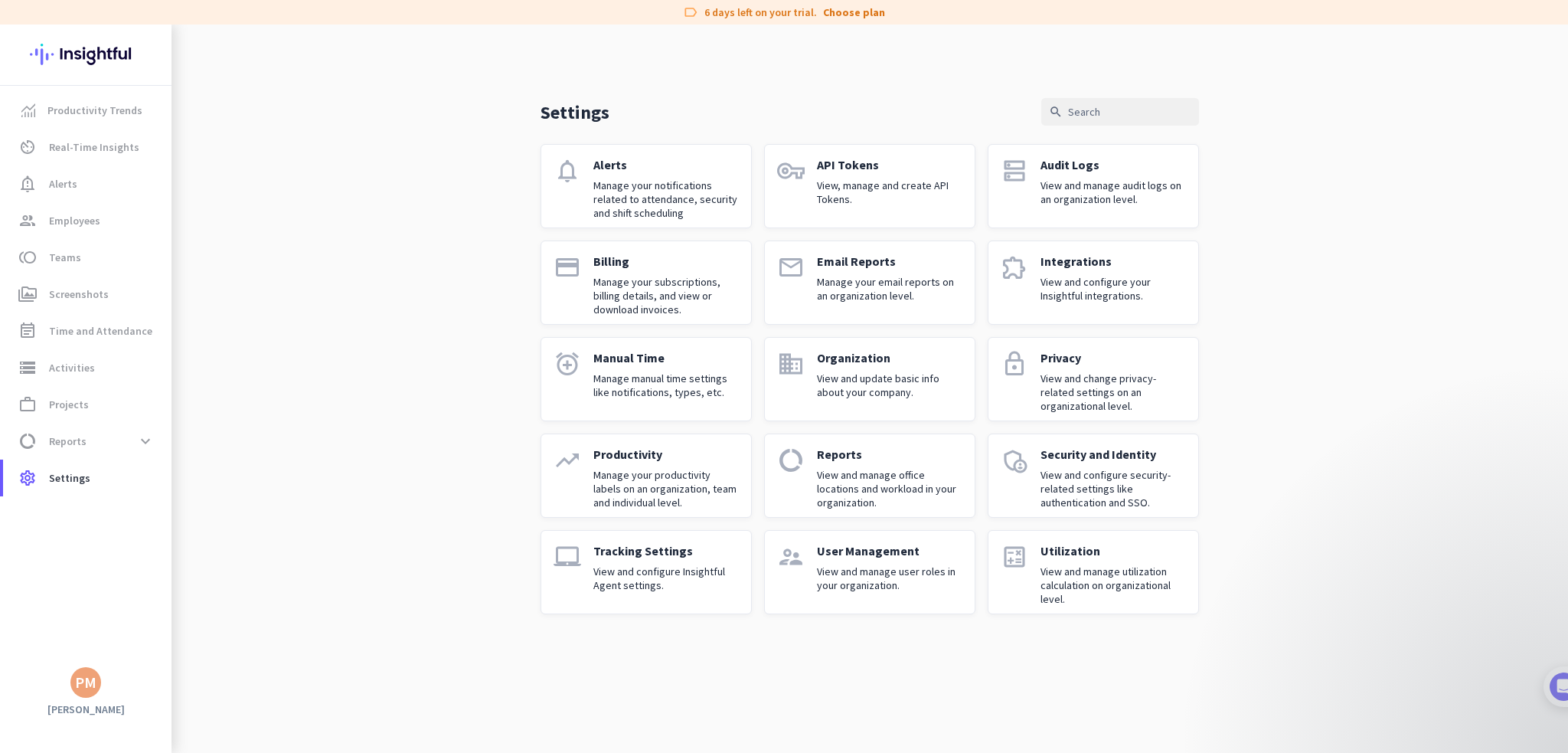
click at [853, 394] on p "View and update basic info about your company." at bounding box center [889, 385] width 145 height 28
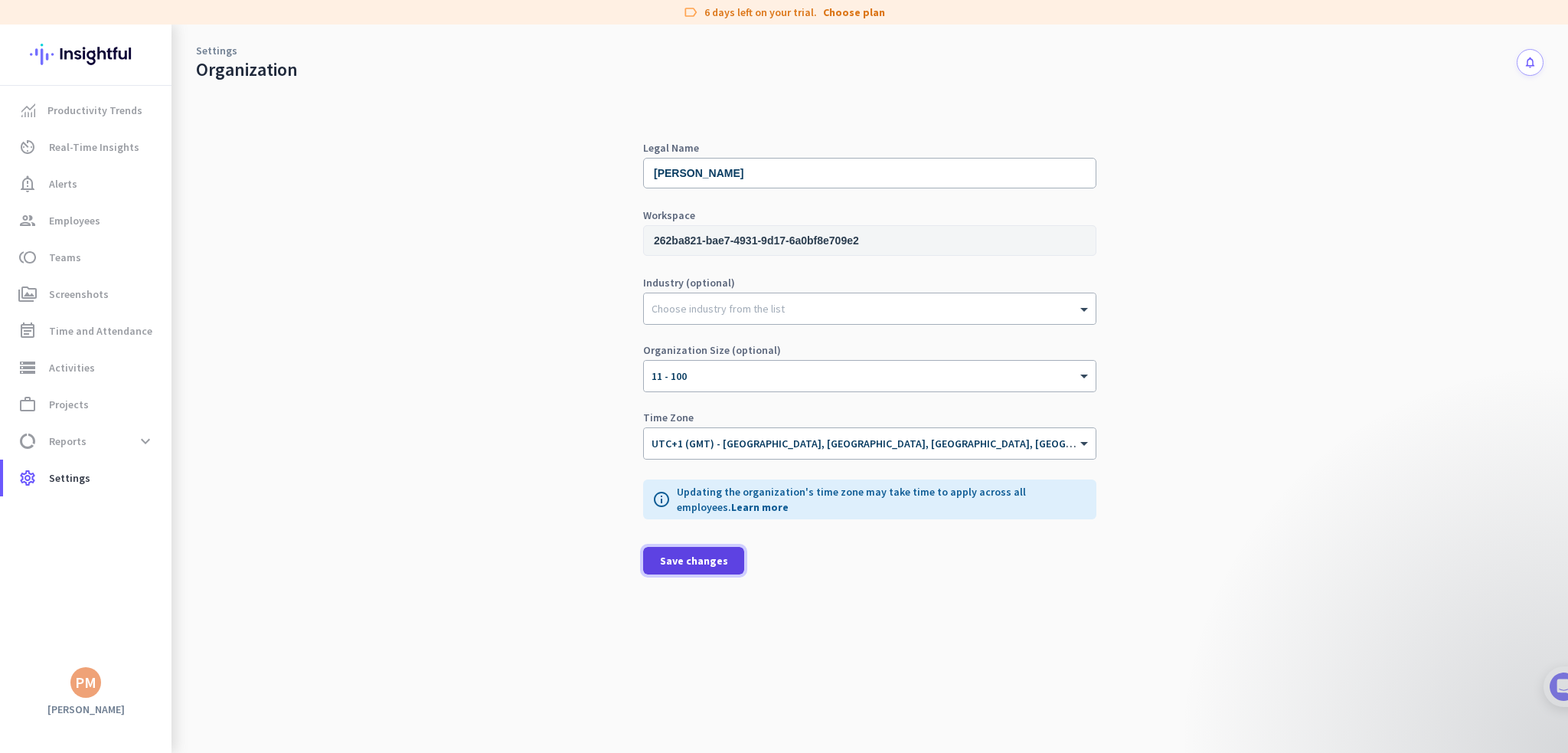
click at [716, 562] on span "Save changes" at bounding box center [694, 561] width 68 height 16
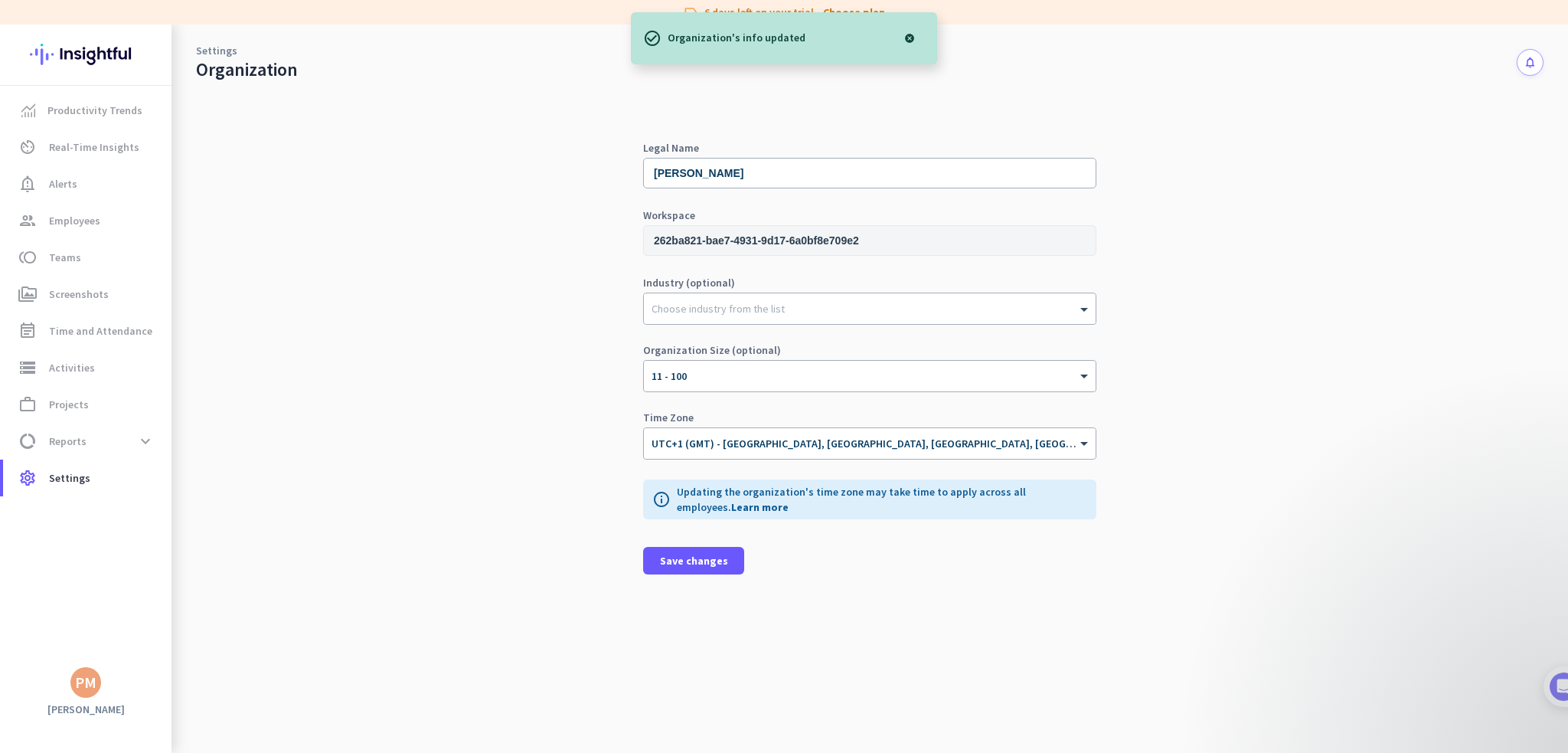
click at [909, 41] on div at bounding box center [909, 38] width 31 height 31
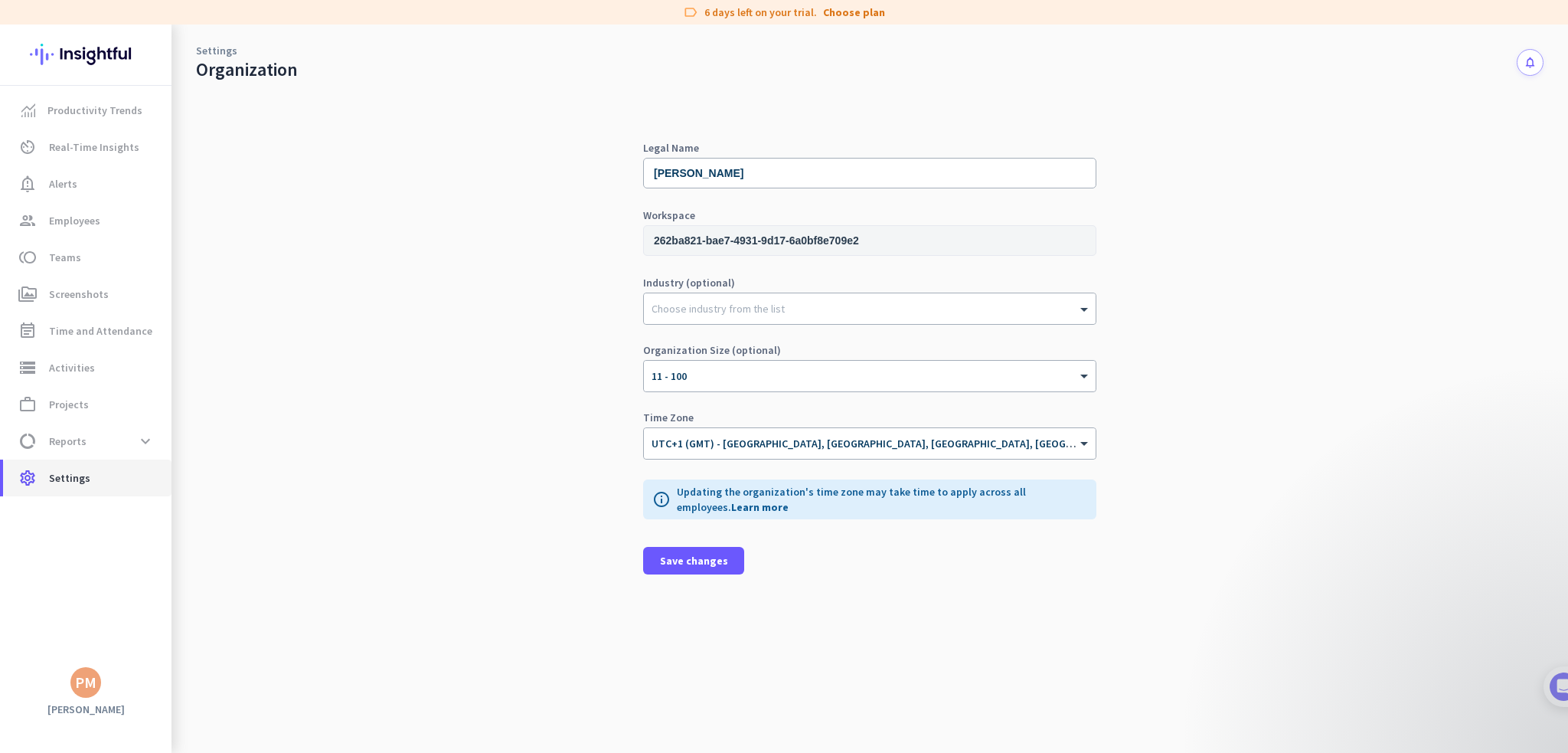
click at [66, 484] on span "Settings" at bounding box center [70, 477] width 41 height 19
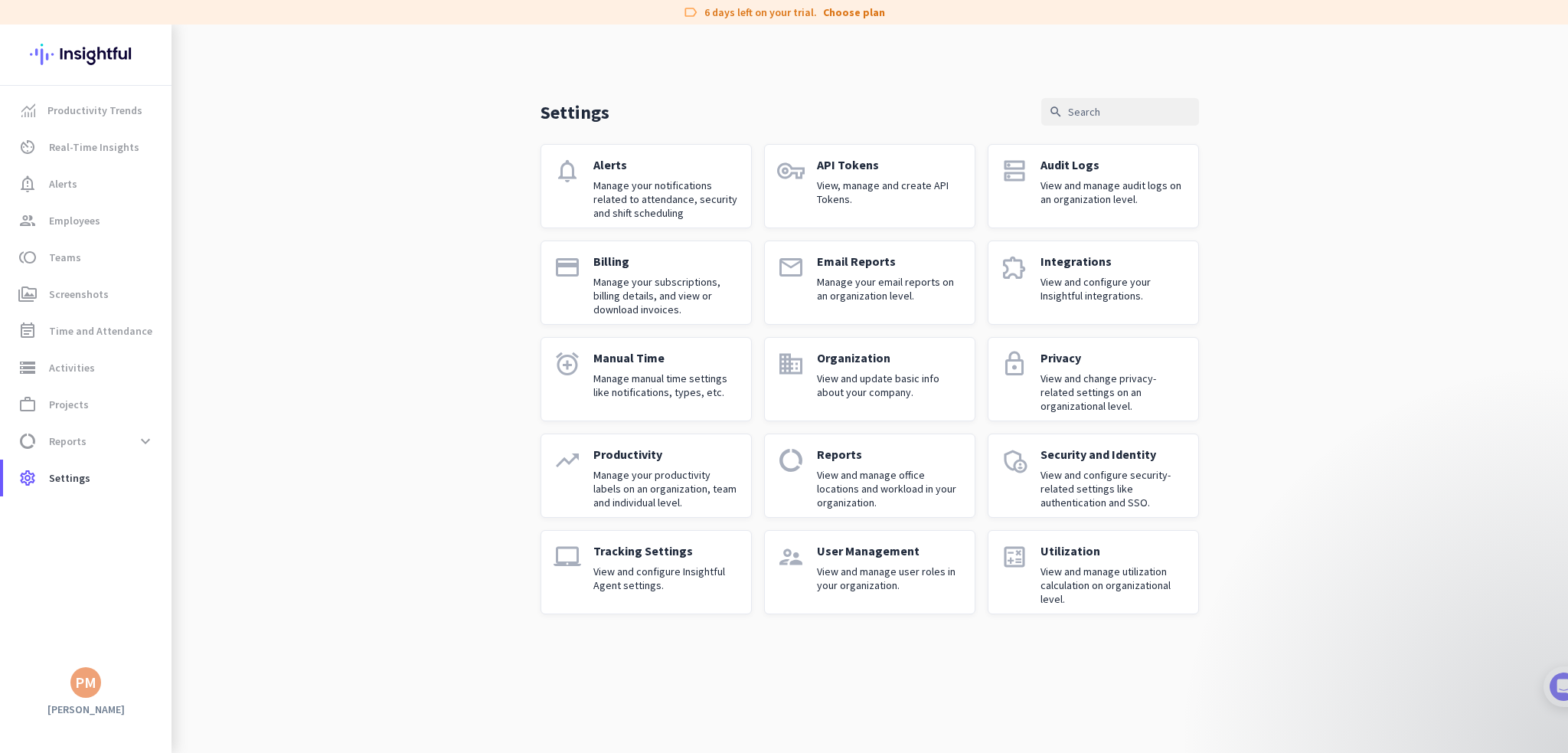
click at [1085, 401] on p "View and change privacy-related settings on an organizational level." at bounding box center [1113, 392] width 145 height 42
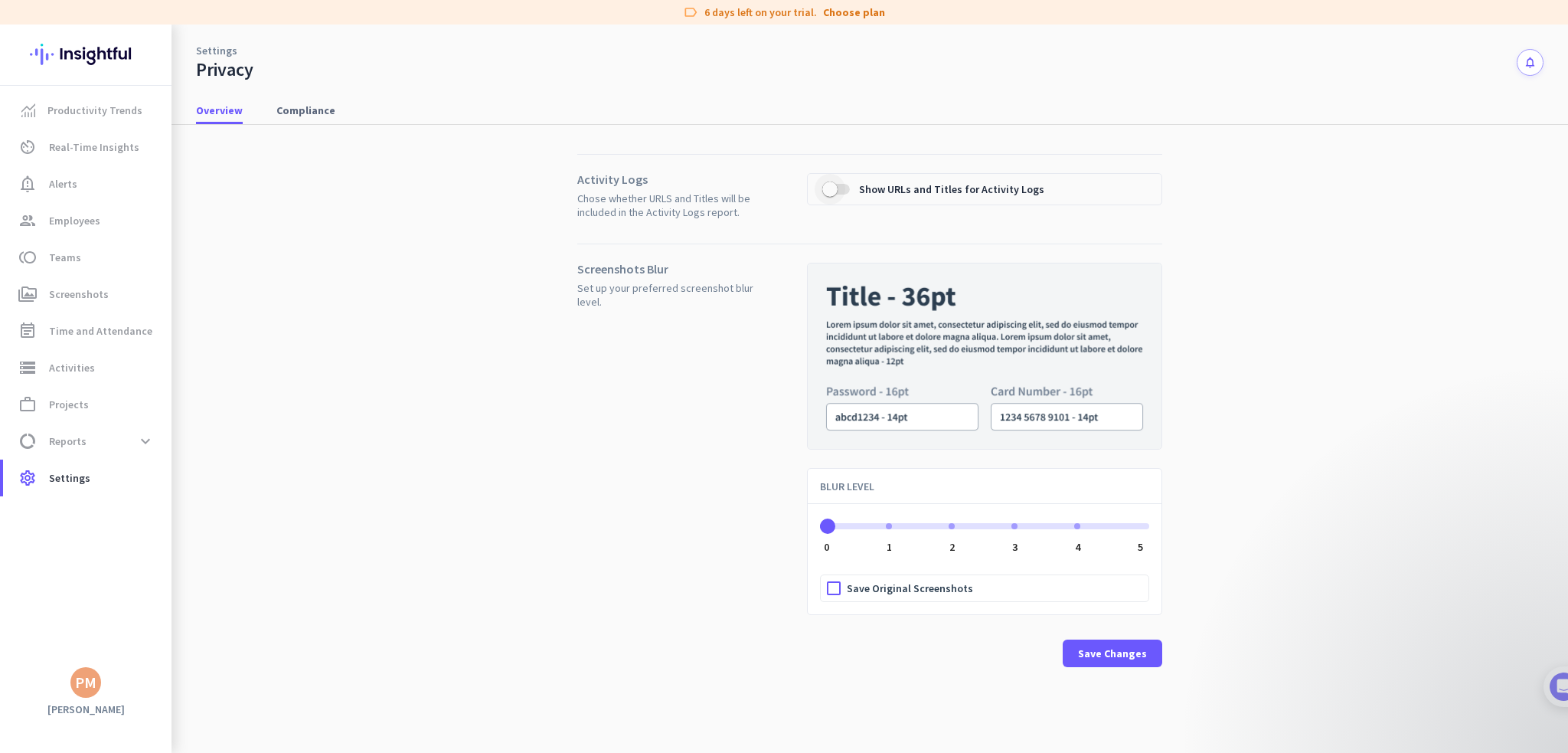
click at [830, 189] on span "button" at bounding box center [830, 190] width 16 height 16
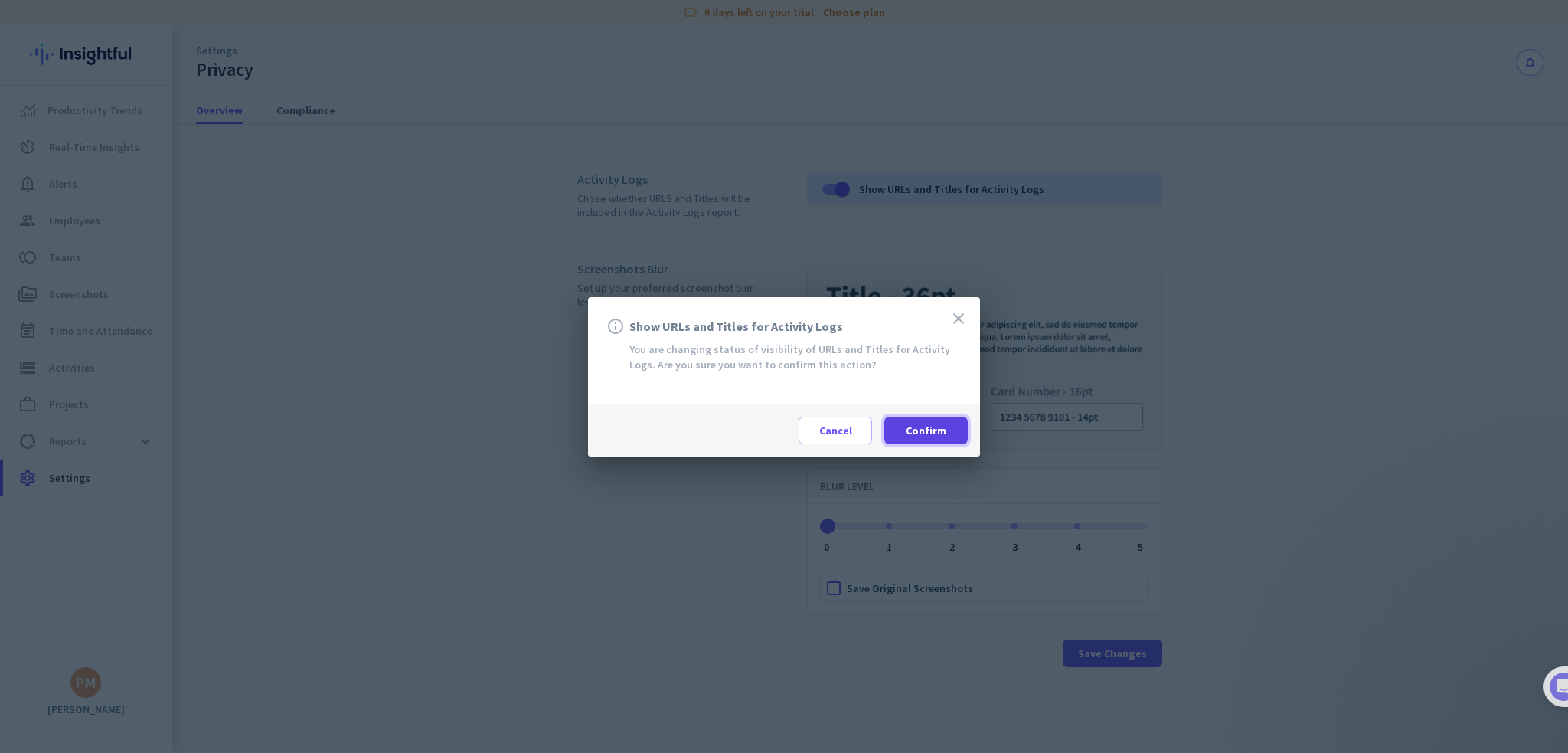
click at [908, 436] on span "Confirm" at bounding box center [926, 431] width 41 height 16
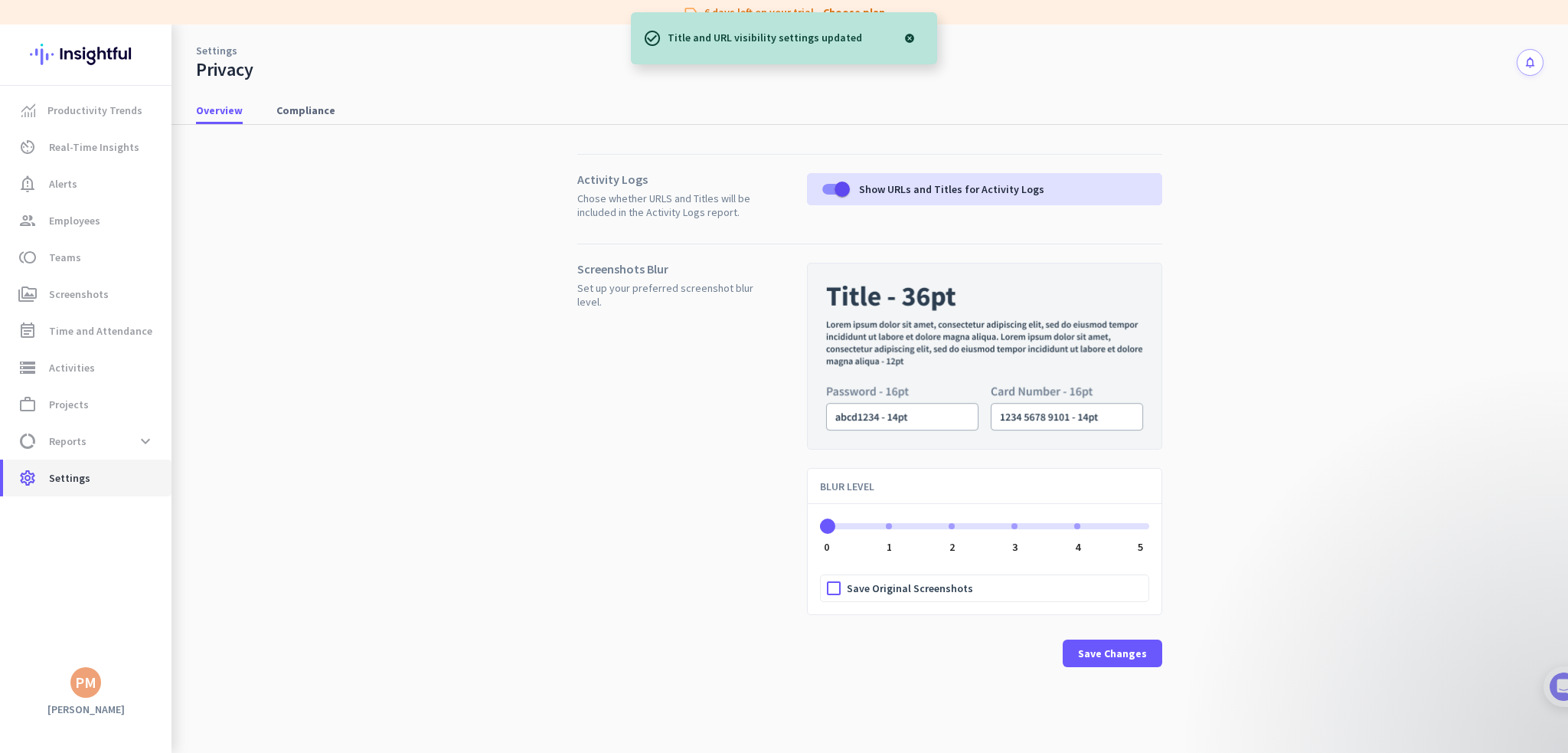
click at [80, 483] on span "Settings" at bounding box center [70, 477] width 41 height 19
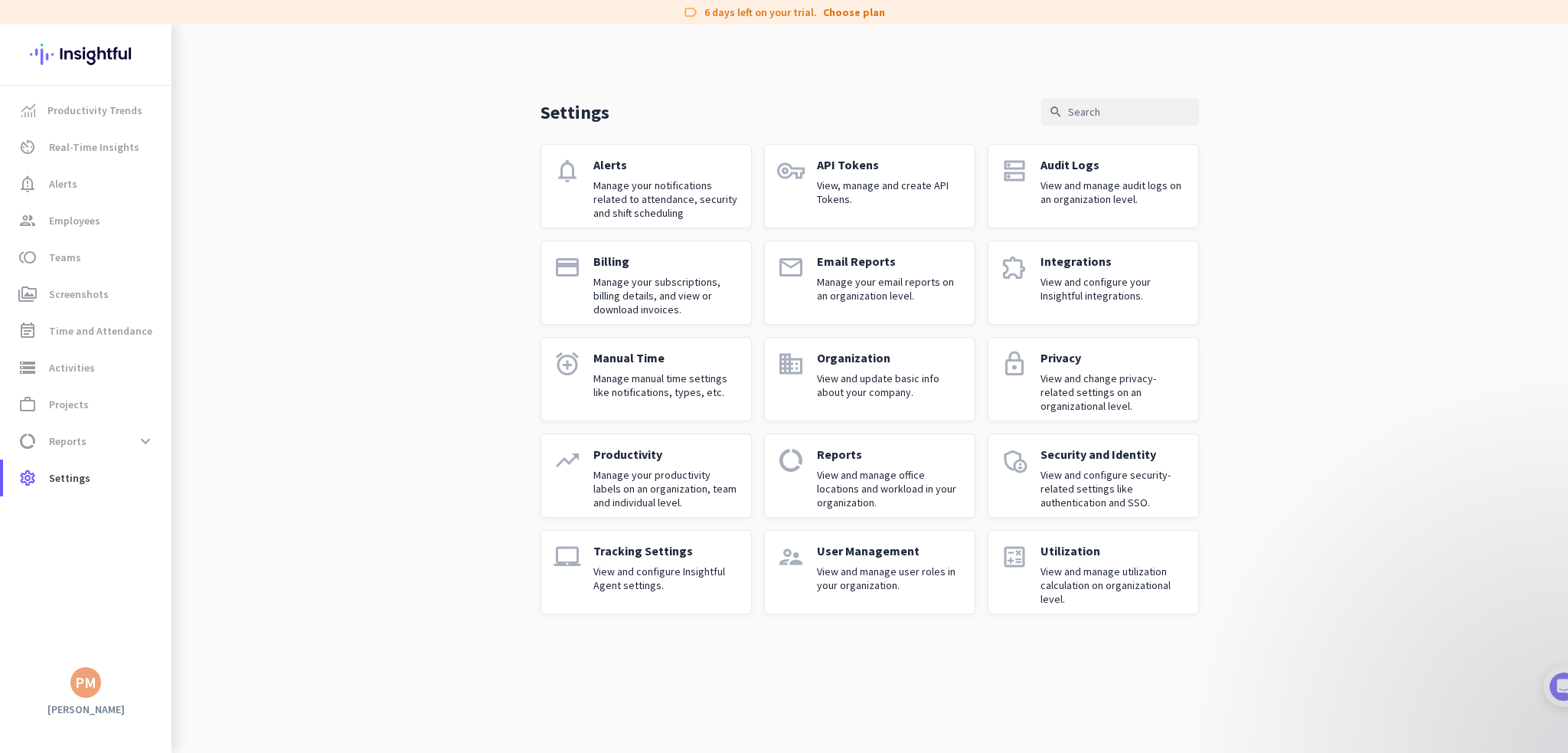
click at [677, 477] on p "Manage your productivity labels on an organization, team and individual level." at bounding box center [666, 489] width 145 height 42
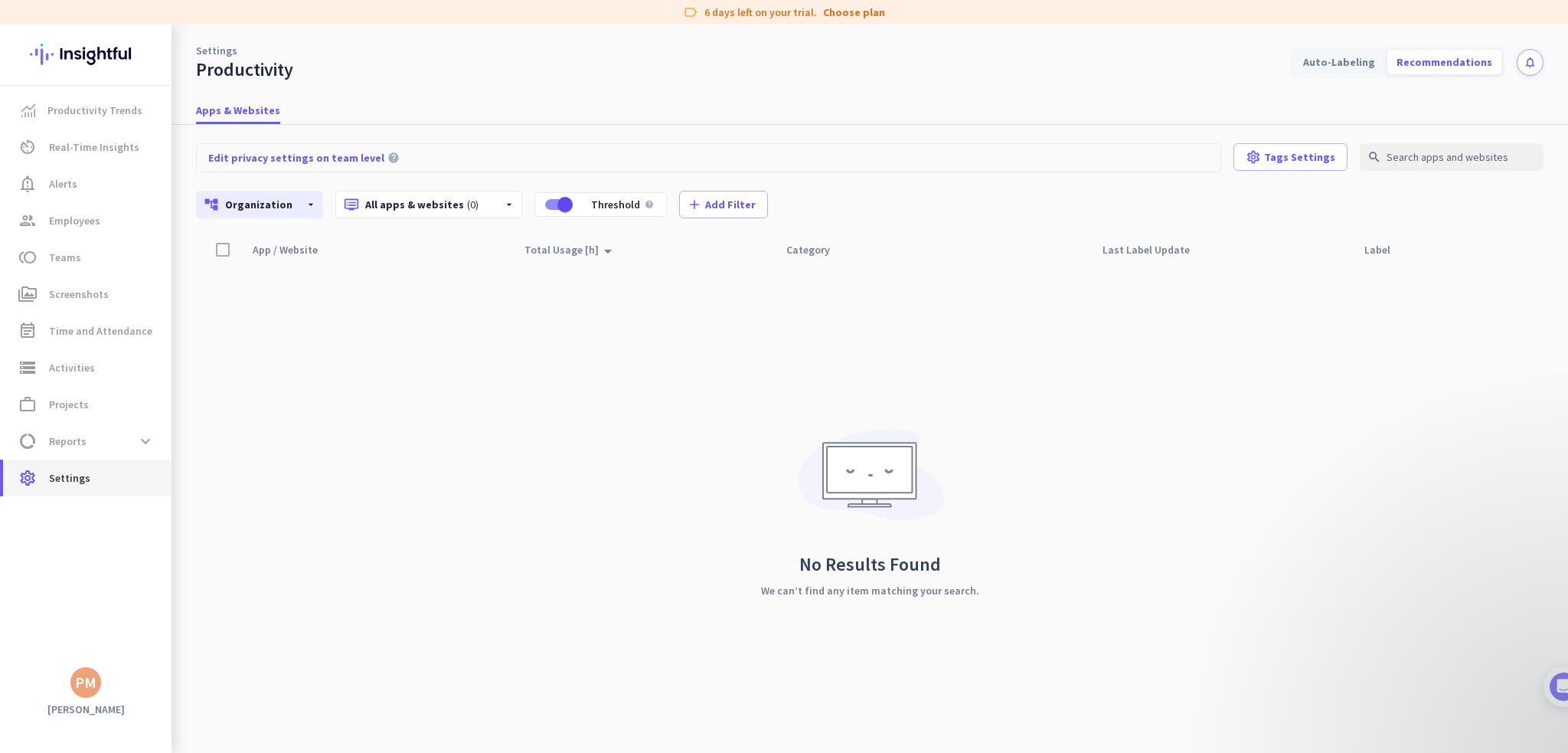
click at [73, 479] on span "Settings" at bounding box center [70, 477] width 41 height 19
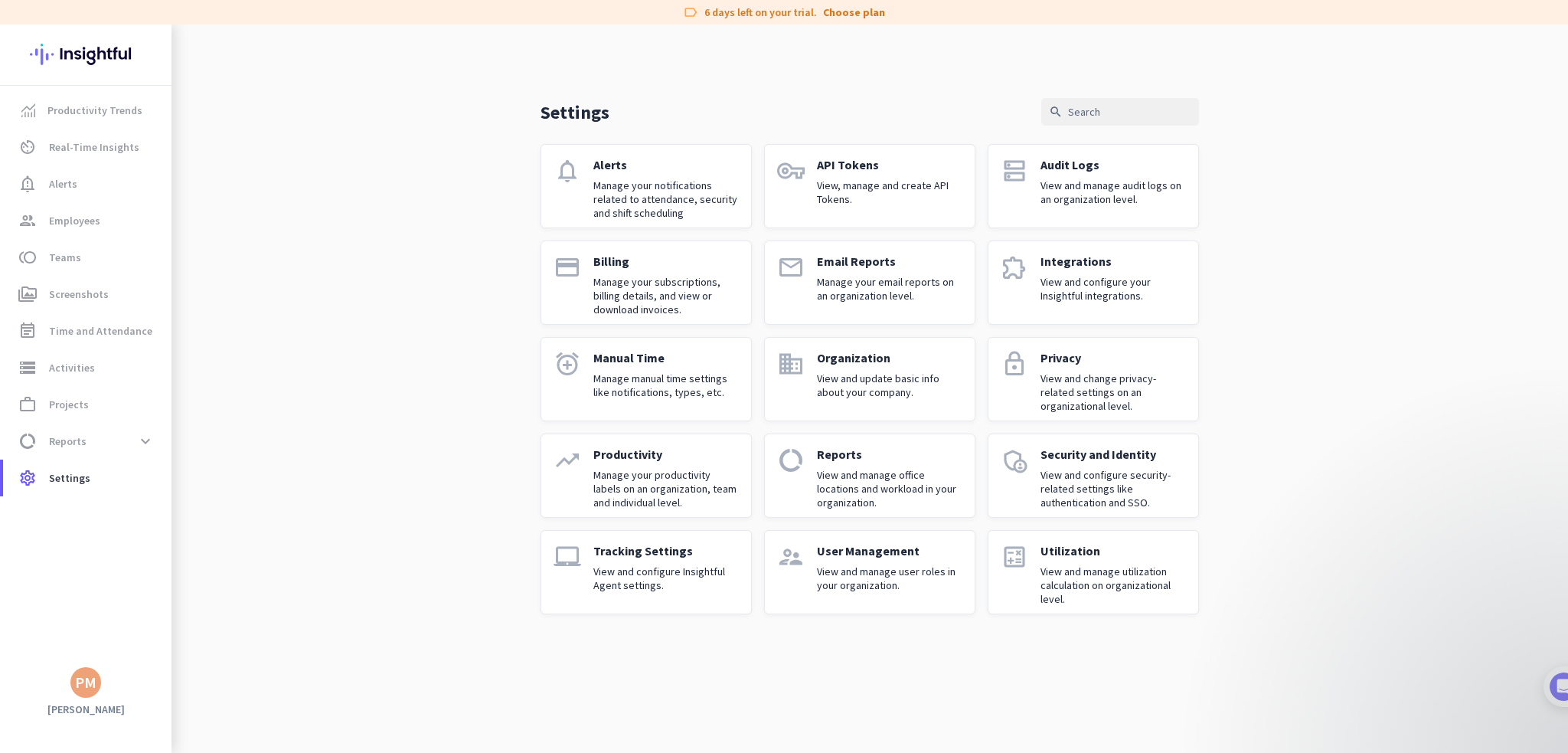
click at [900, 577] on p "View and manage user roles in your organization." at bounding box center [889, 578] width 145 height 28
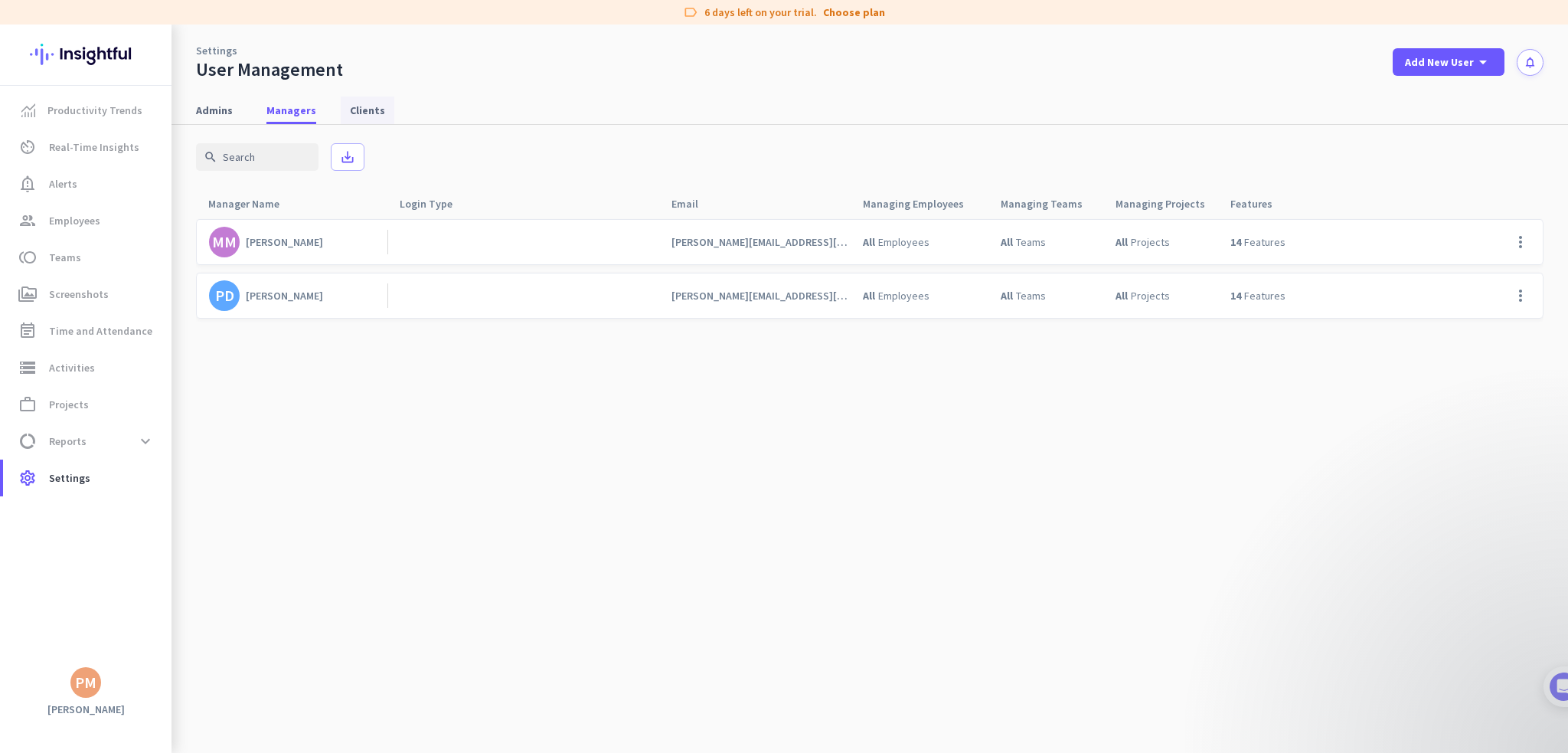
click at [350, 118] on span "Clients" at bounding box center [368, 111] width 36 height 16
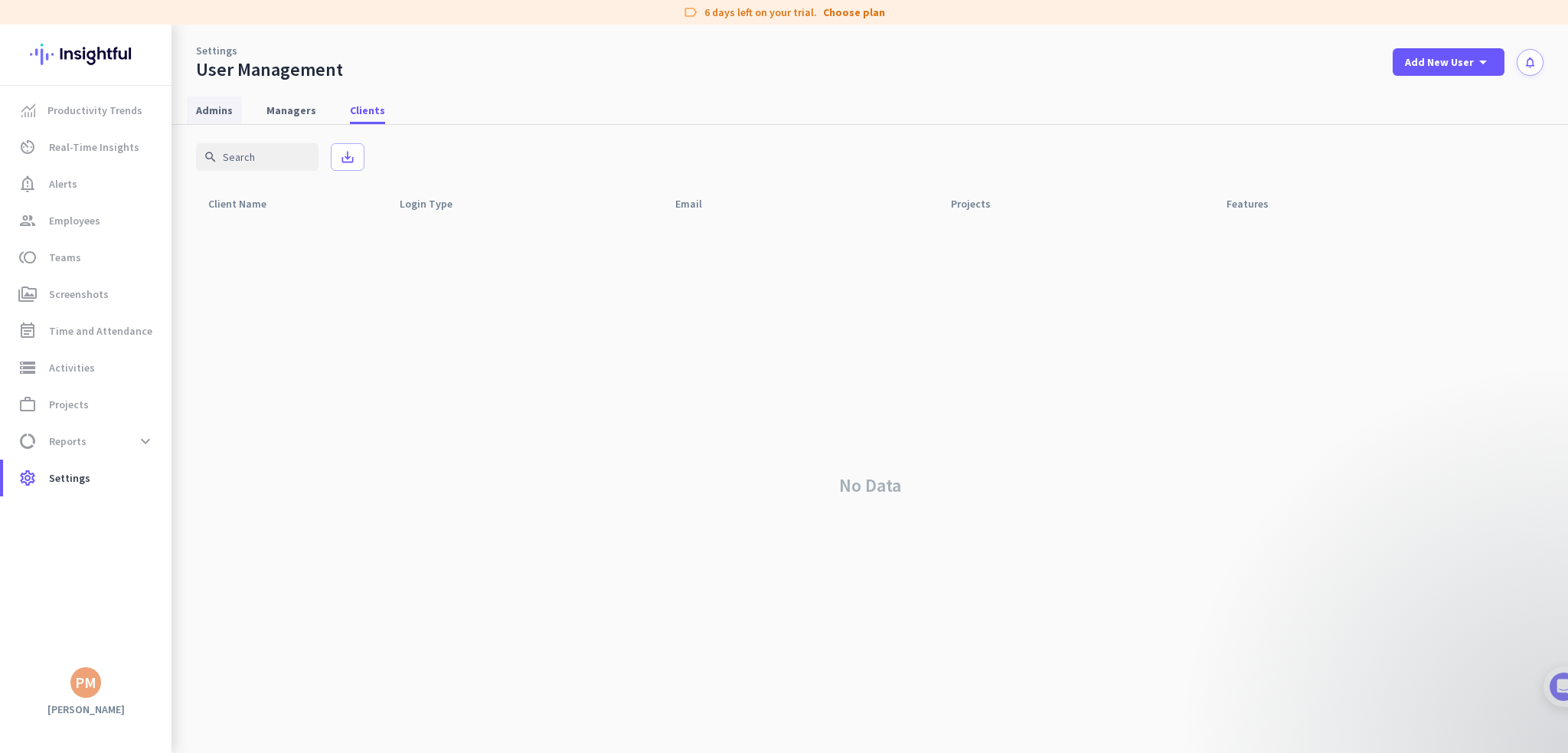
click at [201, 111] on span "Admins" at bounding box center [213, 111] width 37 height 16
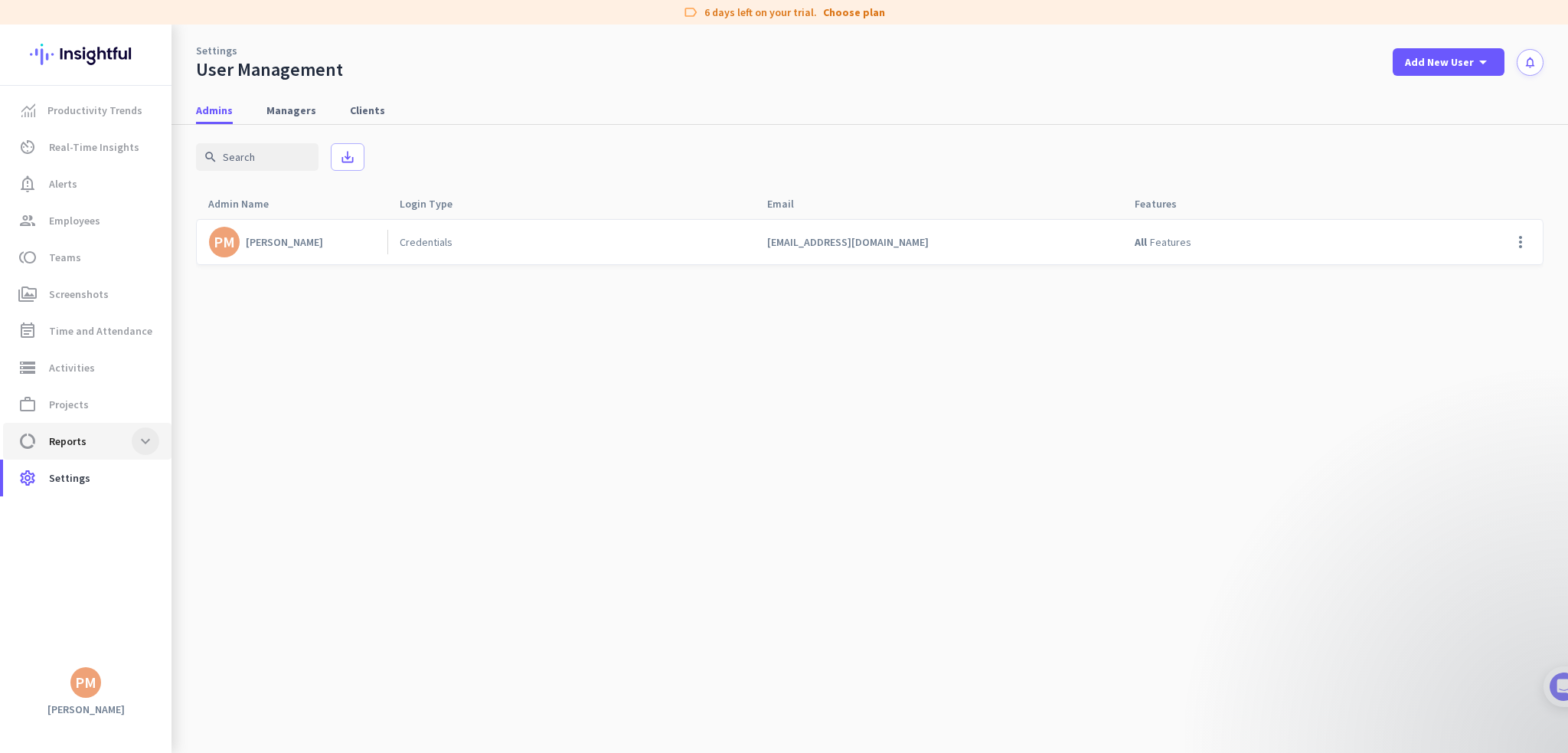
click at [136, 445] on span at bounding box center [145, 441] width 28 height 28
click at [61, 363] on span "Activities" at bounding box center [72, 368] width 46 height 19
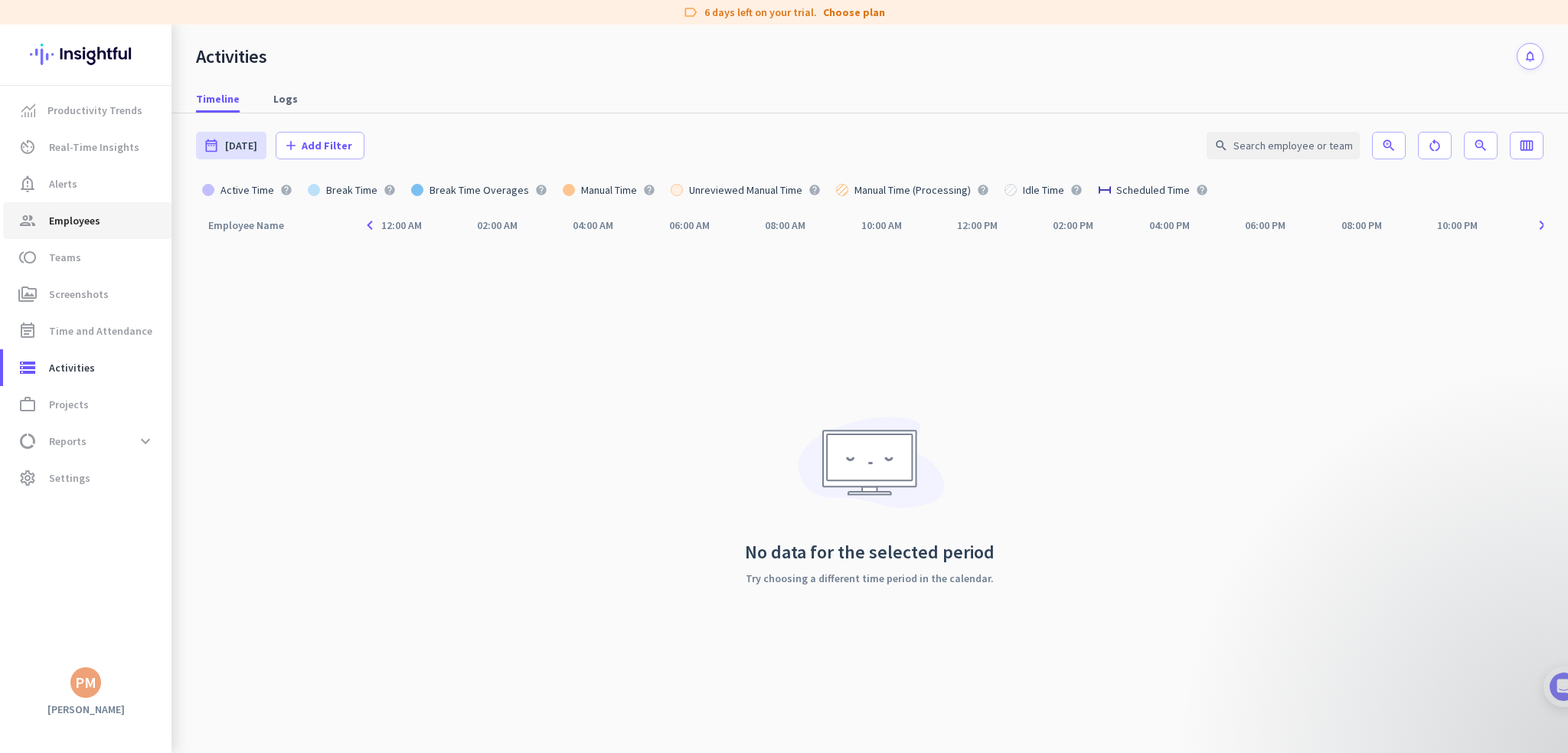
click at [66, 225] on span "Employees" at bounding box center [75, 220] width 51 height 19
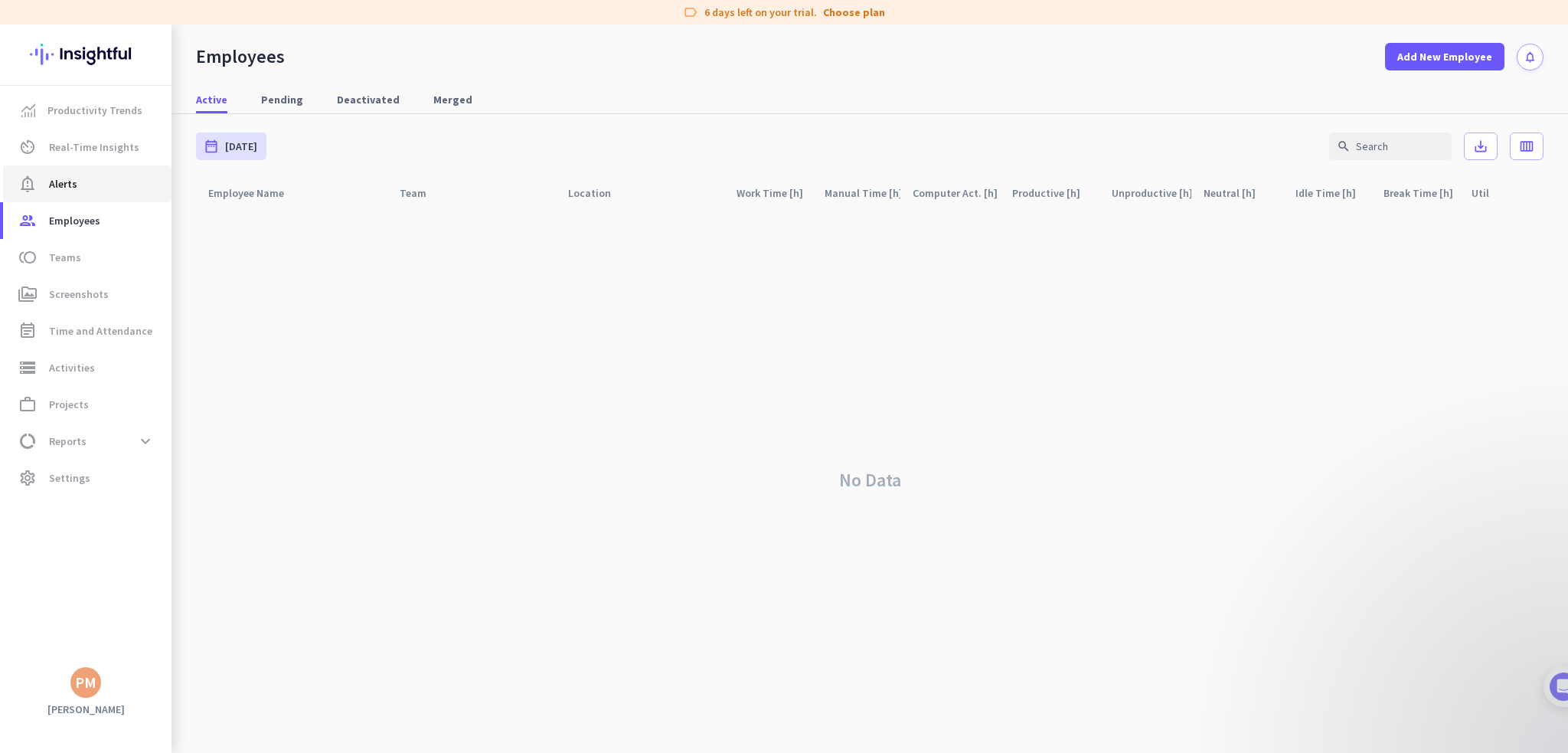
click at [72, 184] on span "Alerts" at bounding box center [63, 184] width 29 height 19
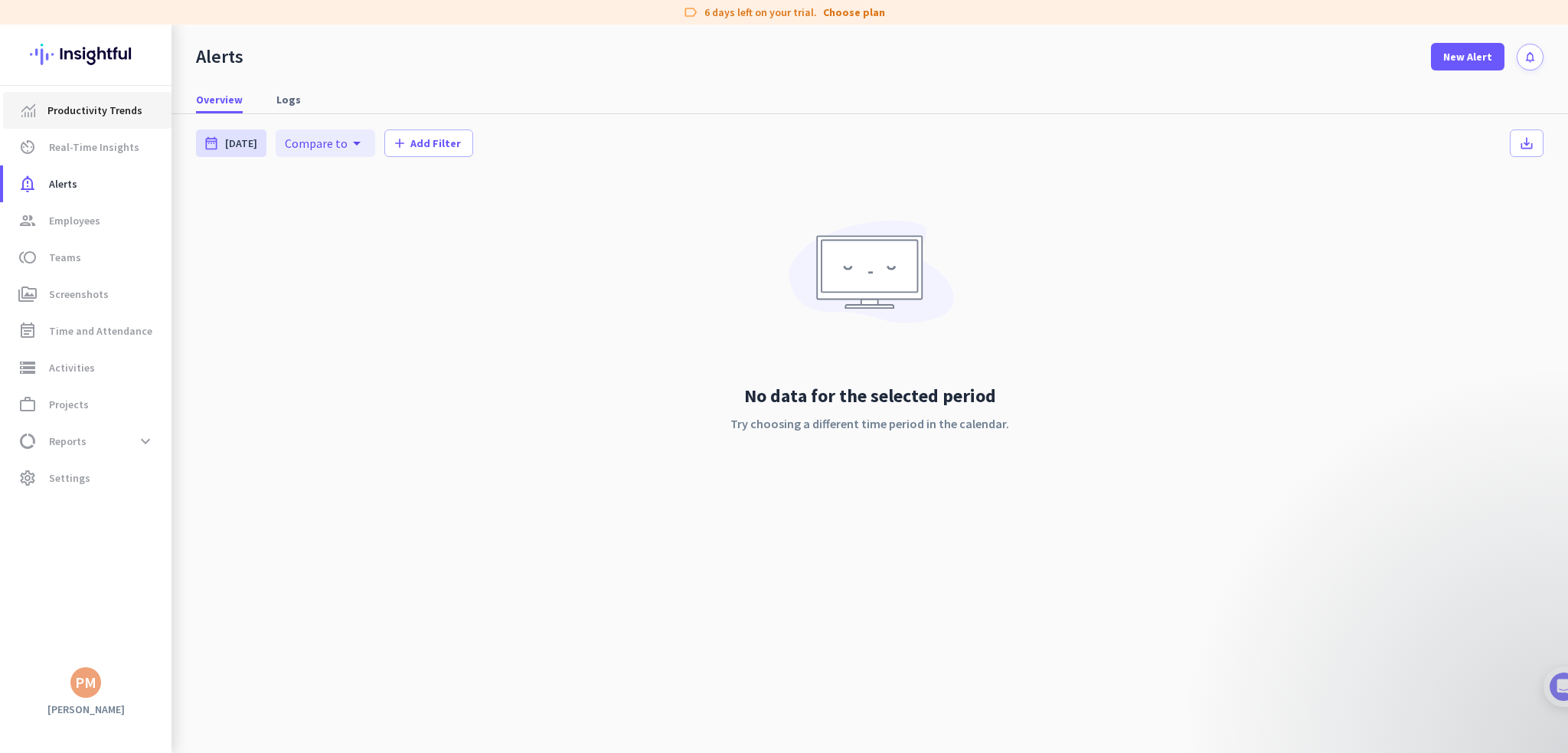
click at [70, 116] on span "Productivity Trends" at bounding box center [95, 110] width 95 height 19
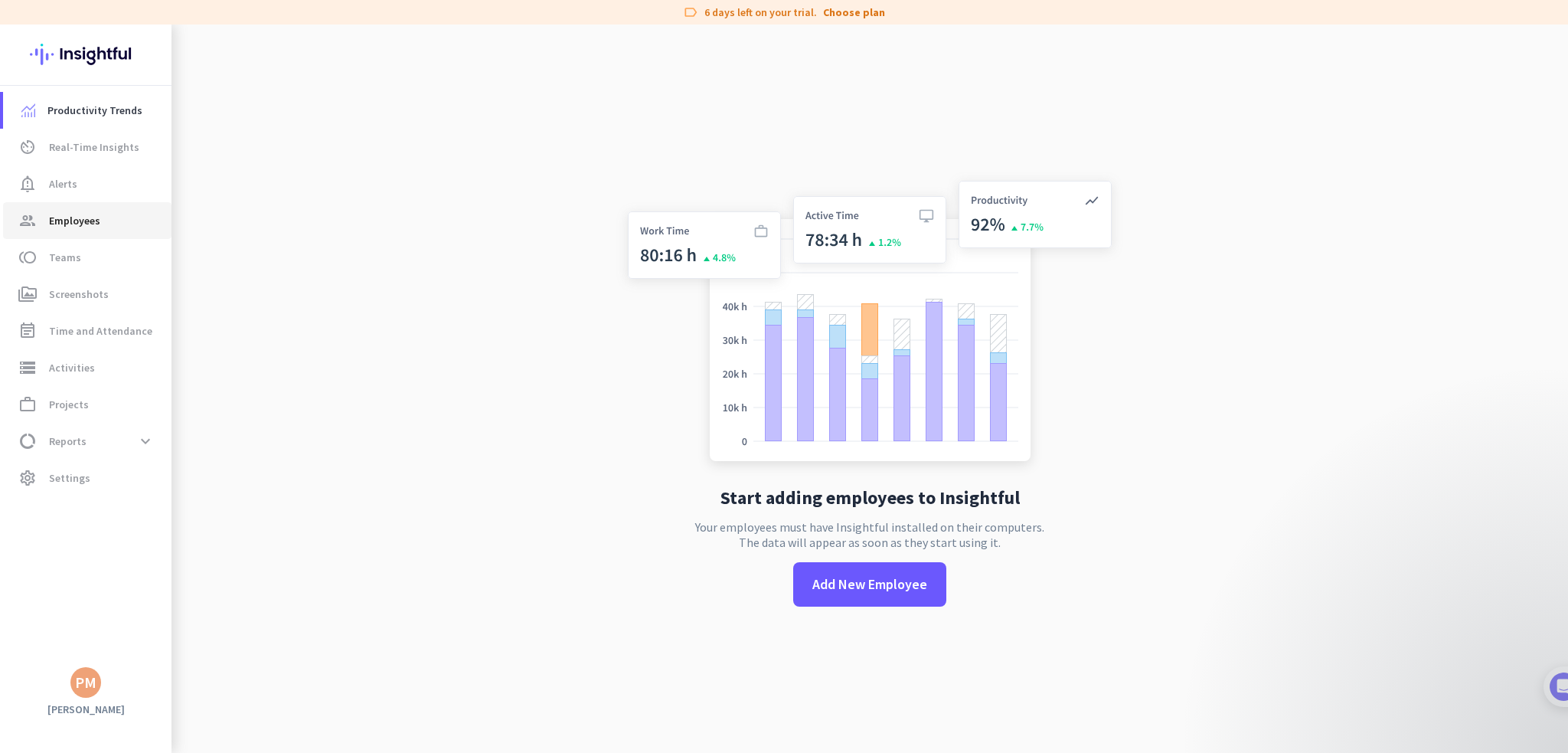
click at [70, 219] on span "Employees" at bounding box center [75, 220] width 51 height 19
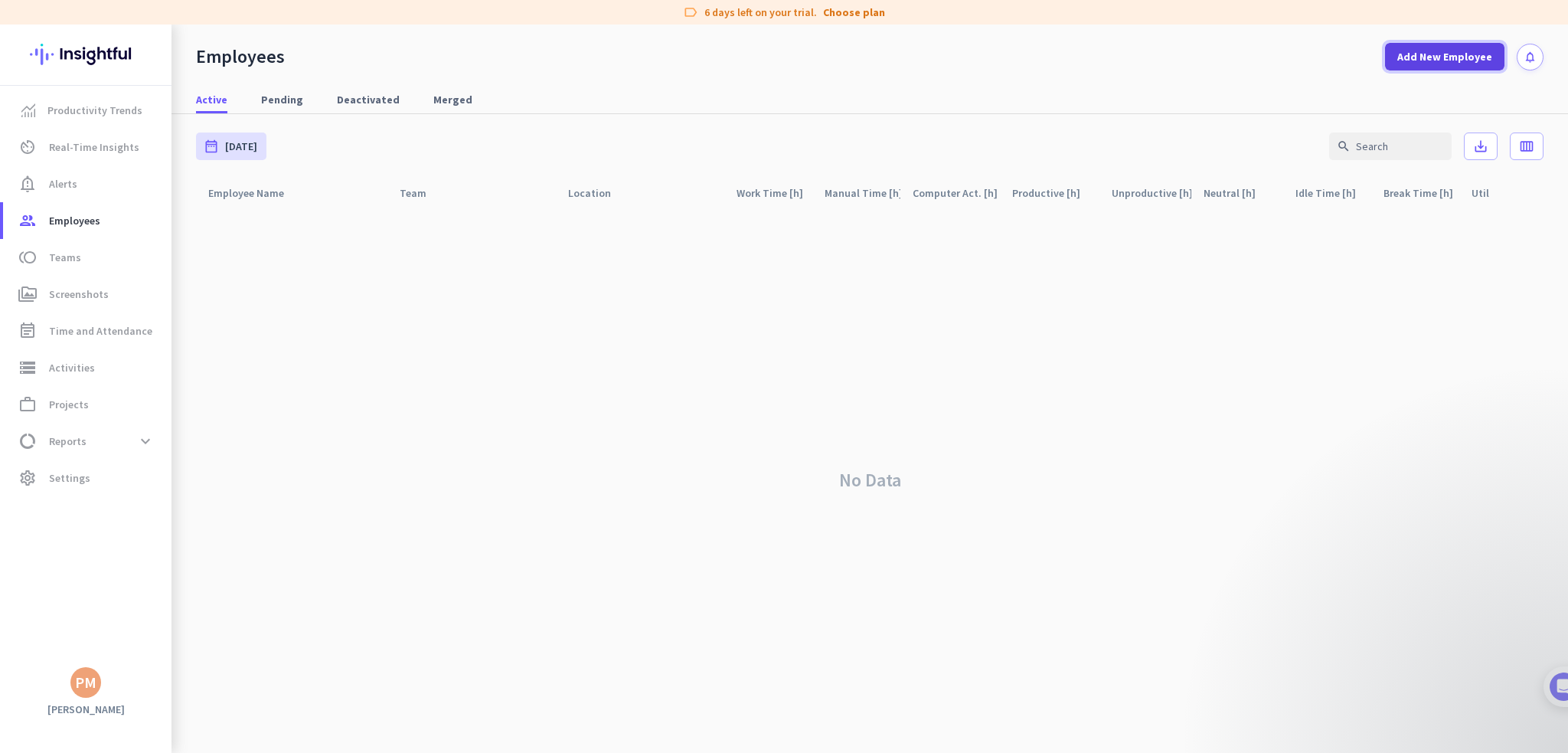
click at [1455, 59] on span "Add New Employee" at bounding box center [1444, 57] width 95 height 16
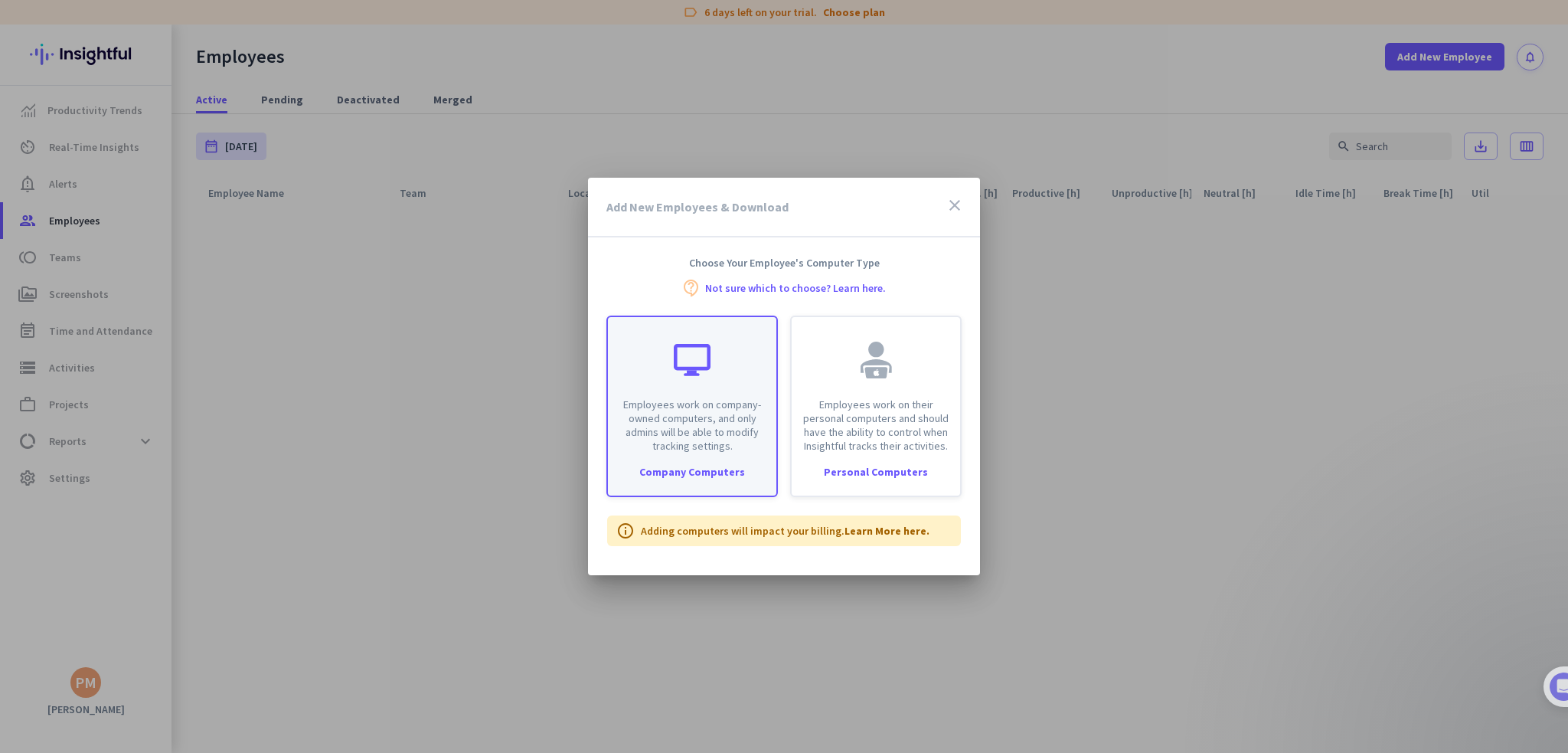
click at [717, 443] on p "Employees work on company-owned computers, and only admins will be able to modi…" at bounding box center [693, 425] width 150 height 55
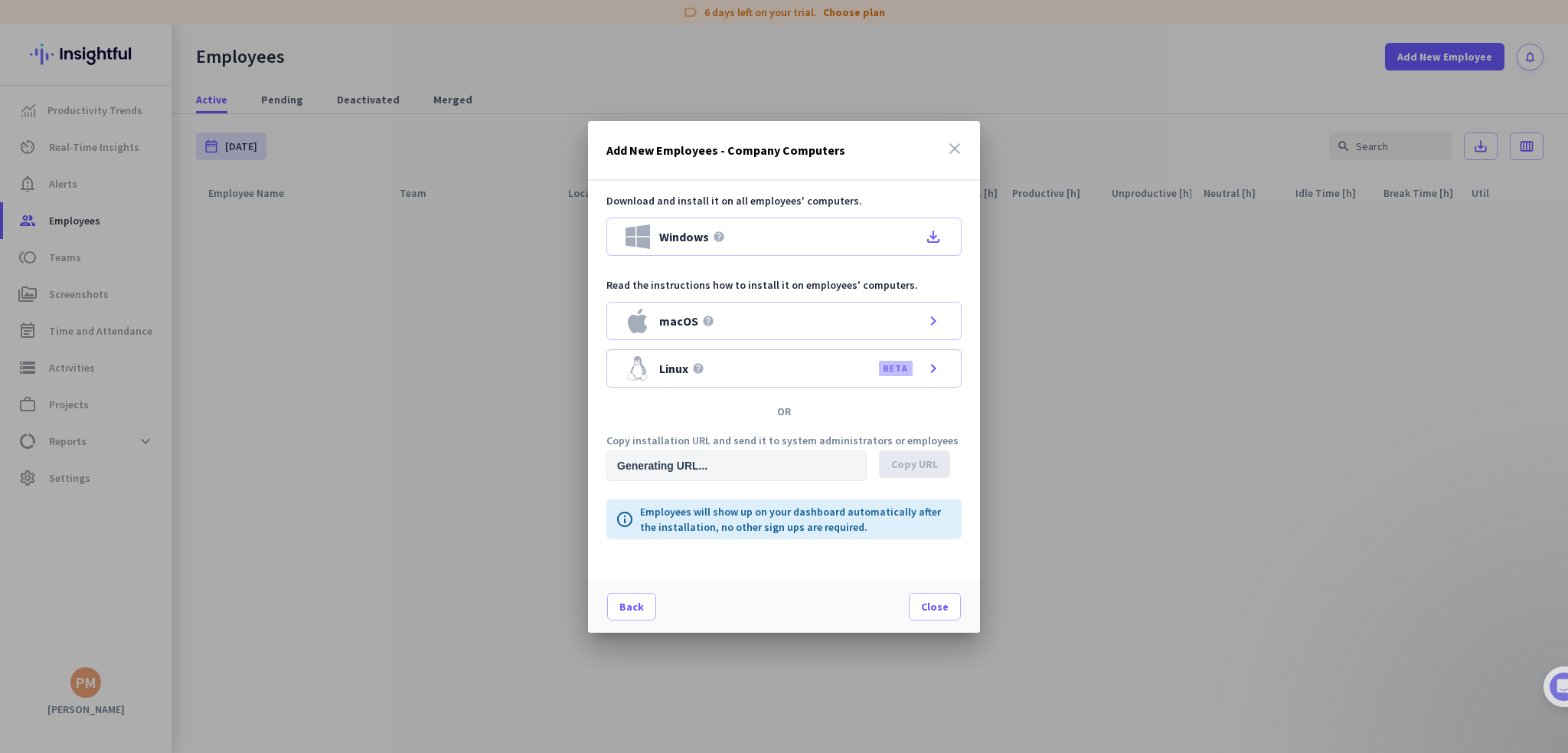
type input "[URL][DOMAIN_NAME]"
click at [901, 462] on span "Copy URL" at bounding box center [914, 464] width 46 height 16
click at [951, 153] on icon "close" at bounding box center [954, 148] width 19 height 19
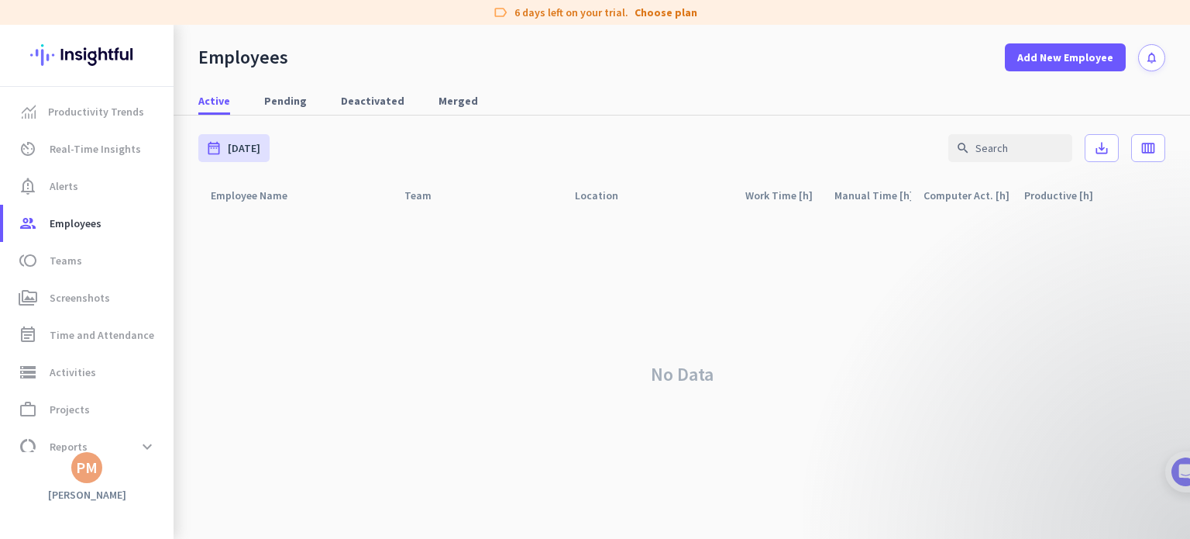
click at [398, 305] on div "No Data" at bounding box center [681, 374] width 967 height 329
